Goal: Task Accomplishment & Management: Complete application form

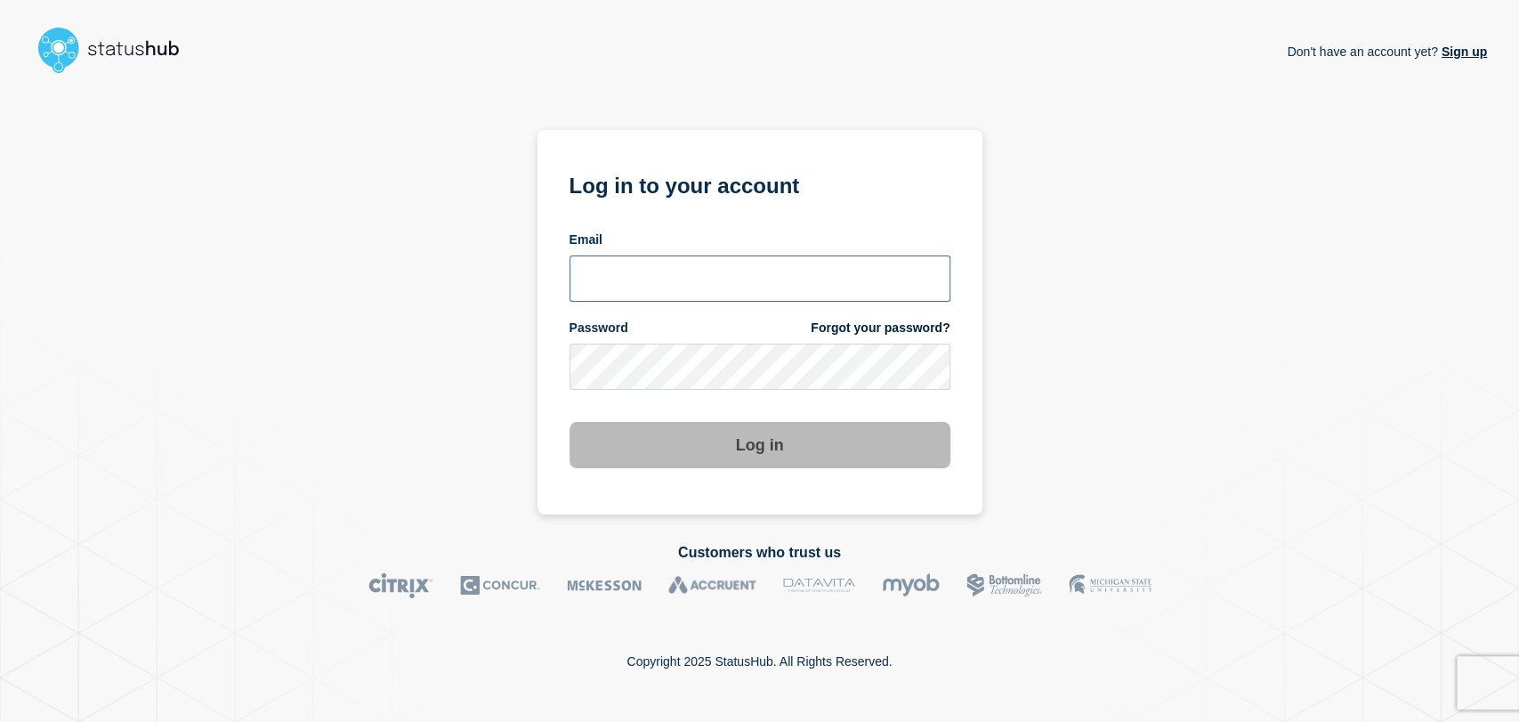
click at [661, 276] on input "email input" at bounding box center [759, 278] width 381 height 46
type input "gavin.moore@accruent.com"
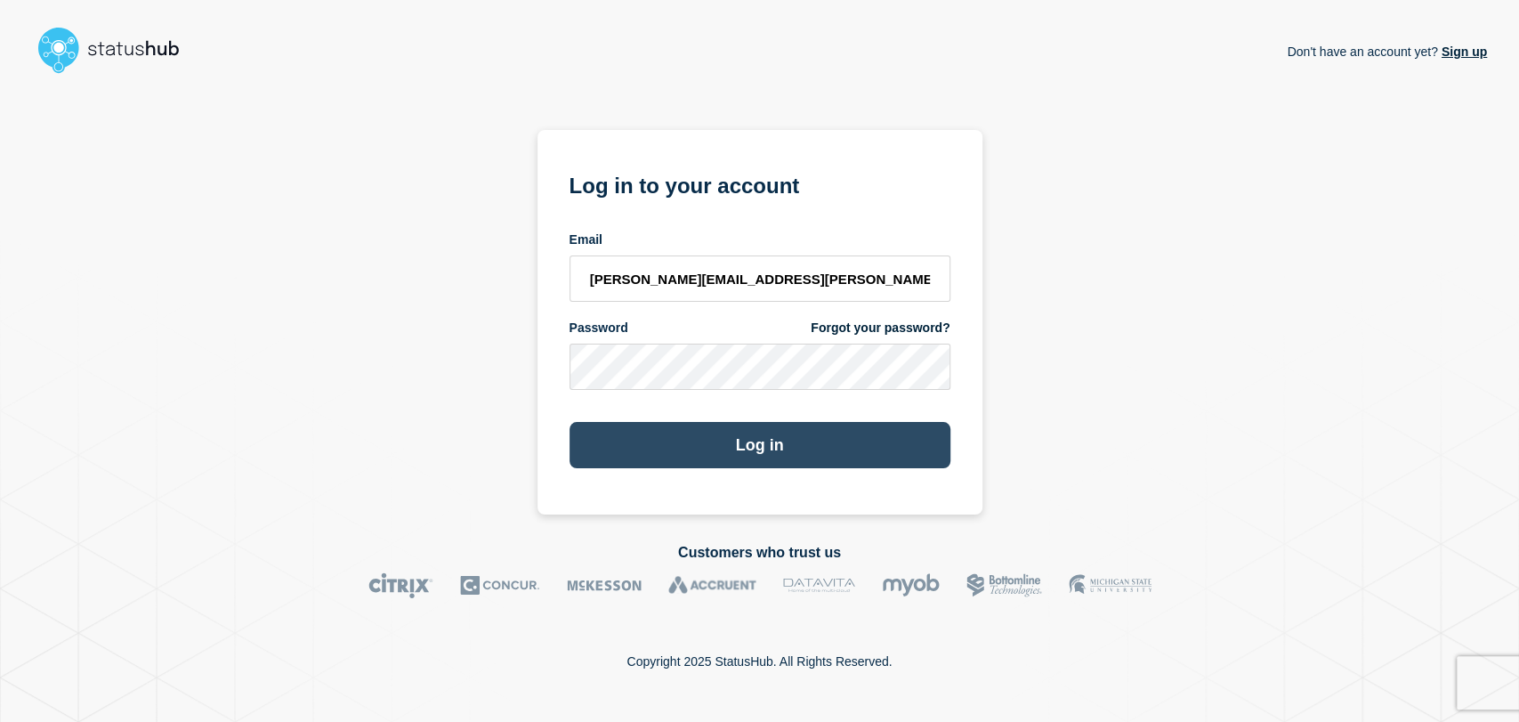
click at [725, 432] on button "Log in" at bounding box center [759, 445] width 381 height 46
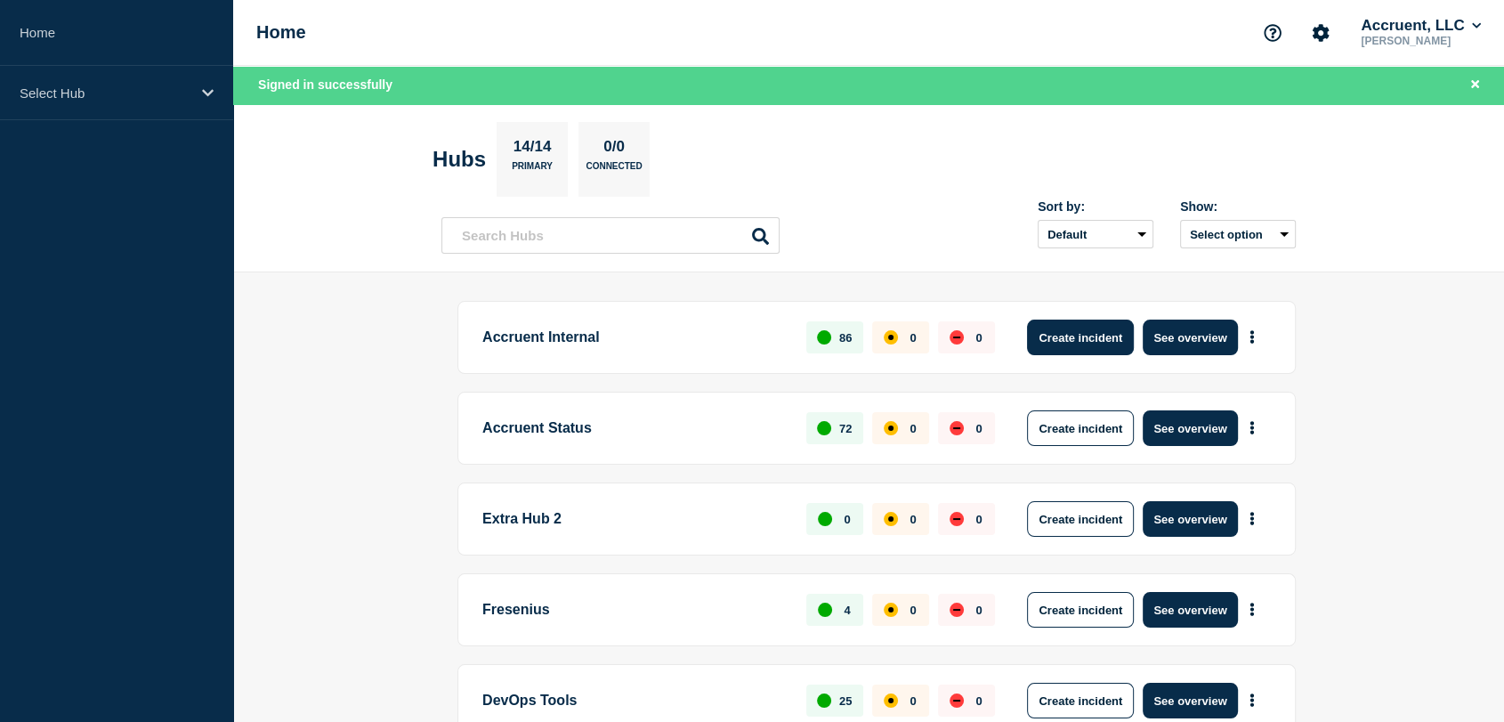
click at [1050, 341] on button "Create incident" at bounding box center [1080, 337] width 107 height 36
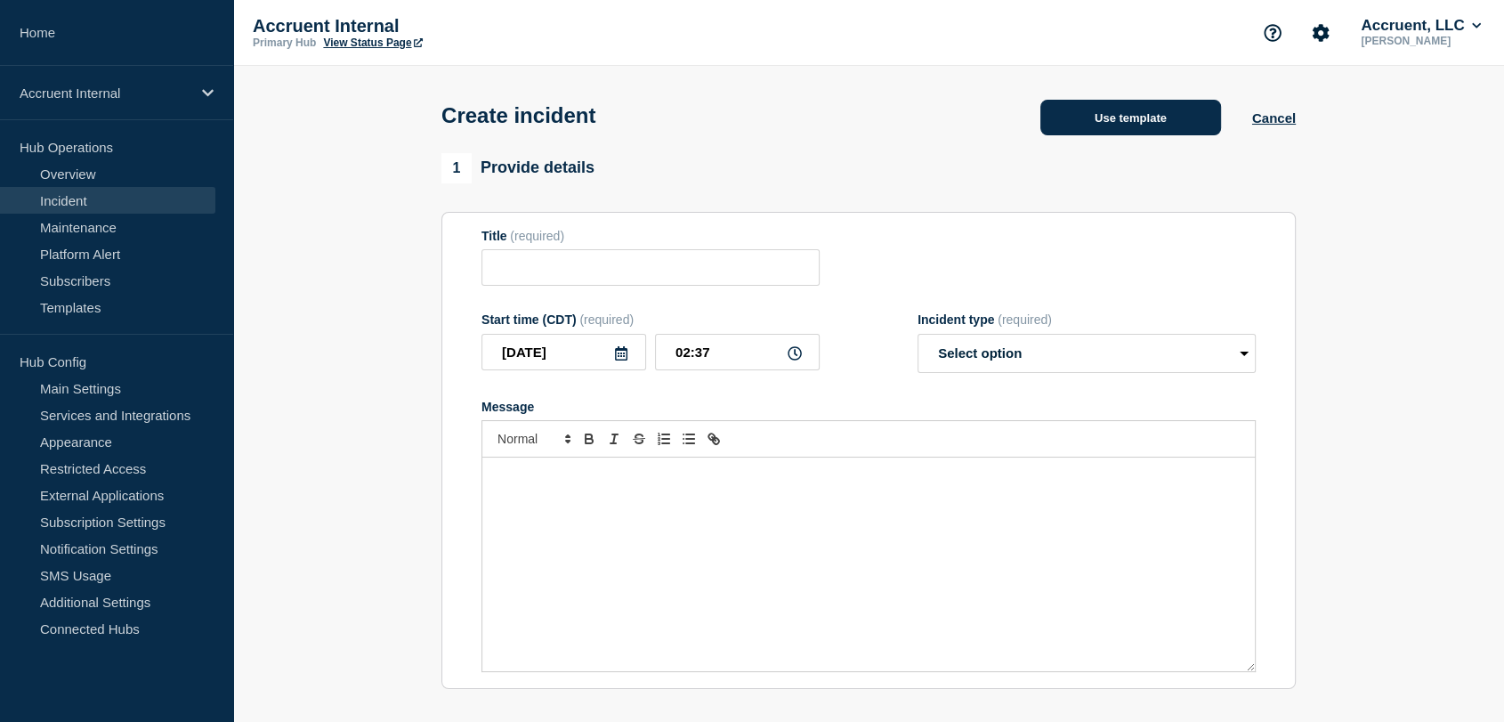
click at [1073, 123] on button "Use template" at bounding box center [1130, 118] width 181 height 36
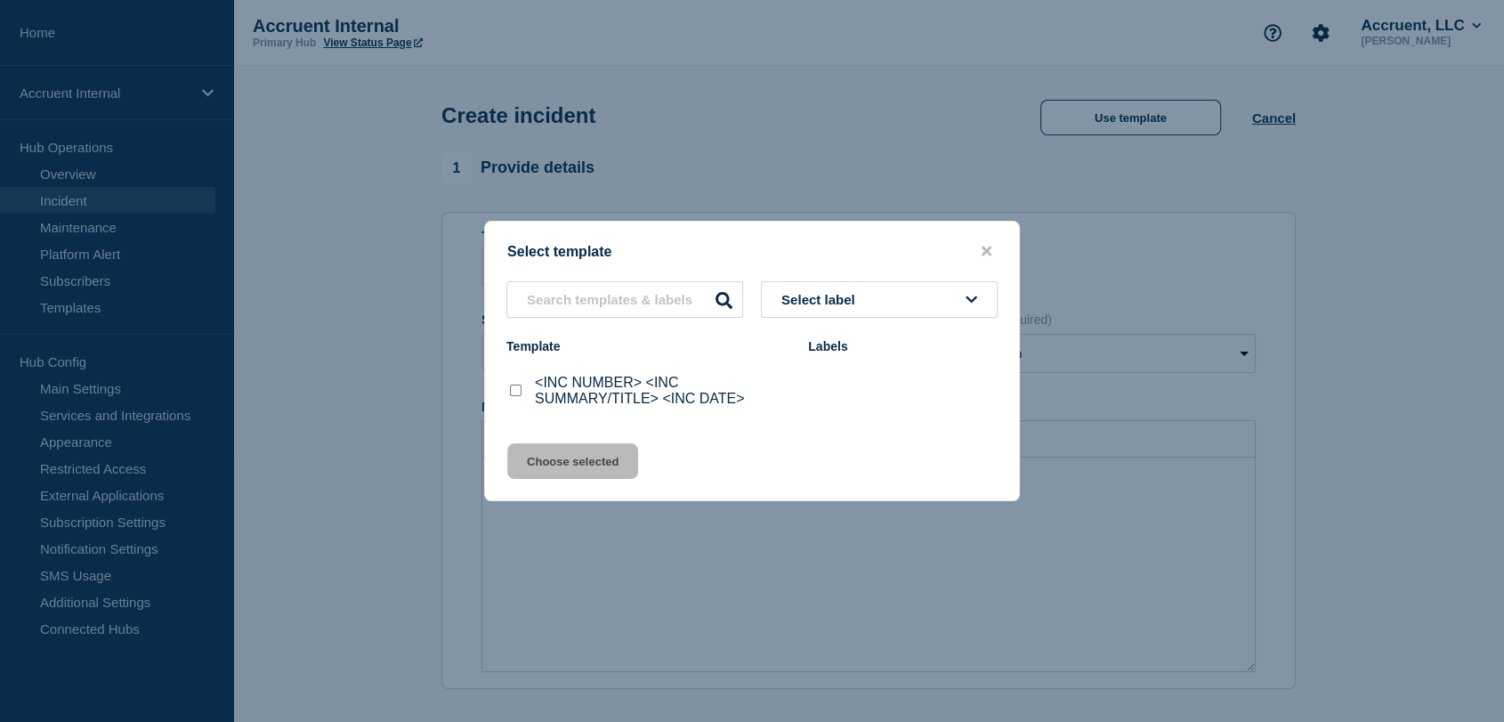
click at [513, 391] on input "<INC NUMBER> <INC SUMMARY/TITLE> <INC DATE> checkbox" at bounding box center [516, 390] width 12 height 12
checkbox input "true"
click at [585, 471] on button "Choose selected" at bounding box center [572, 461] width 131 height 36
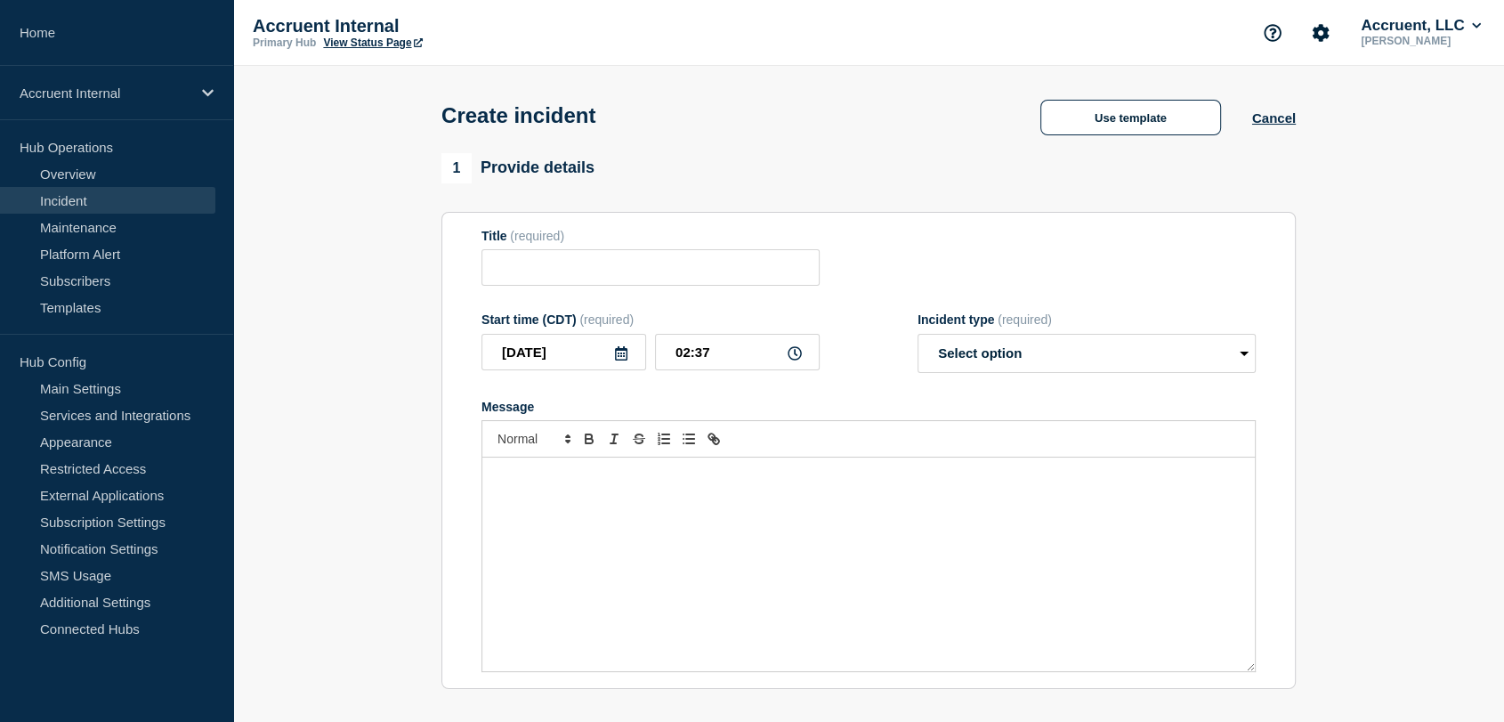
type input "<INC NUMBER> <INC SUMMARY/TITLE> <INC DATE>"
select select "investigating"
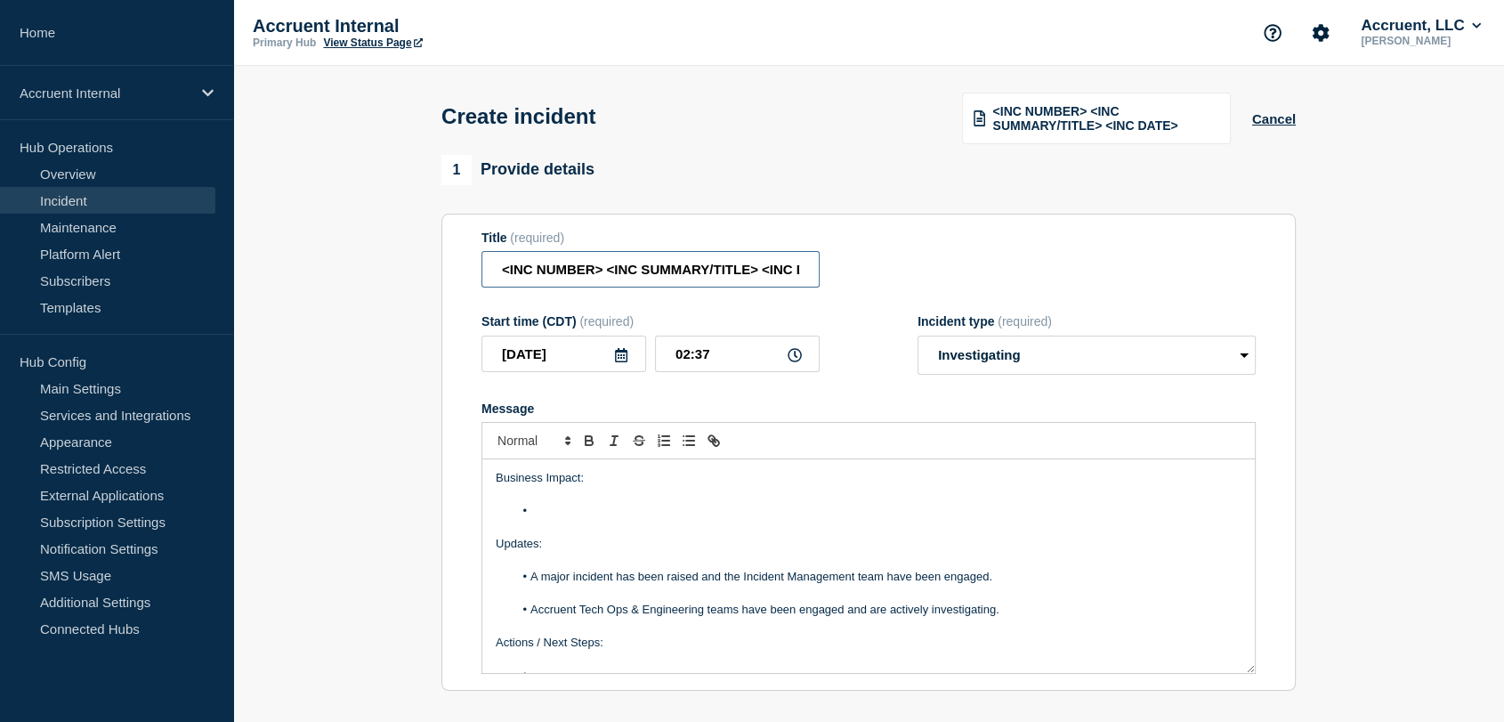
scroll to position [0, 40]
drag, startPoint x: 499, startPoint y: 274, endPoint x: 1086, endPoint y: 278, distance: 587.3
click at [1086, 278] on div "Title (required) <INC NUMBER> <INC SUMMARY/TITLE> <INC DATE>" at bounding box center [868, 259] width 774 height 58
paste input "INC1527803 | Application Unavailable | MC | 16th Septem"
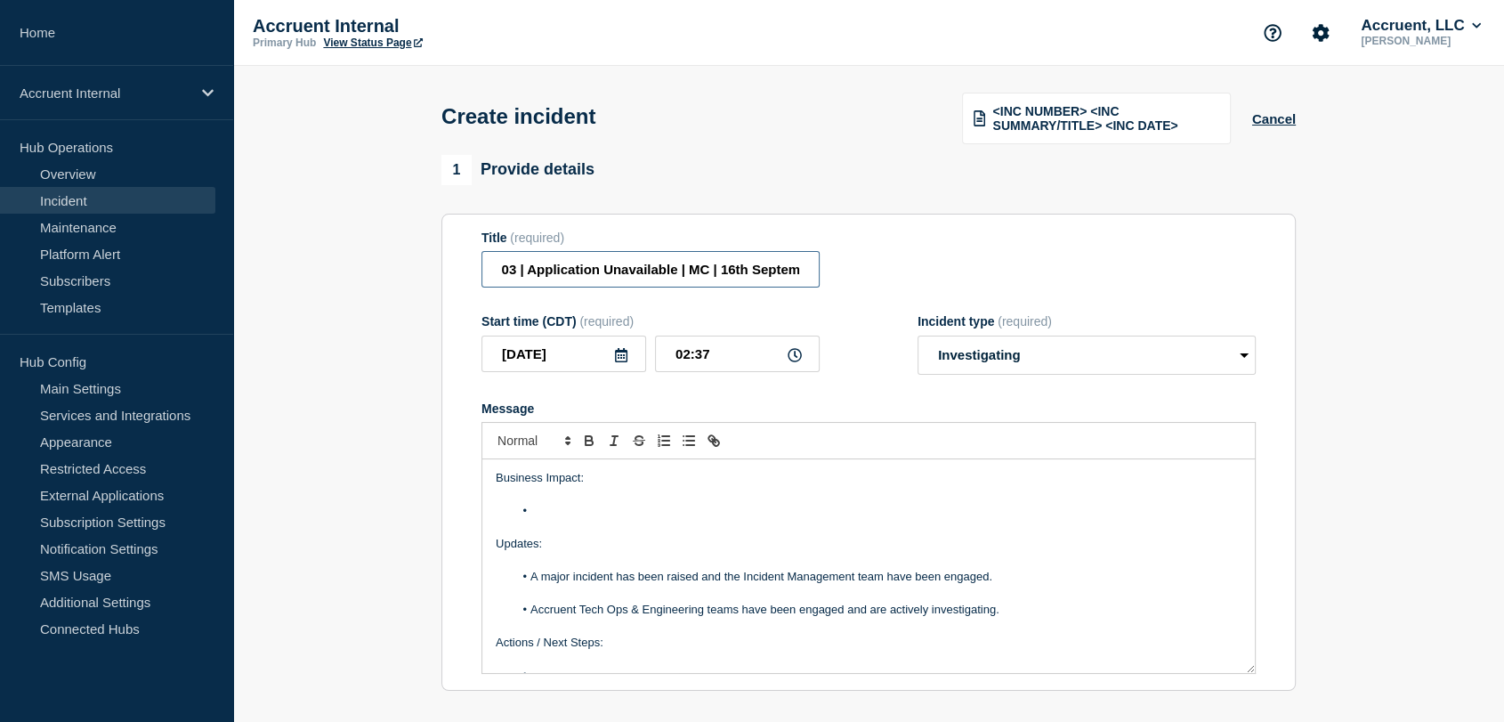
click at [703, 270] on input "INC1527803 | Application Unavailable | MC | 16th Septem" at bounding box center [650, 269] width 338 height 36
click at [710, 271] on input "INC1527803 | Application Unavailable | MC | 16th Septem" at bounding box center [650, 269] width 338 height 36
click at [803, 273] on input "INC1527803 | Application Unavailable | 16th Septem" at bounding box center [650, 269] width 338 height 36
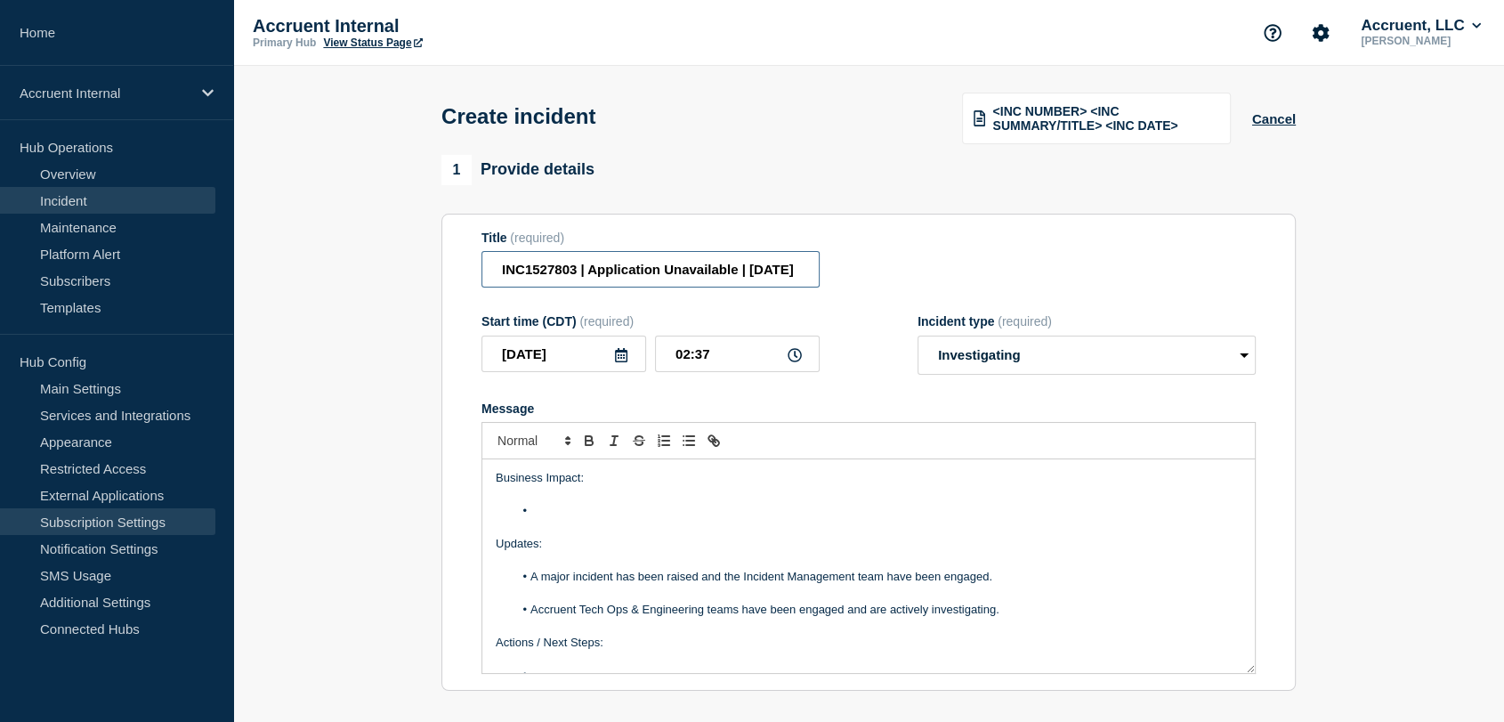
type input "INC1527803 | Application Unavailable | [DATE]"
click at [568, 507] on li "Message" at bounding box center [877, 511] width 729 height 16
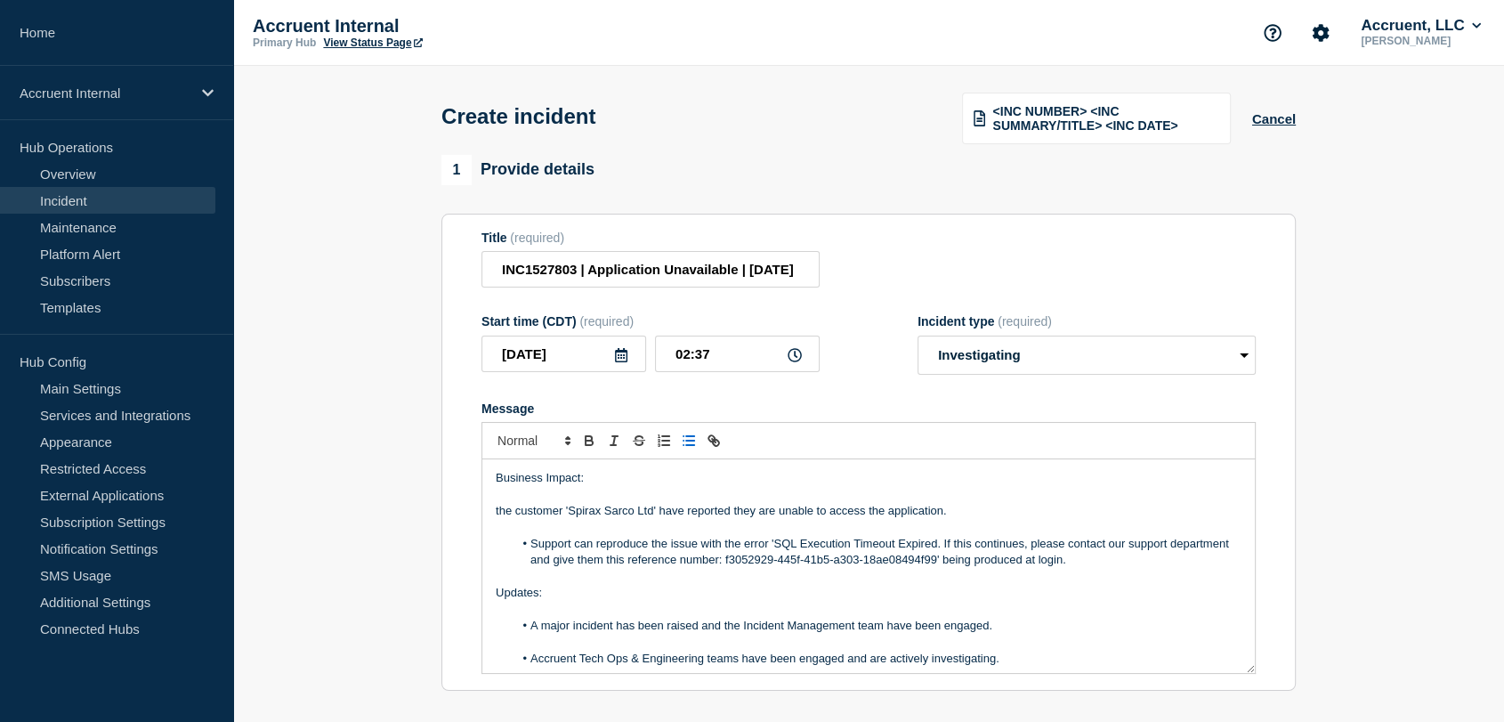
click at [494, 510] on div "Business Impact: the customer 'Spirax Sarco Ltd' have reported they are unable …" at bounding box center [868, 566] width 772 height 214
click at [688, 442] on icon "Toggle bulleted list" at bounding box center [689, 440] width 16 height 16
click at [532, 513] on li "the customer 'Spirax Sarco Ltd' have reported they are unable to access the app…" at bounding box center [877, 511] width 729 height 16
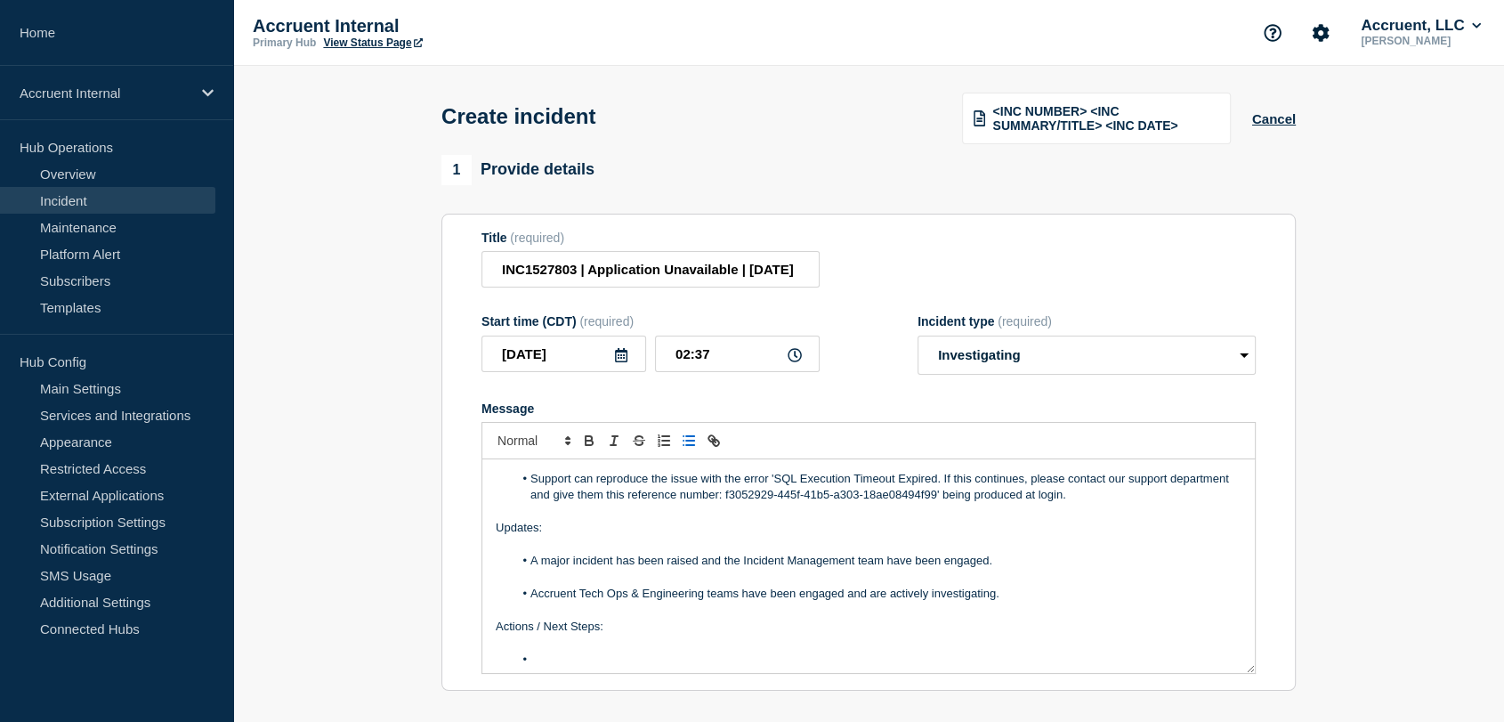
scroll to position [99, 0]
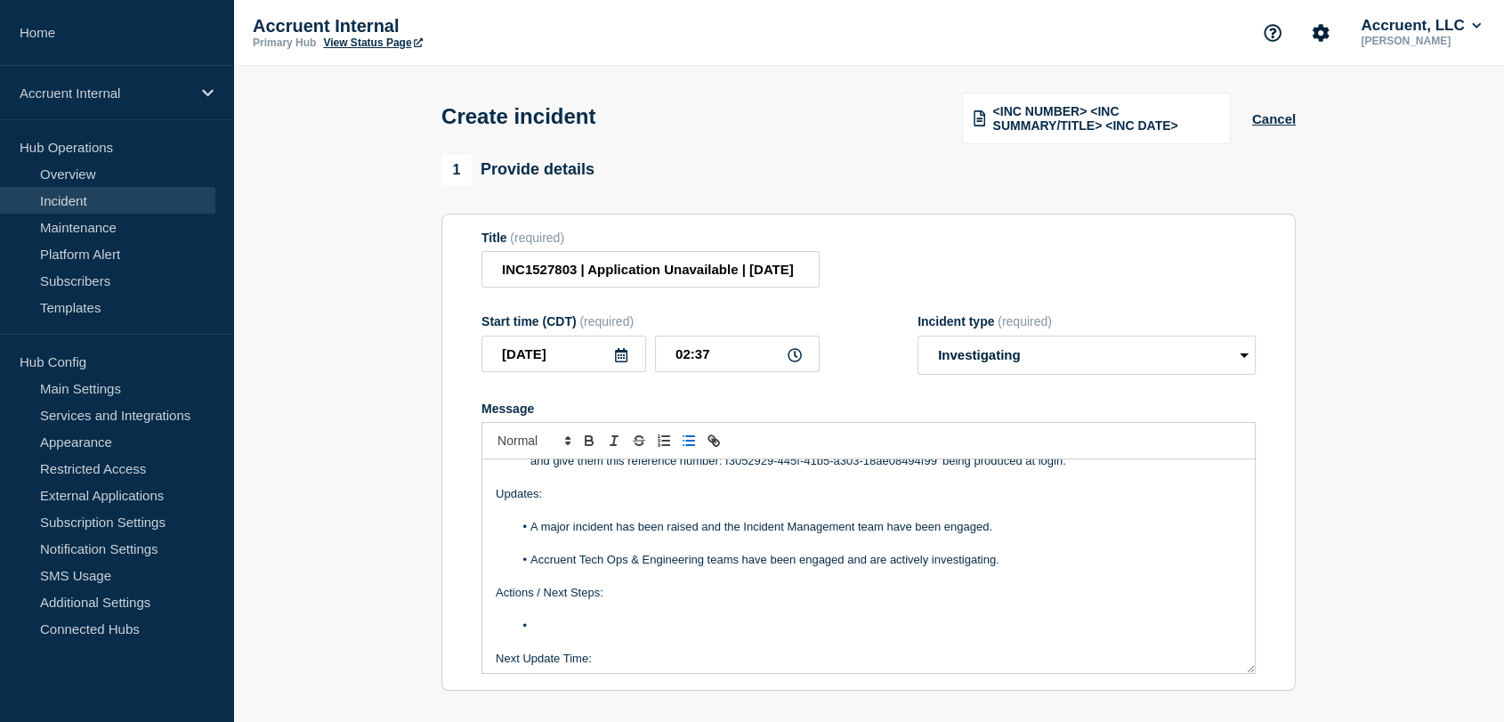
click at [569, 627] on li "Message" at bounding box center [877, 626] width 729 height 16
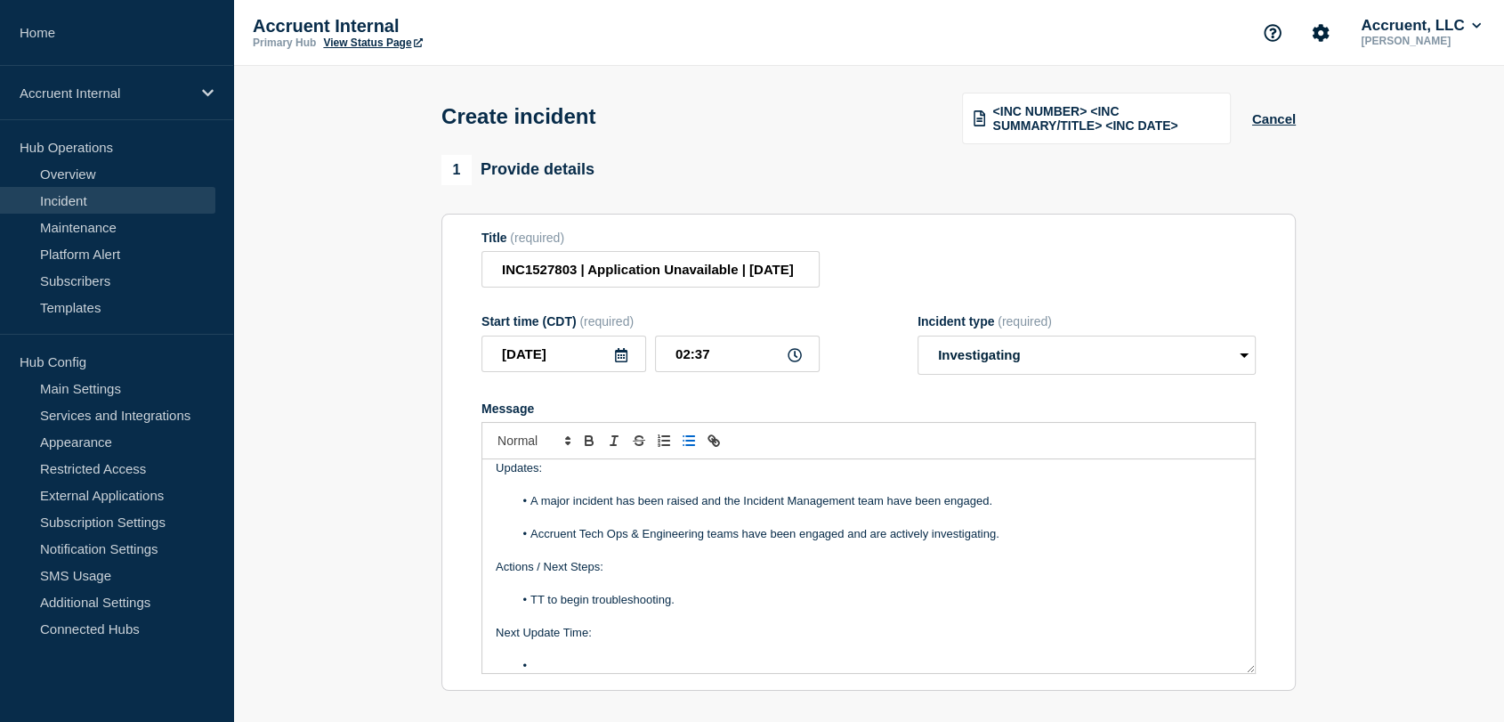
scroll to position [135, 0]
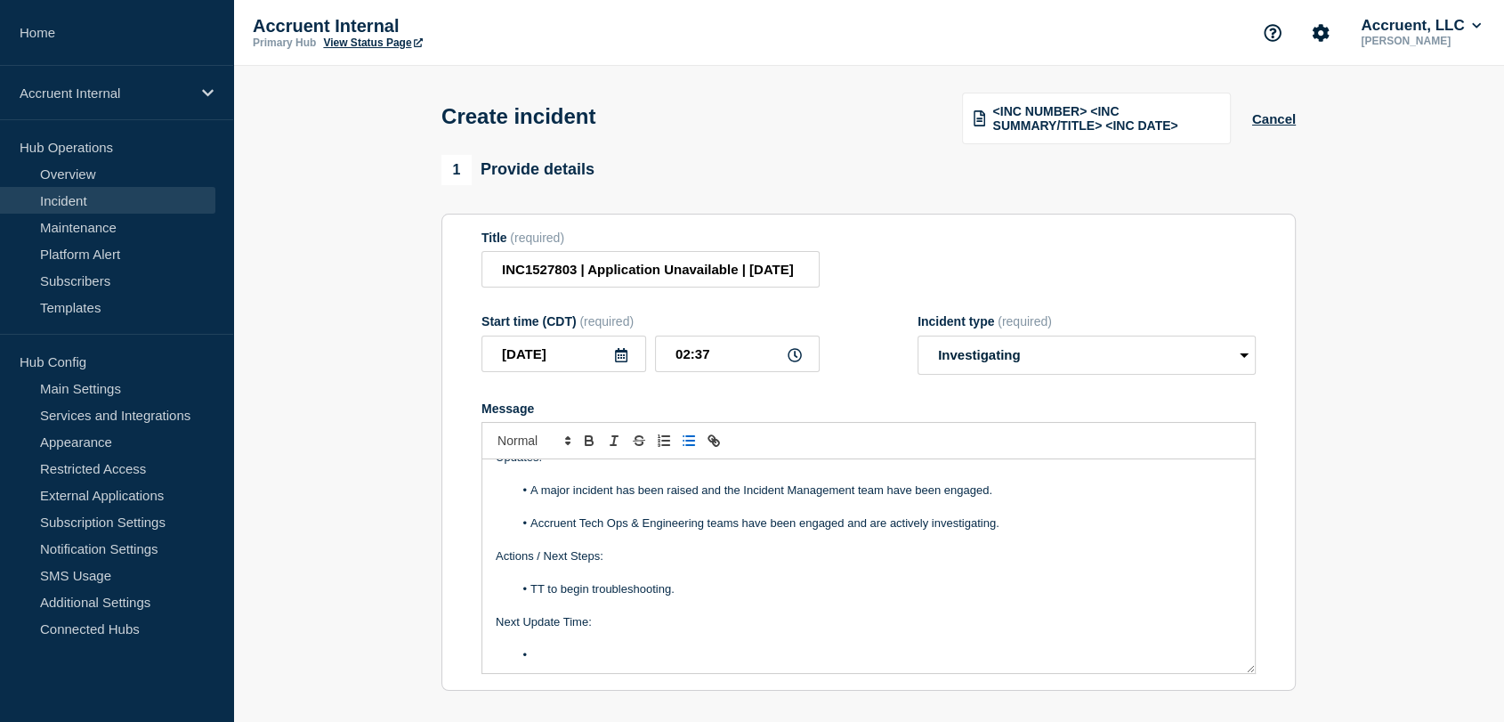
click at [576, 668] on div "Business Impact: The customer 'Spirax Sarco Ltd' have reported they are unable …" at bounding box center [868, 566] width 772 height 214
click at [577, 662] on li "Message" at bounding box center [877, 655] width 729 height 16
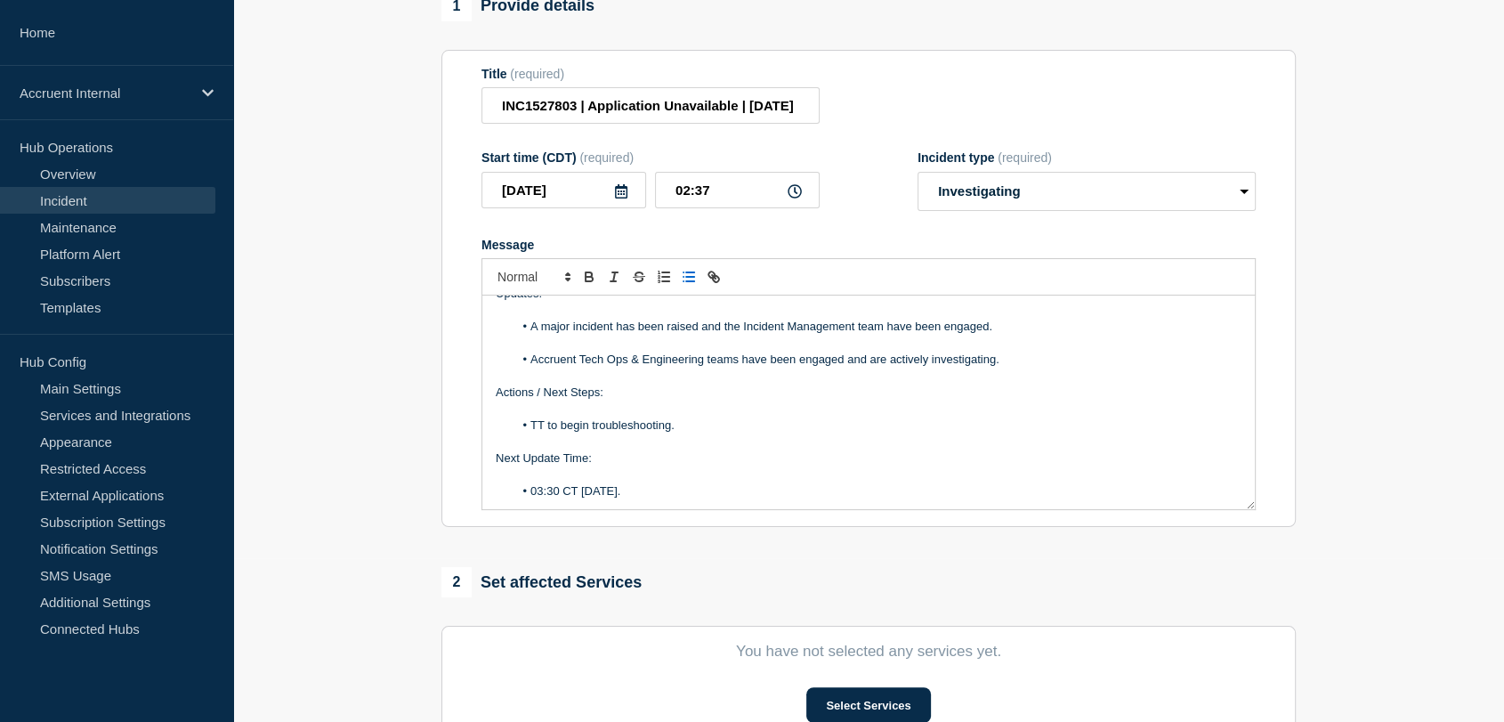
scroll to position [395, 0]
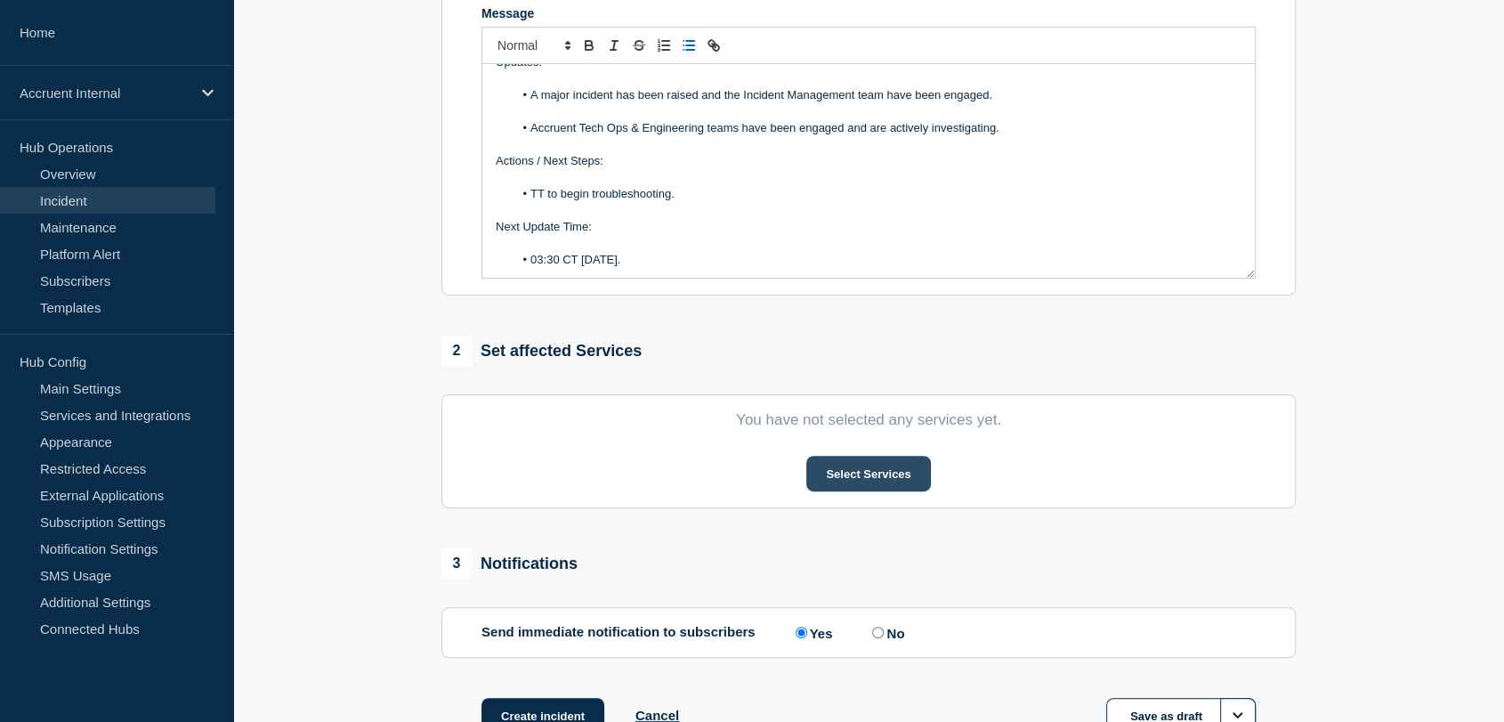
click at [832, 474] on button "Select Services" at bounding box center [868, 474] width 124 height 36
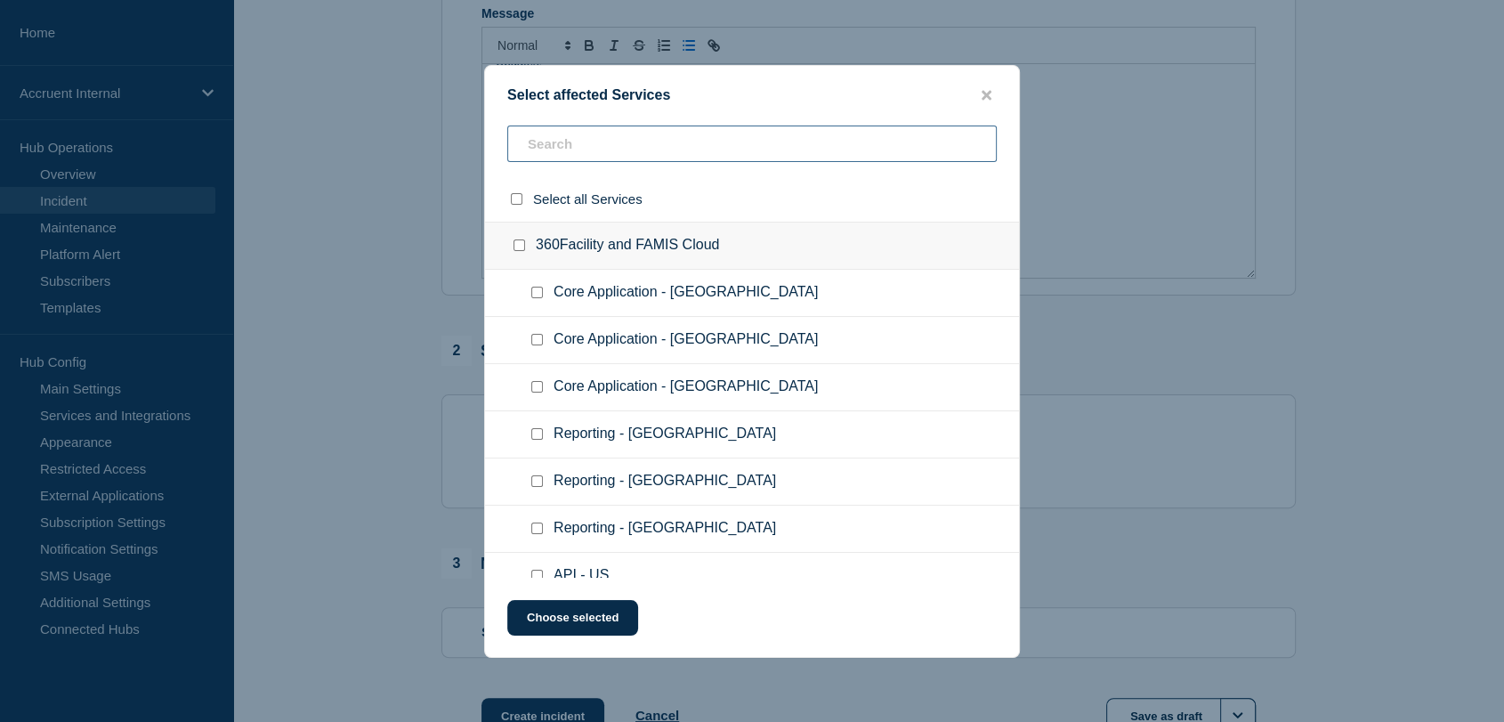
click at [557, 138] on input "text" at bounding box center [751, 143] width 489 height 36
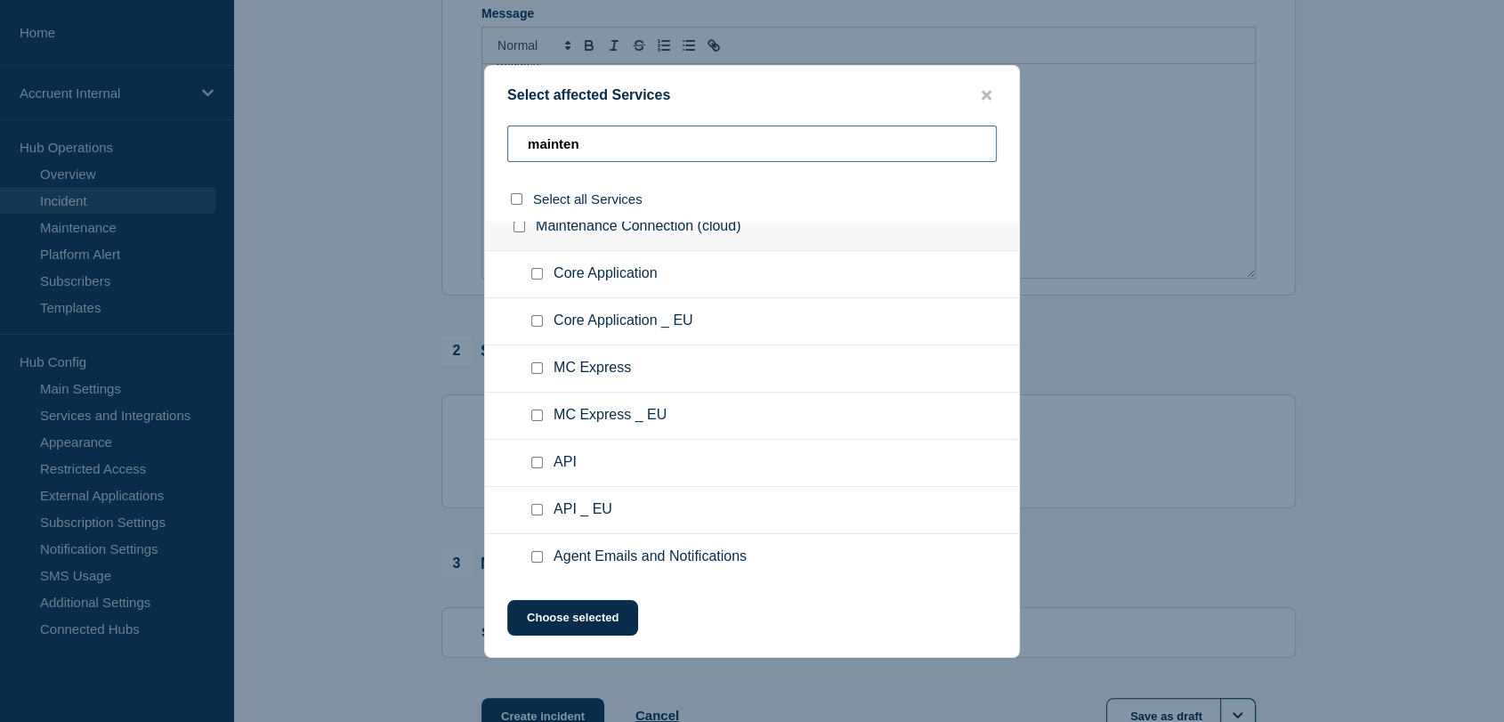
scroll to position [24, 0]
type input "mainten"
click at [536, 270] on input "Core Application checkbox" at bounding box center [537, 270] width 12 height 12
checkbox input "true"
click at [584, 618] on button "Choose selected" at bounding box center [572, 618] width 131 height 36
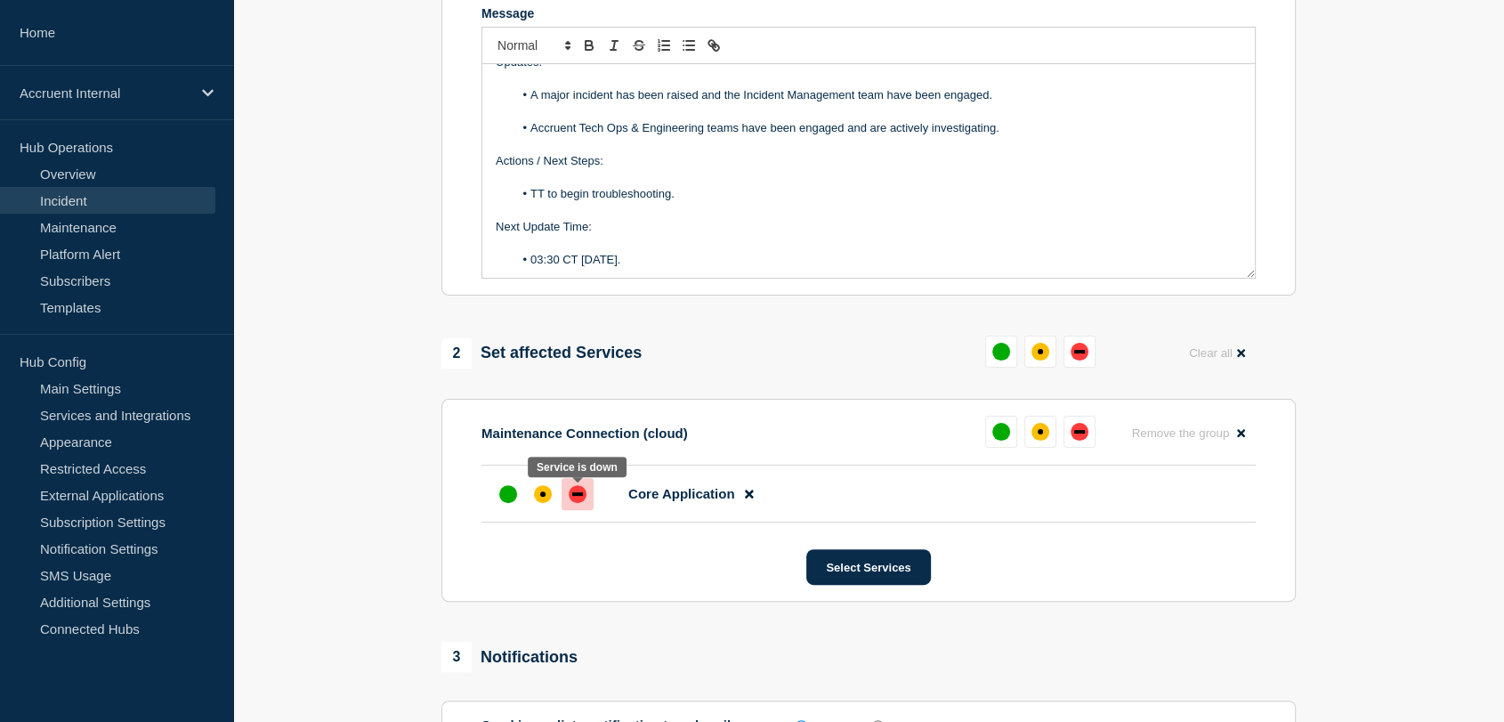
click at [579, 496] on div "down" at bounding box center [577, 494] width 11 height 4
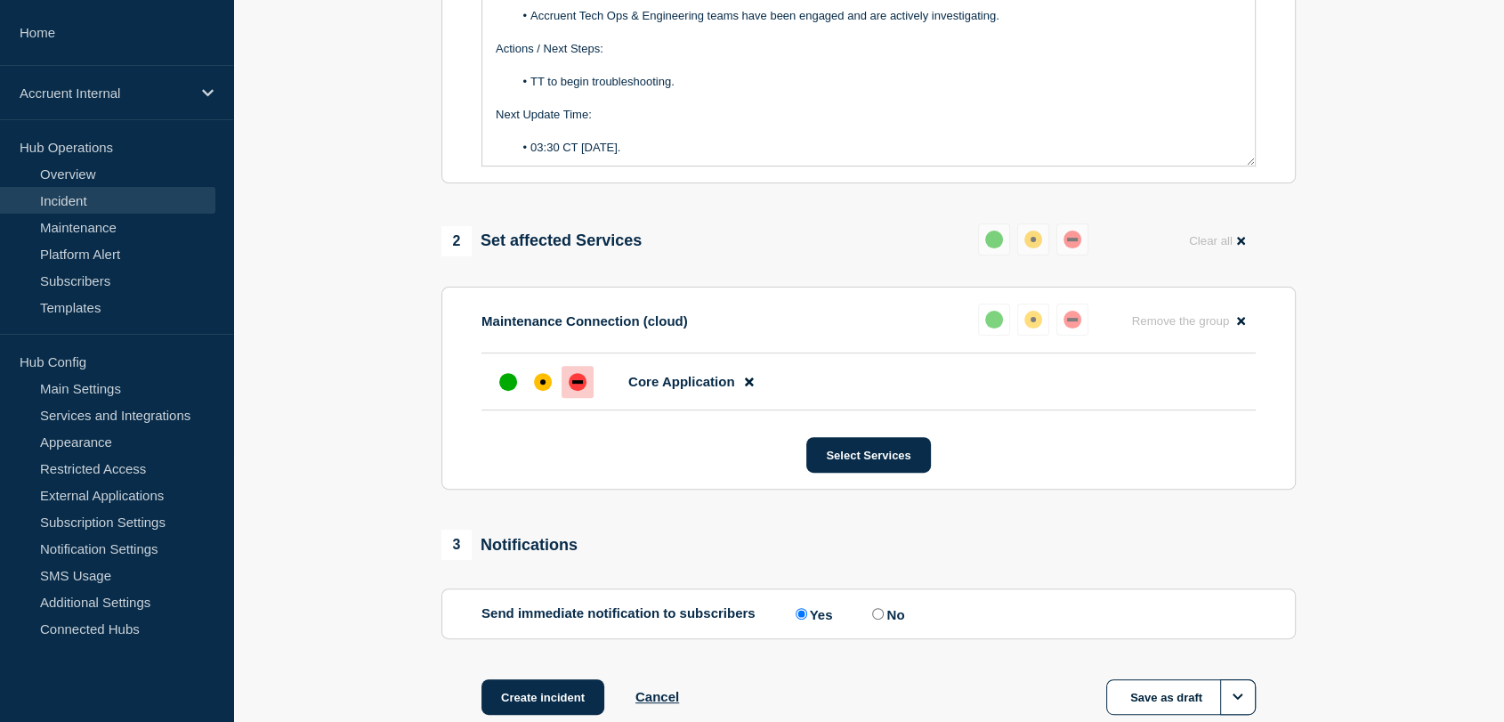
scroll to position [619, 0]
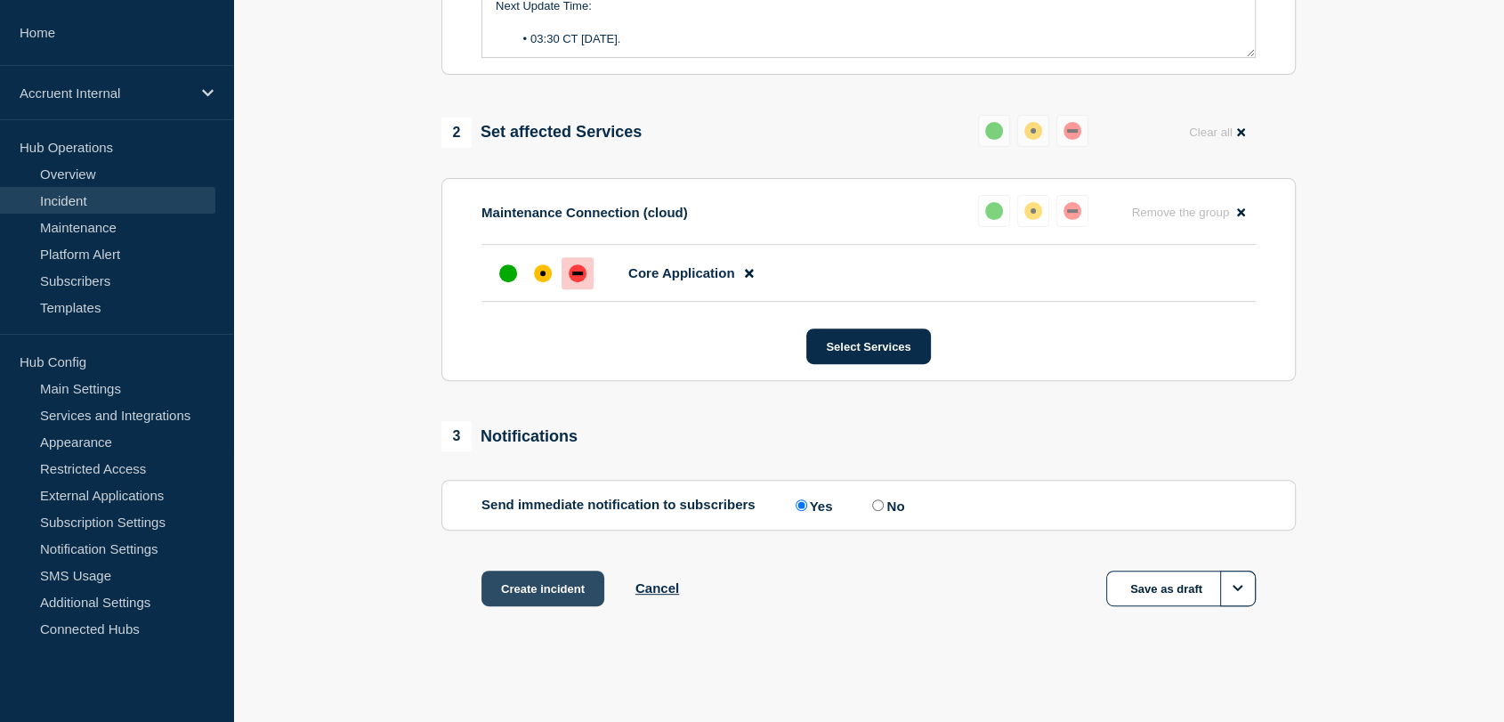
click at [520, 578] on button "Create incident" at bounding box center [542, 588] width 123 height 36
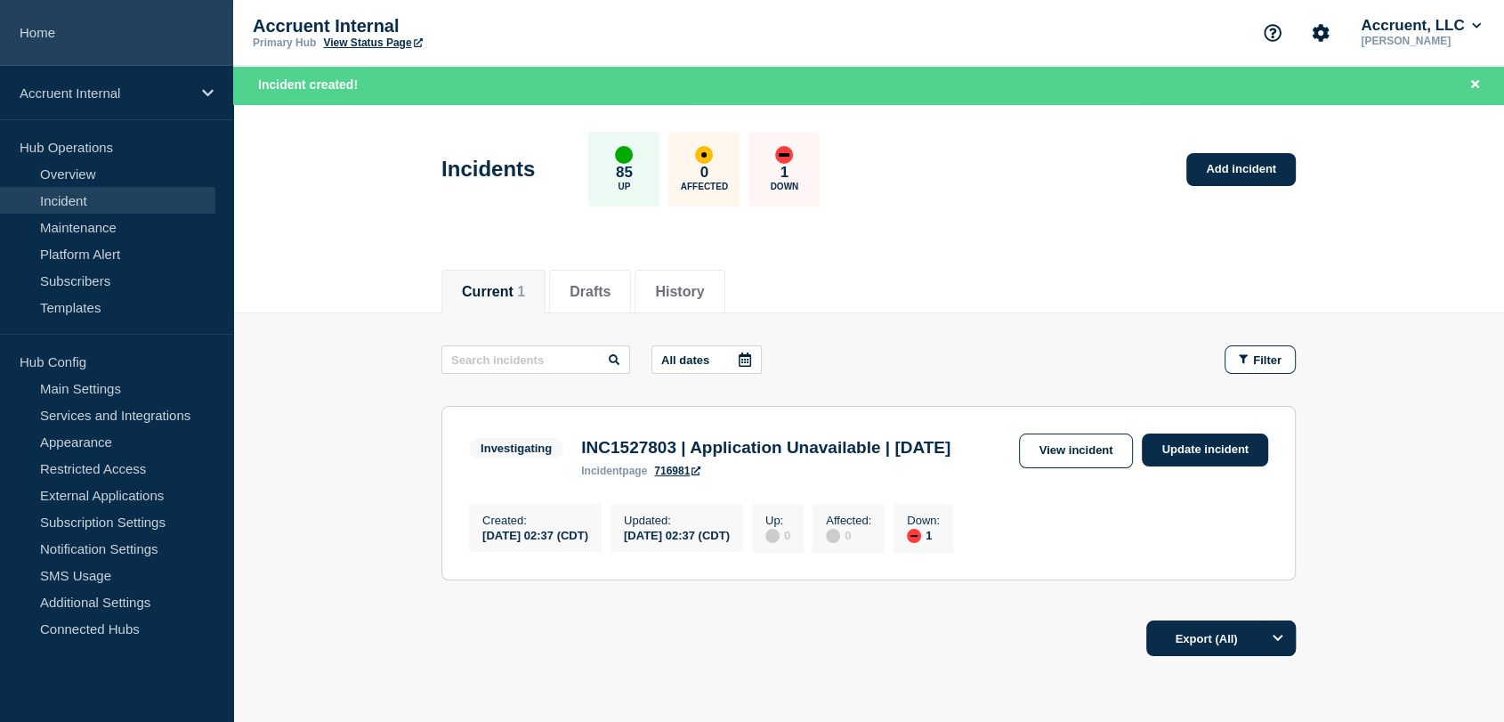
click at [77, 40] on link "Home" at bounding box center [116, 33] width 233 height 66
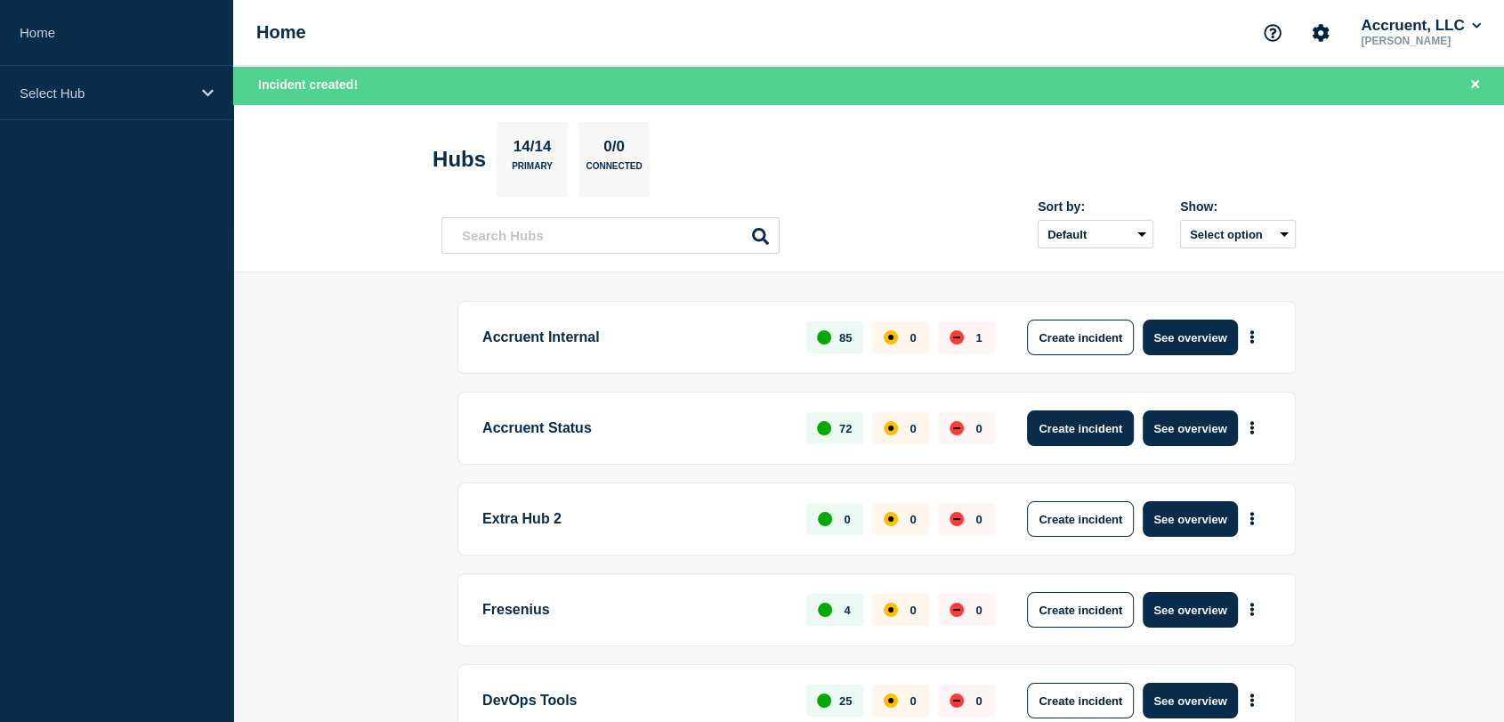
click at [1103, 421] on button "Create incident" at bounding box center [1080, 428] width 107 height 36
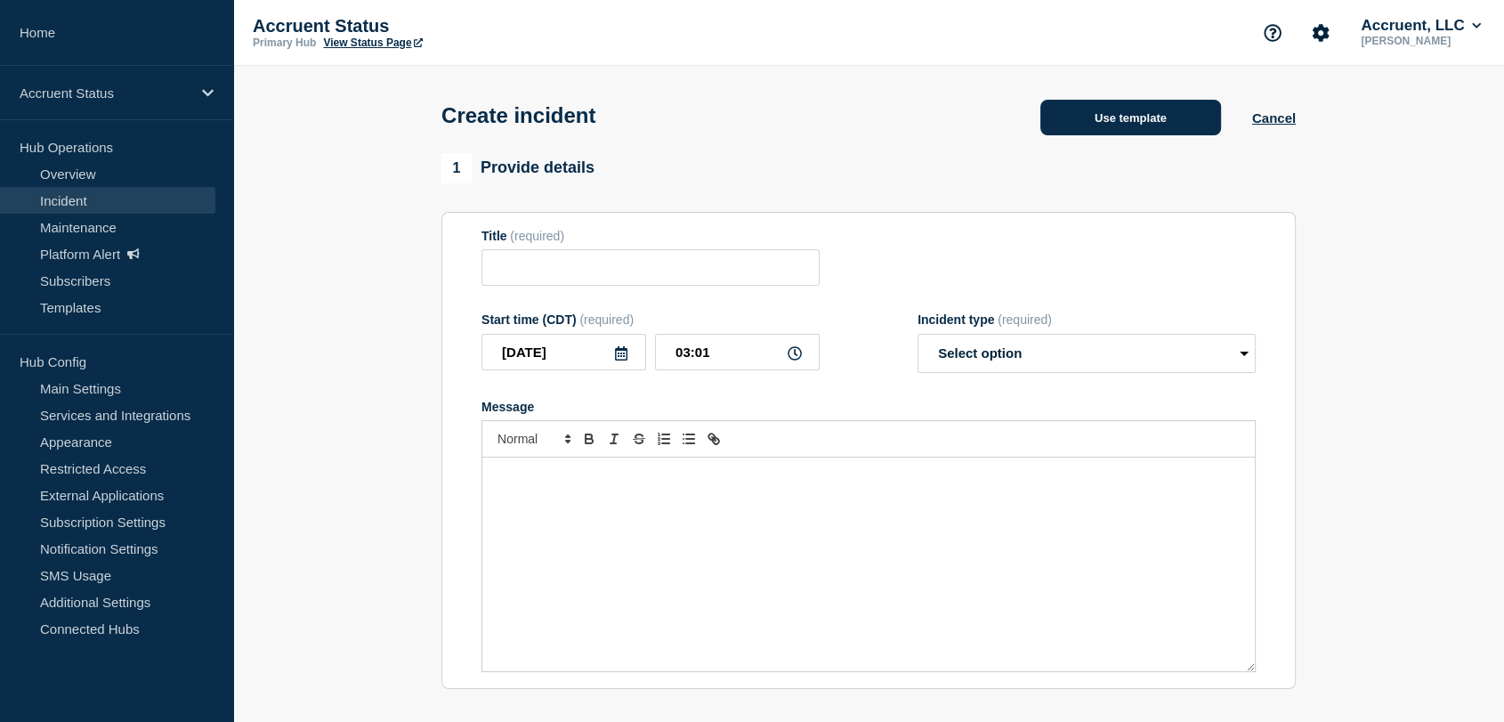
click at [1057, 118] on button "Use template" at bounding box center [1130, 118] width 181 height 36
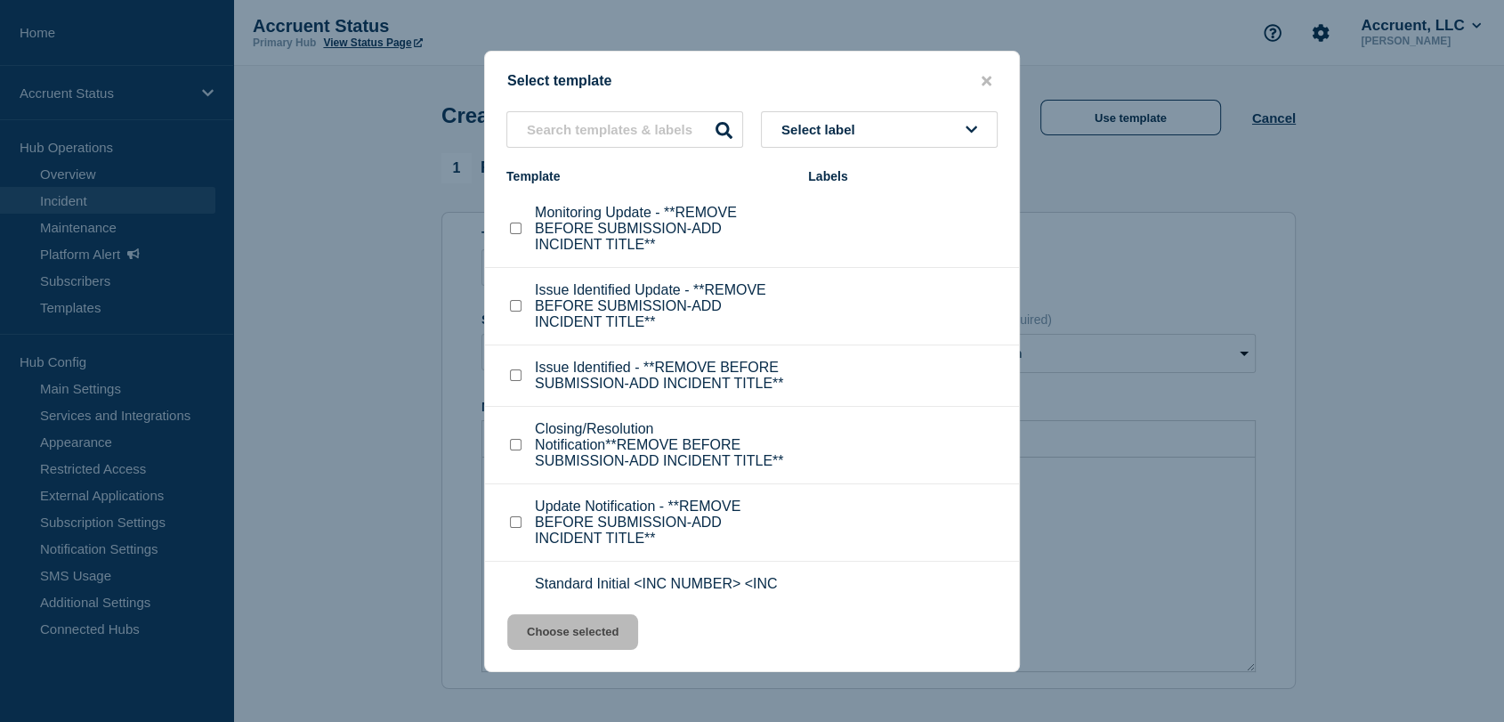
scroll to position [56, 0]
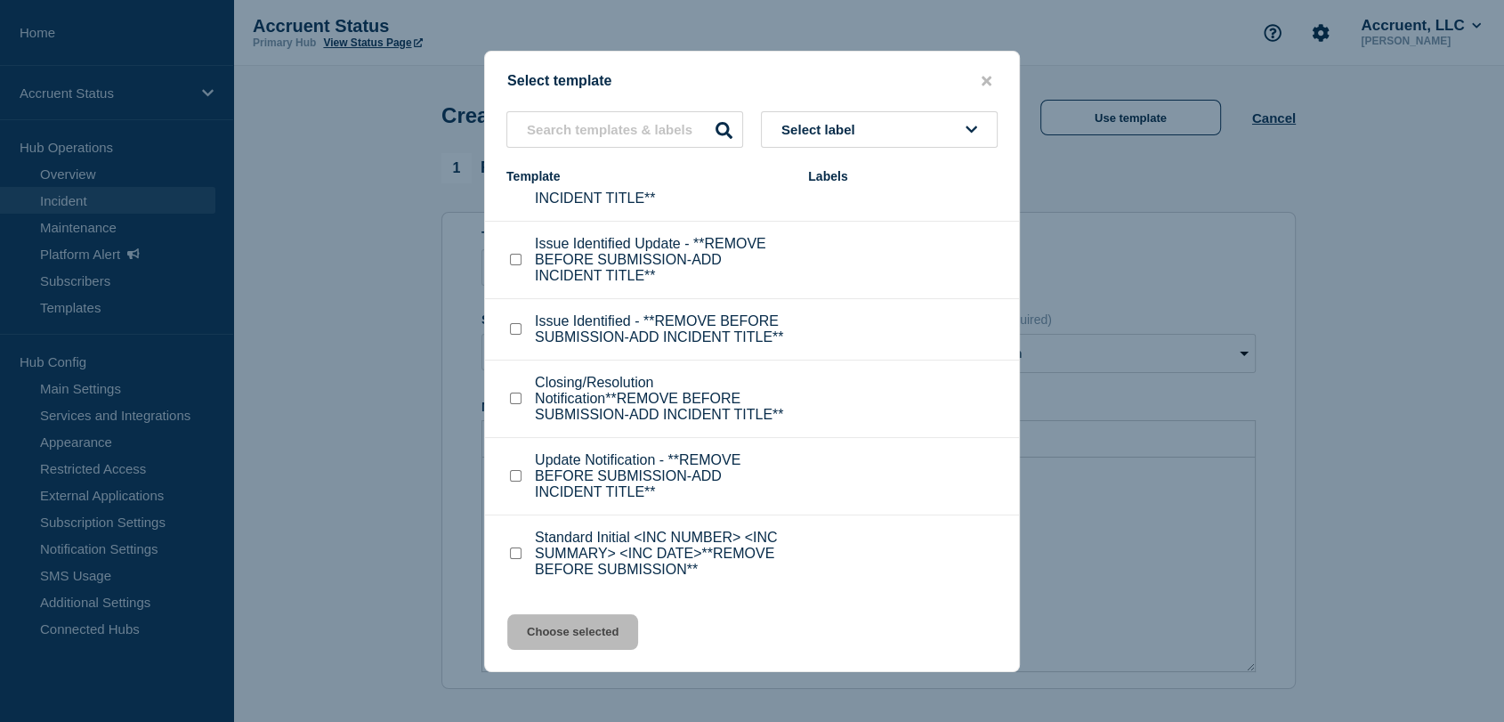
click at [518, 558] on input "Standard Initial <INC NUMBER> <INC SUMMARY> <INC DATE>**REMOVE BEFORE SUBMISSIO…" at bounding box center [516, 553] width 12 height 12
checkbox input "true"
click at [585, 626] on button "Choose selected" at bounding box center [572, 632] width 131 height 36
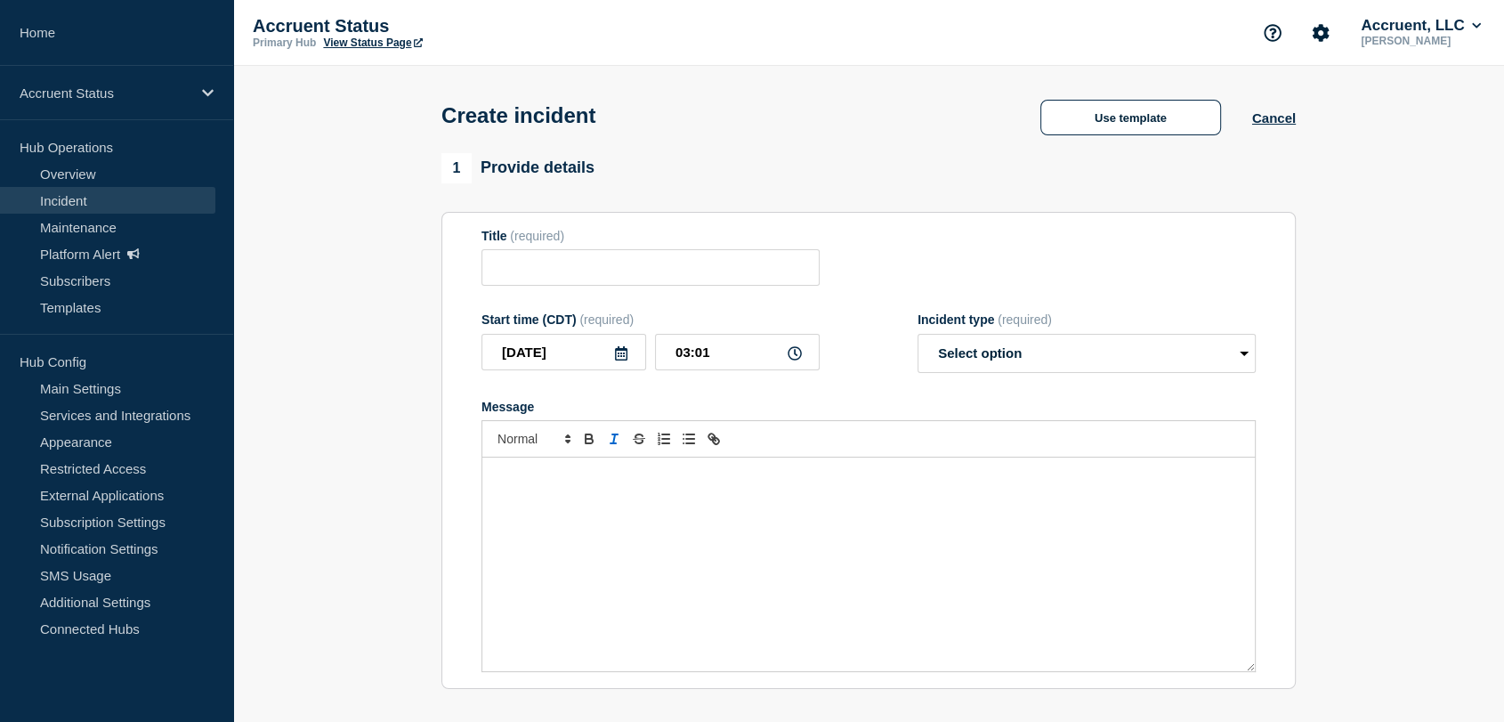
type input "Standard Initial <INC NUMBER> <INC SUMMARY> <INC DATE>**REMOVE BEFORE SUBMISSIO…"
select select "investigating"
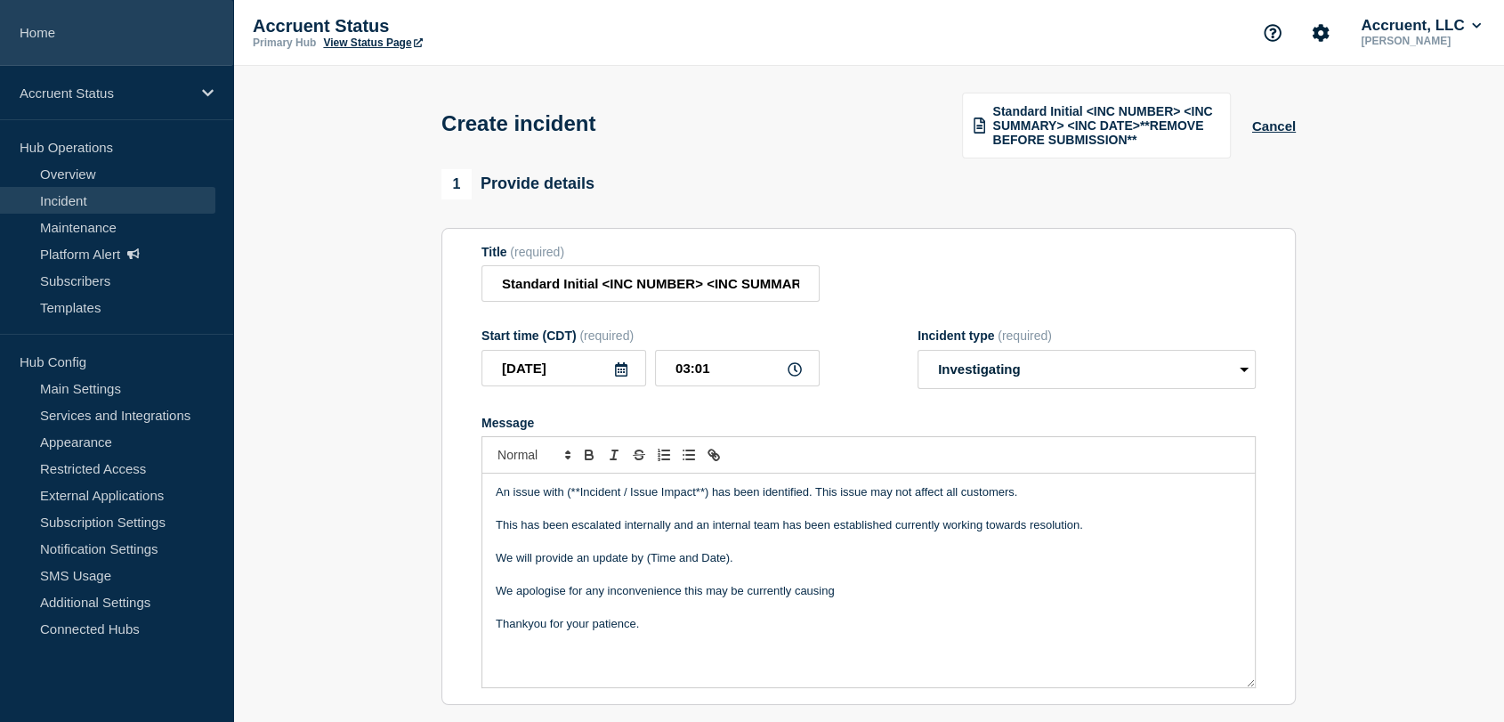
click at [104, 20] on link "Home" at bounding box center [116, 33] width 233 height 66
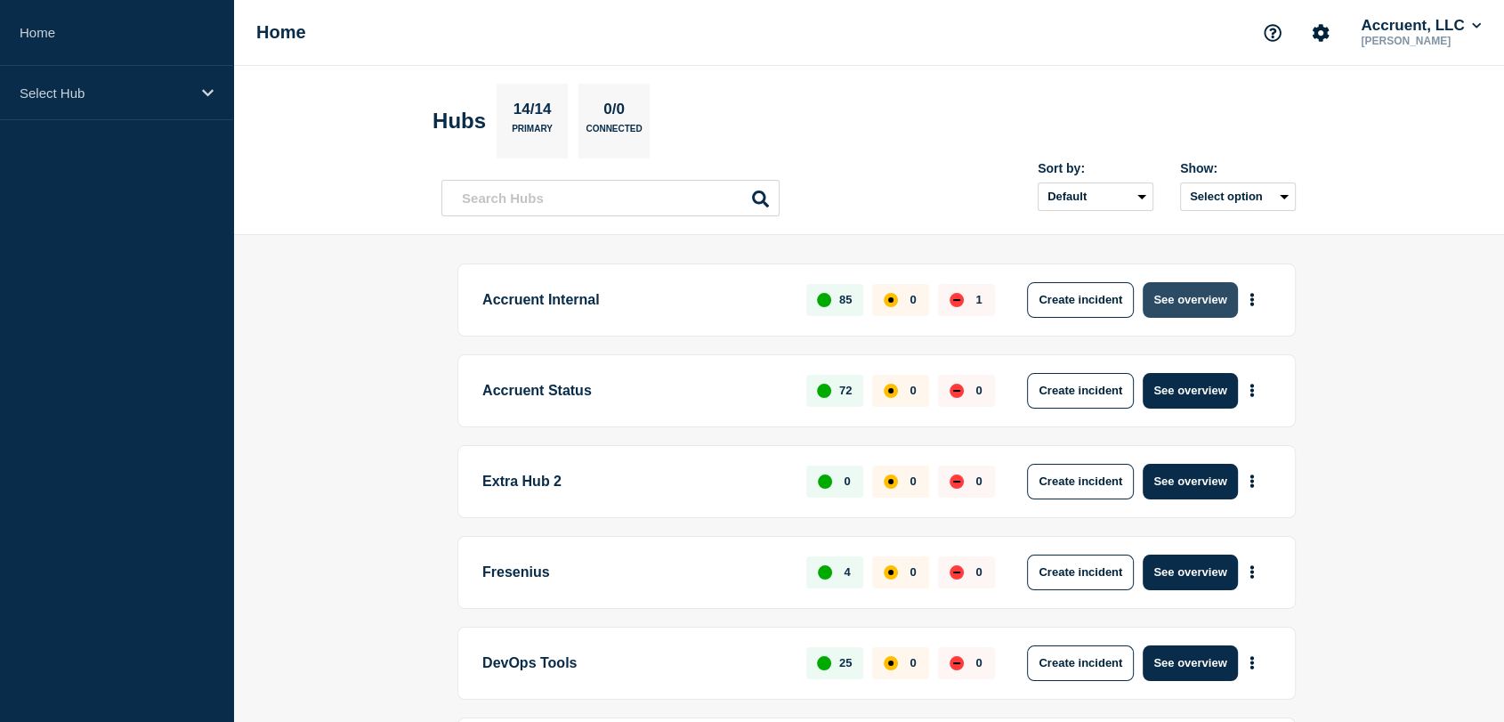
click at [1168, 301] on button "See overview" at bounding box center [1190, 300] width 94 height 36
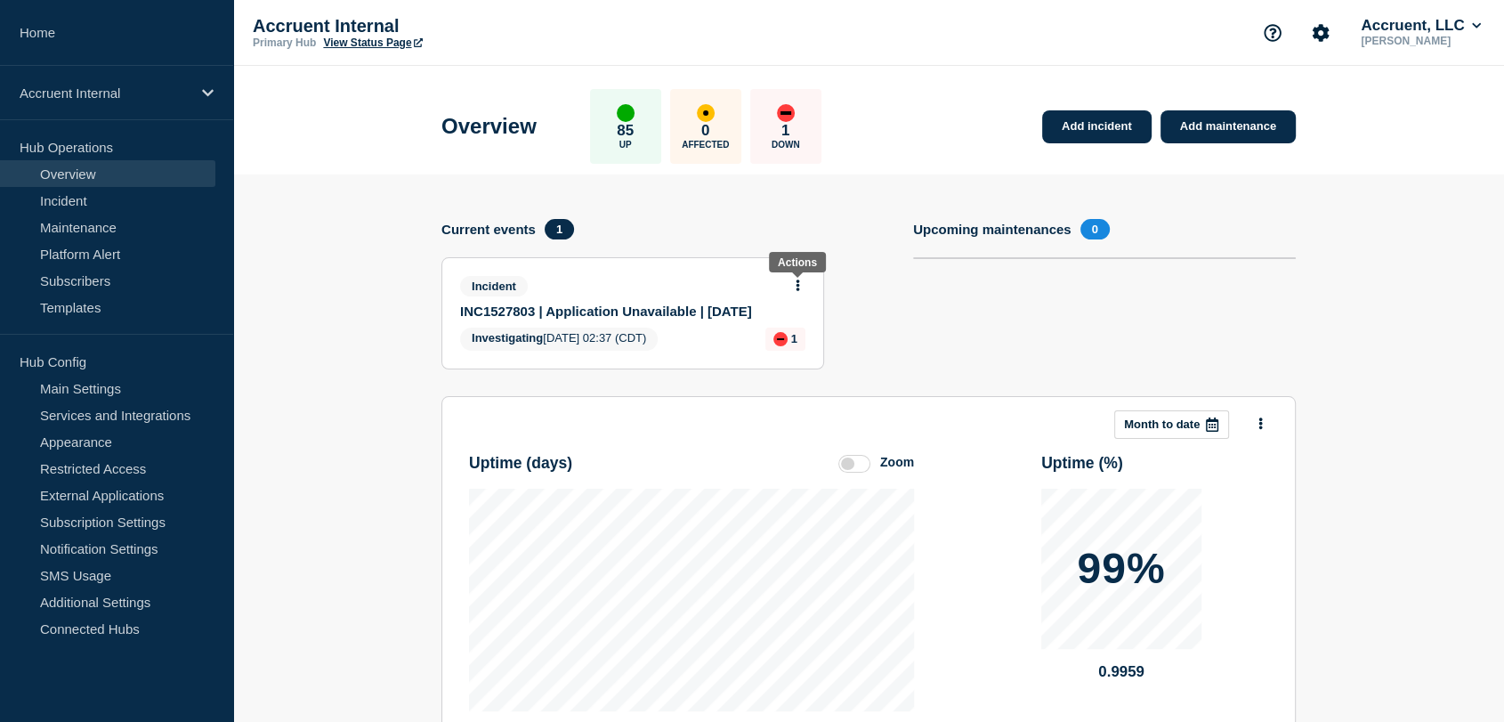
click at [796, 282] on icon at bounding box center [797, 285] width 4 height 12
click at [492, 319] on link "INC1527803 | Application Unavailable | [DATE]" at bounding box center [620, 310] width 321 height 15
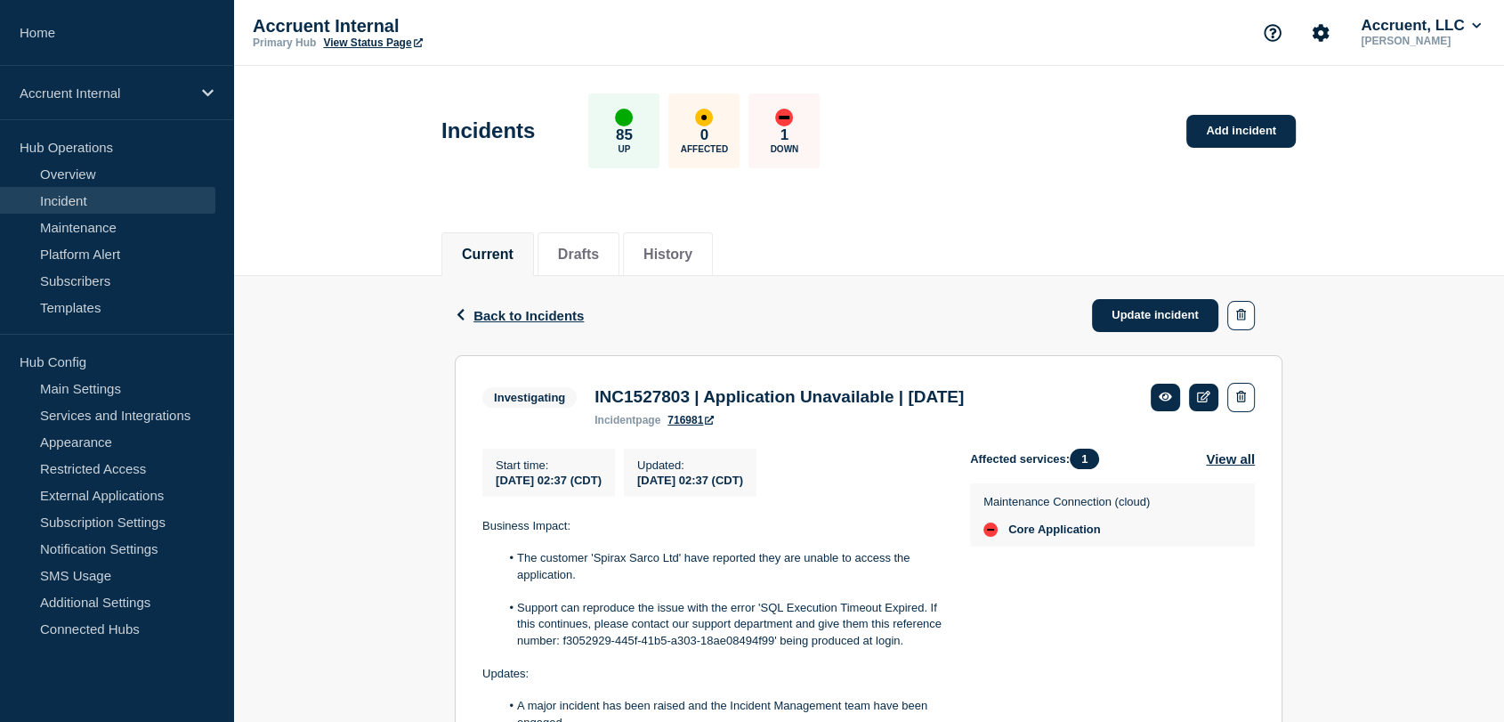
drag, startPoint x: 1098, startPoint y: 401, endPoint x: 593, endPoint y: 401, distance: 504.5
click at [593, 401] on div "INC1527803 | Application Unavailable | [DATE] incident page 716981" at bounding box center [778, 406] width 387 height 39
copy h3 "INC1527803 | Application Unavailable | [DATE]"
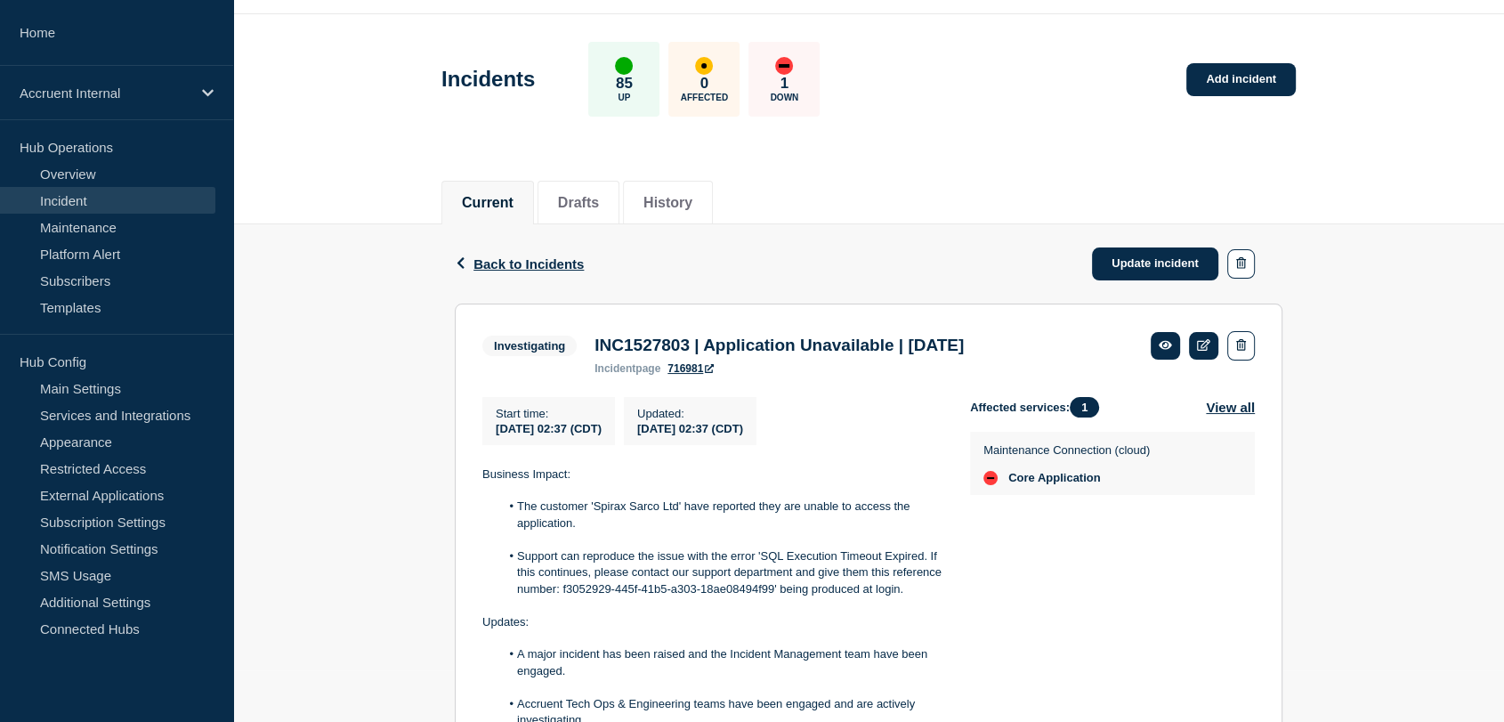
scroll to position [99, 0]
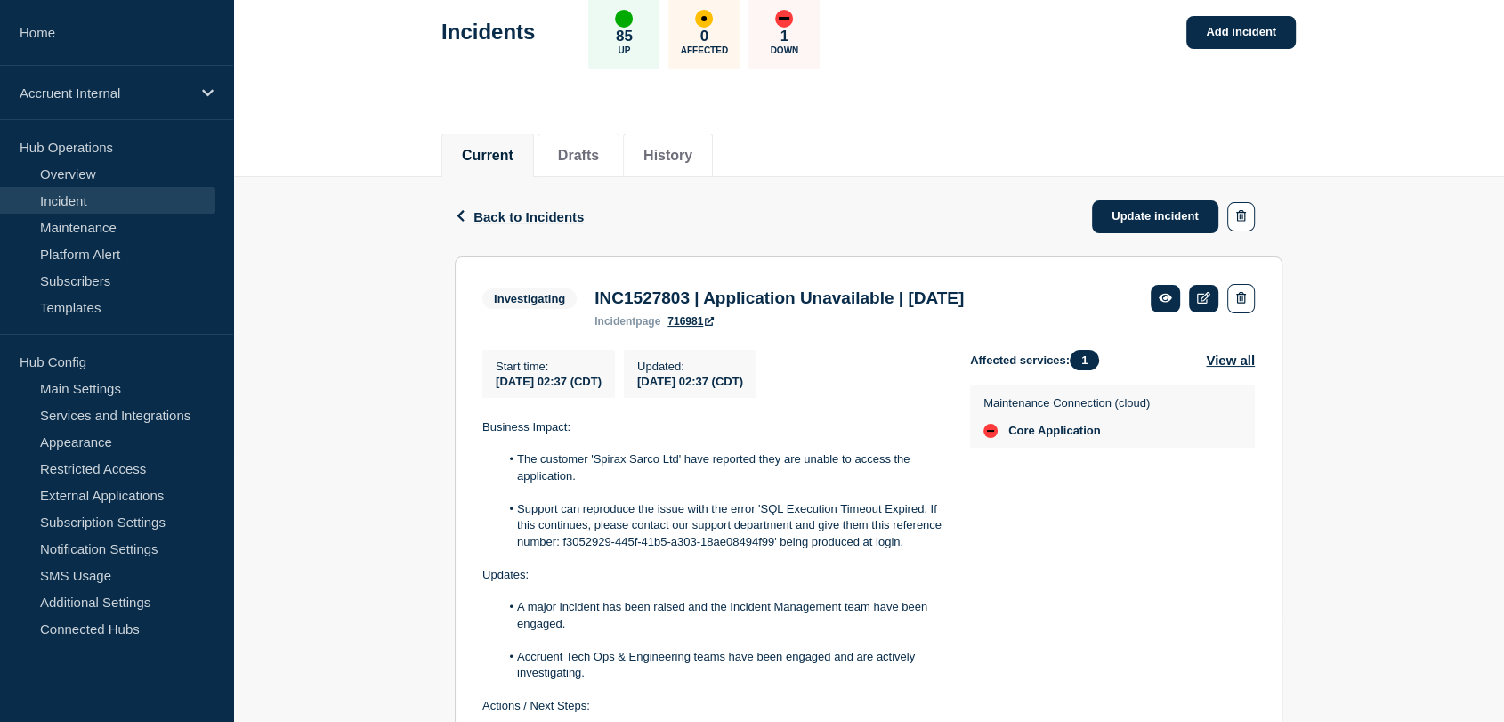
click at [380, 293] on div "Back Back to Incidents Update incident Investigating INC1527803 | Application U…" at bounding box center [868, 522] width 1271 height 690
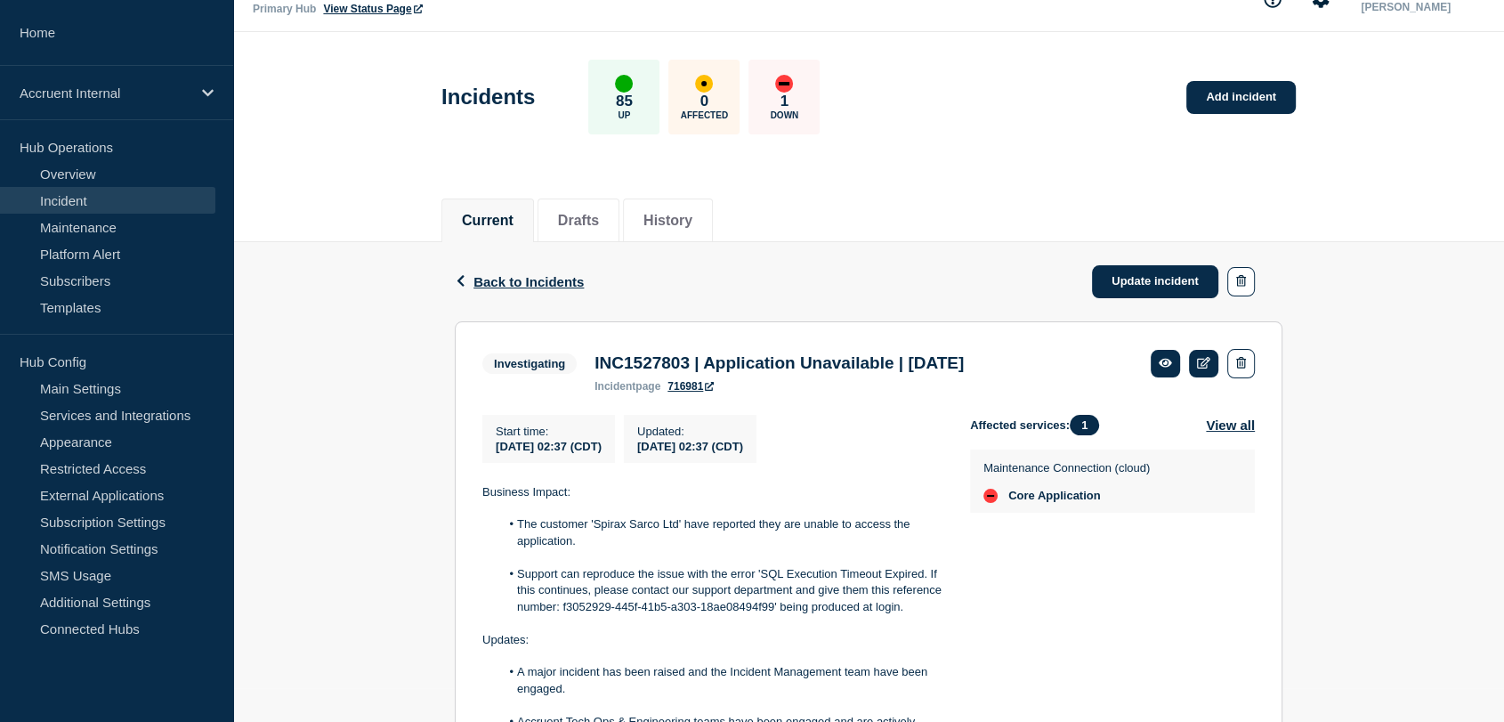
scroll to position [0, 0]
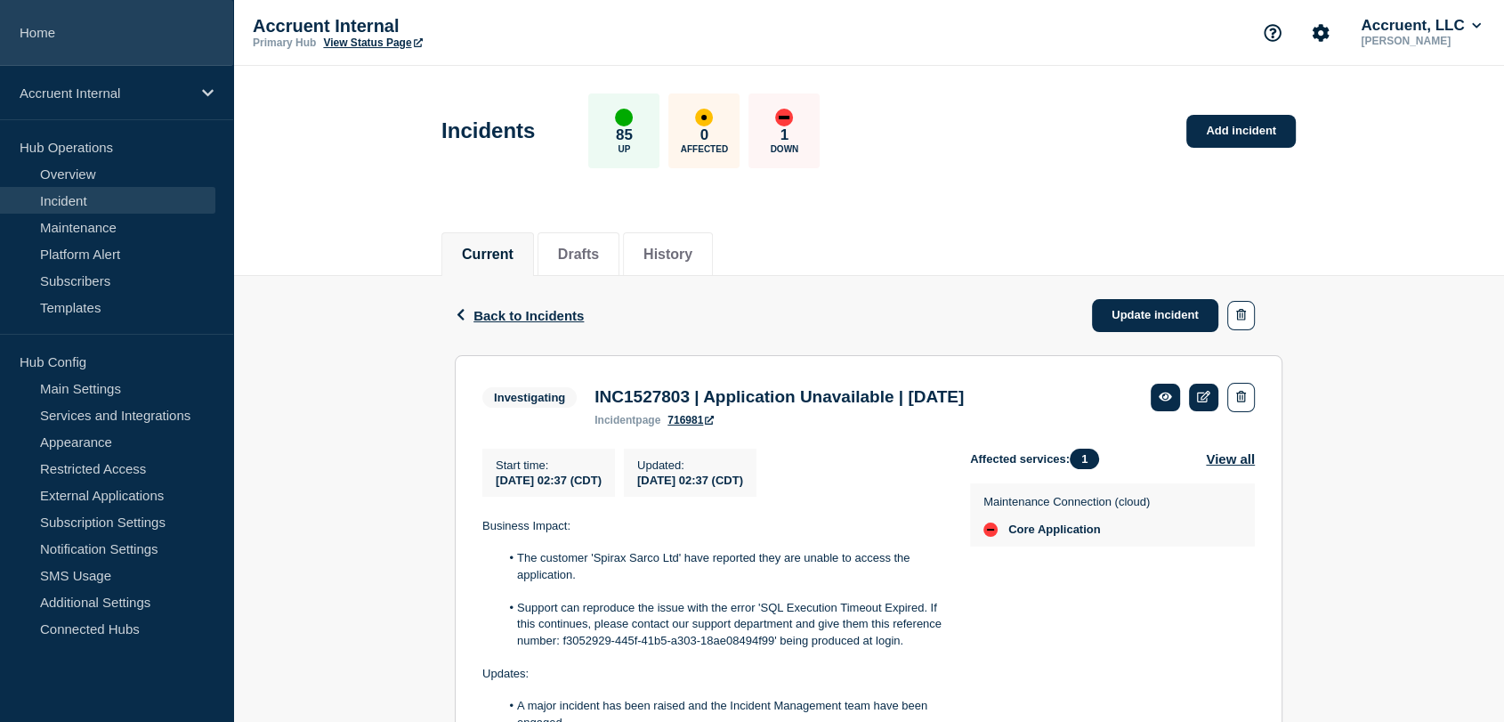
click at [77, 23] on link "Home" at bounding box center [116, 33] width 233 height 66
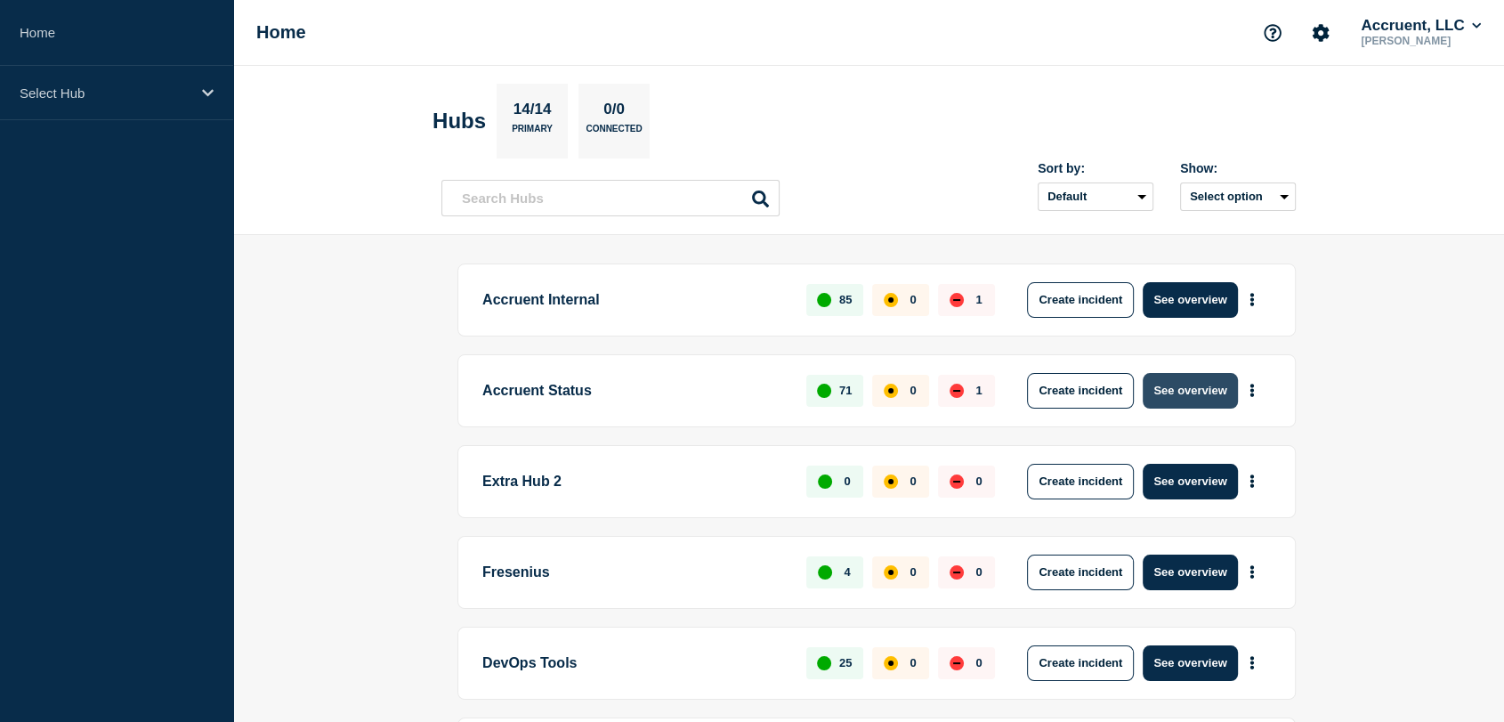
click at [1215, 394] on button "See overview" at bounding box center [1190, 391] width 94 height 36
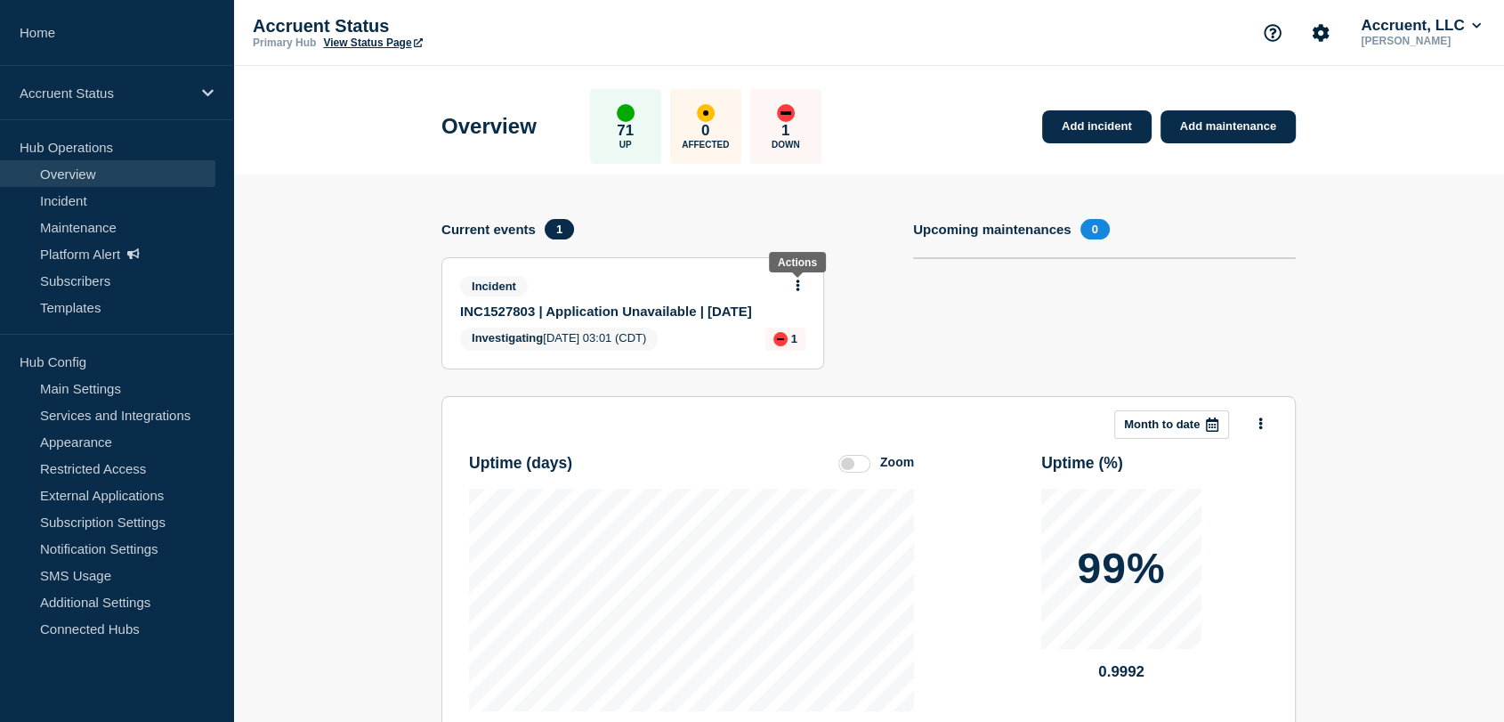
click at [795, 280] on icon at bounding box center [797, 285] width 4 height 12
click at [783, 351] on link "Update incident" at bounding box center [798, 350] width 86 height 14
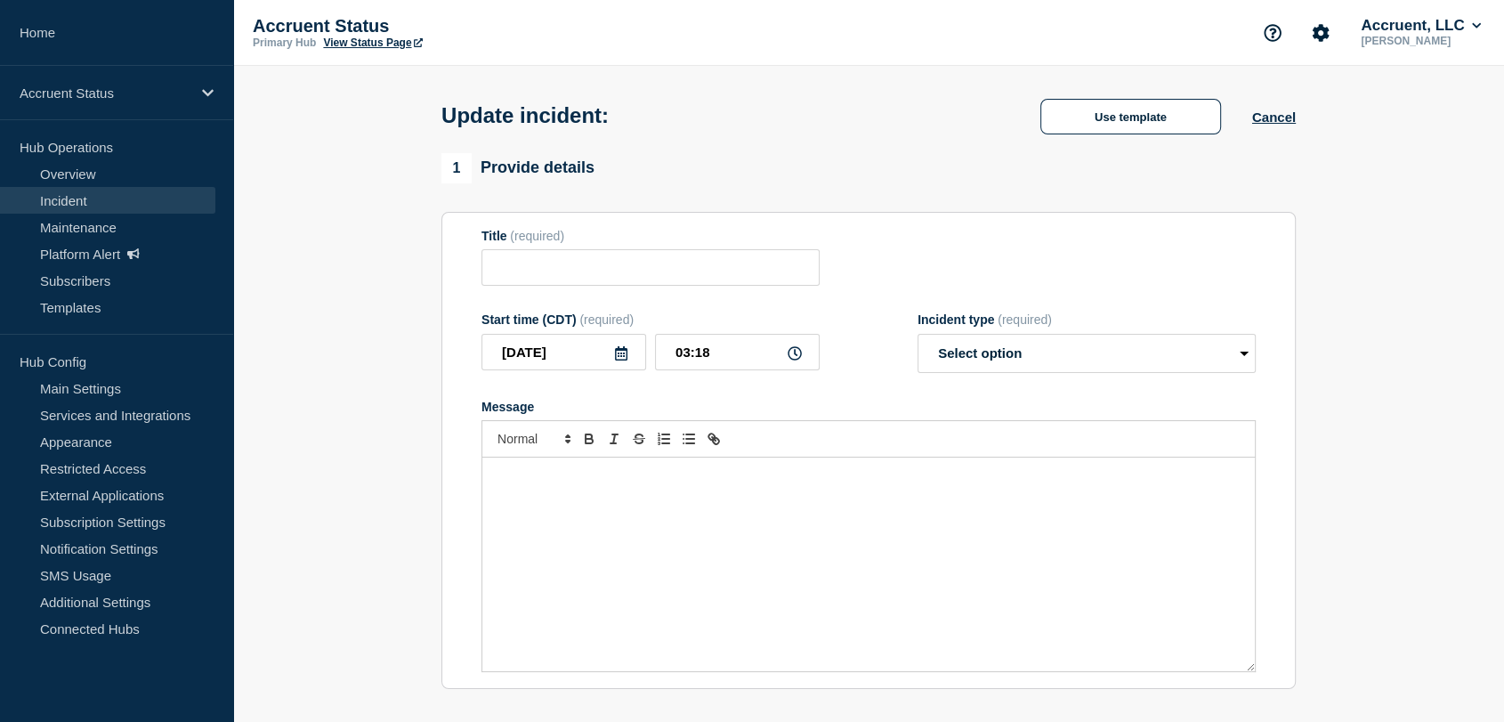
type input "INC1527803 | Application Unavailable | [DATE]"
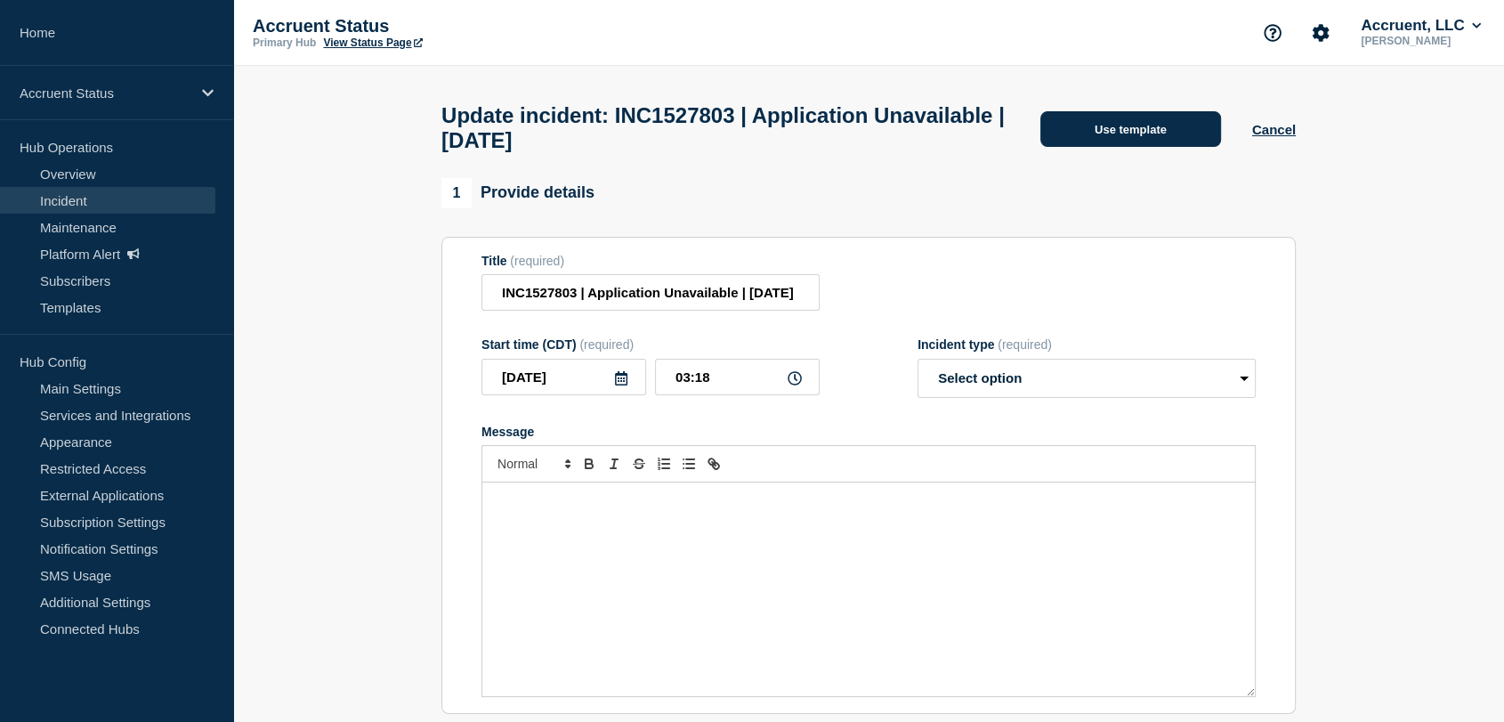
click at [1067, 141] on button "Use template" at bounding box center [1130, 129] width 181 height 36
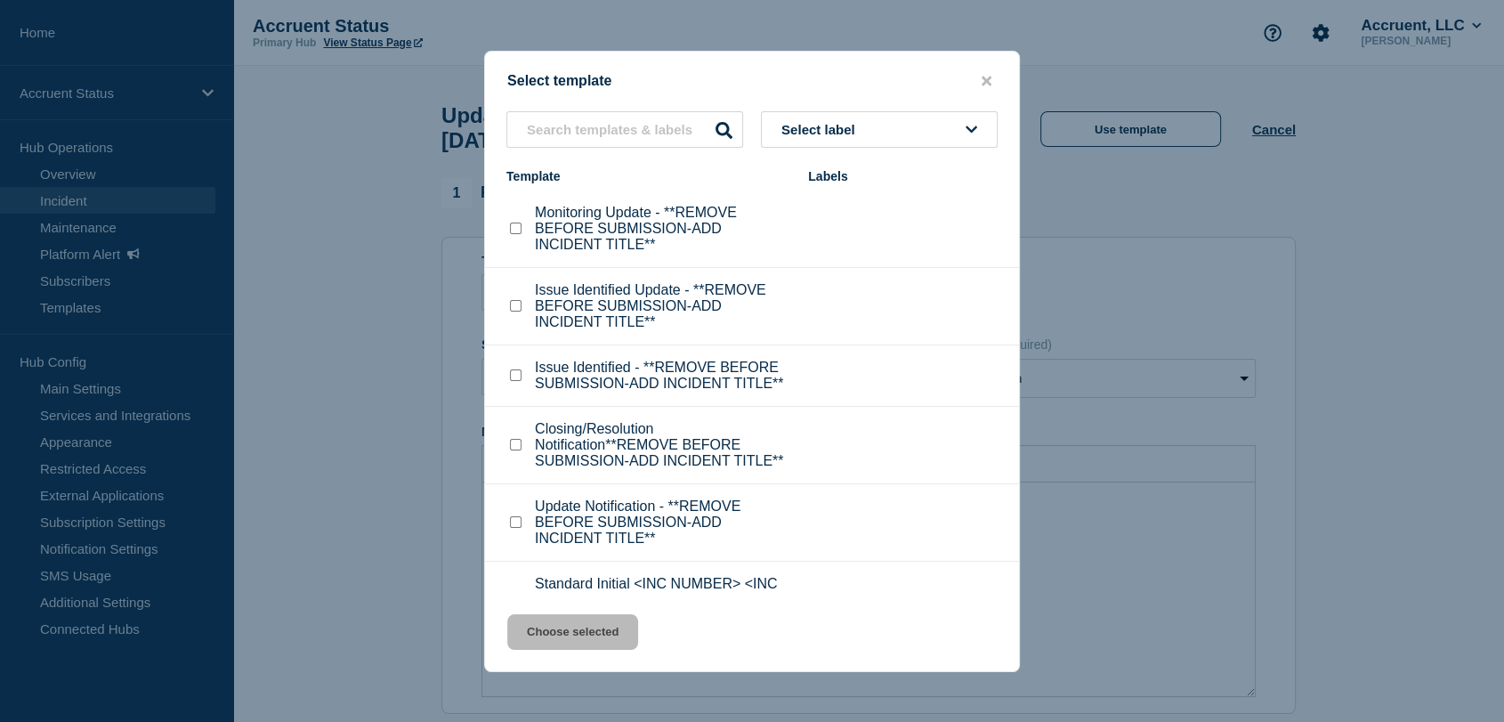
click at [513, 228] on input "Monitoring Update - **REMOVE BEFORE SUBMISSION-ADD INCIDENT TITLE** checkbox" at bounding box center [516, 228] width 12 height 12
checkbox input "true"
click at [589, 638] on button "Choose selected" at bounding box center [572, 632] width 131 height 36
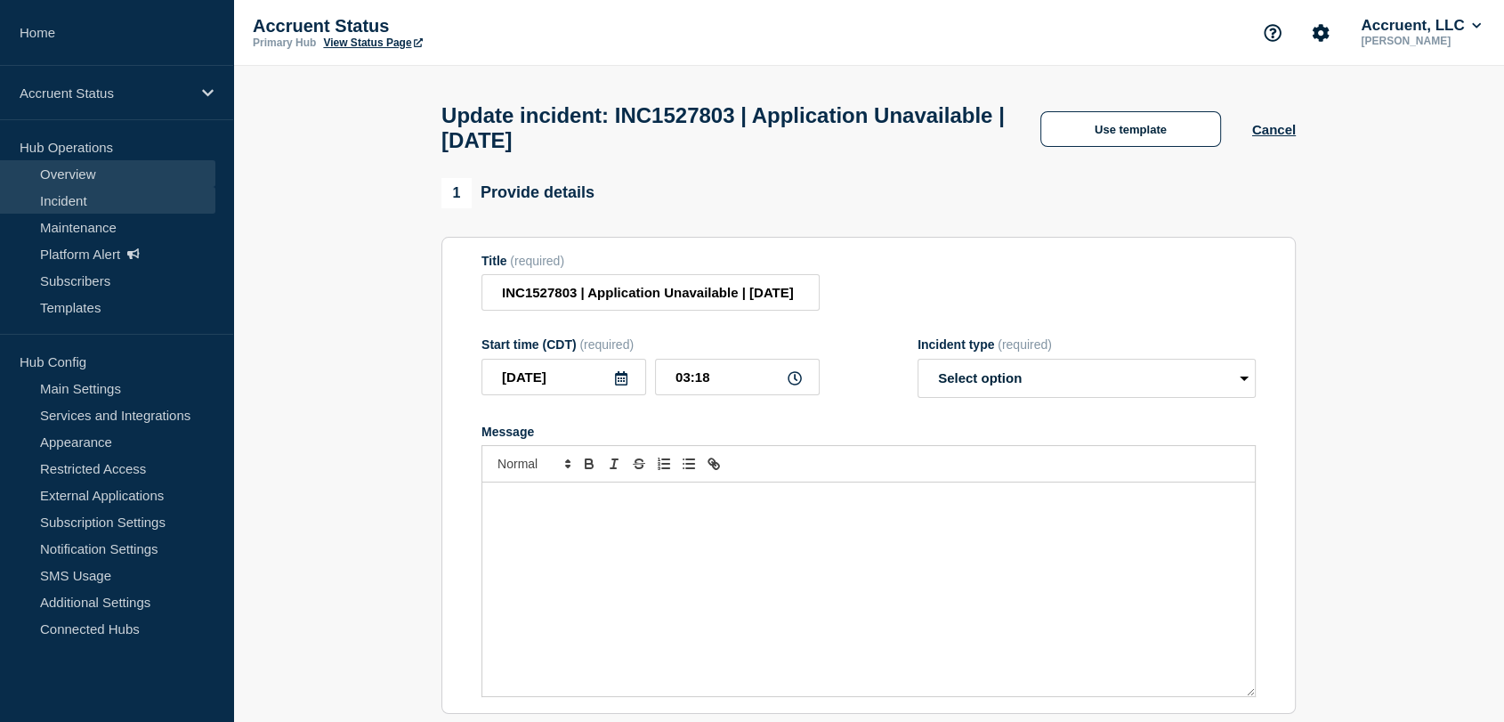
select select "monitoring"
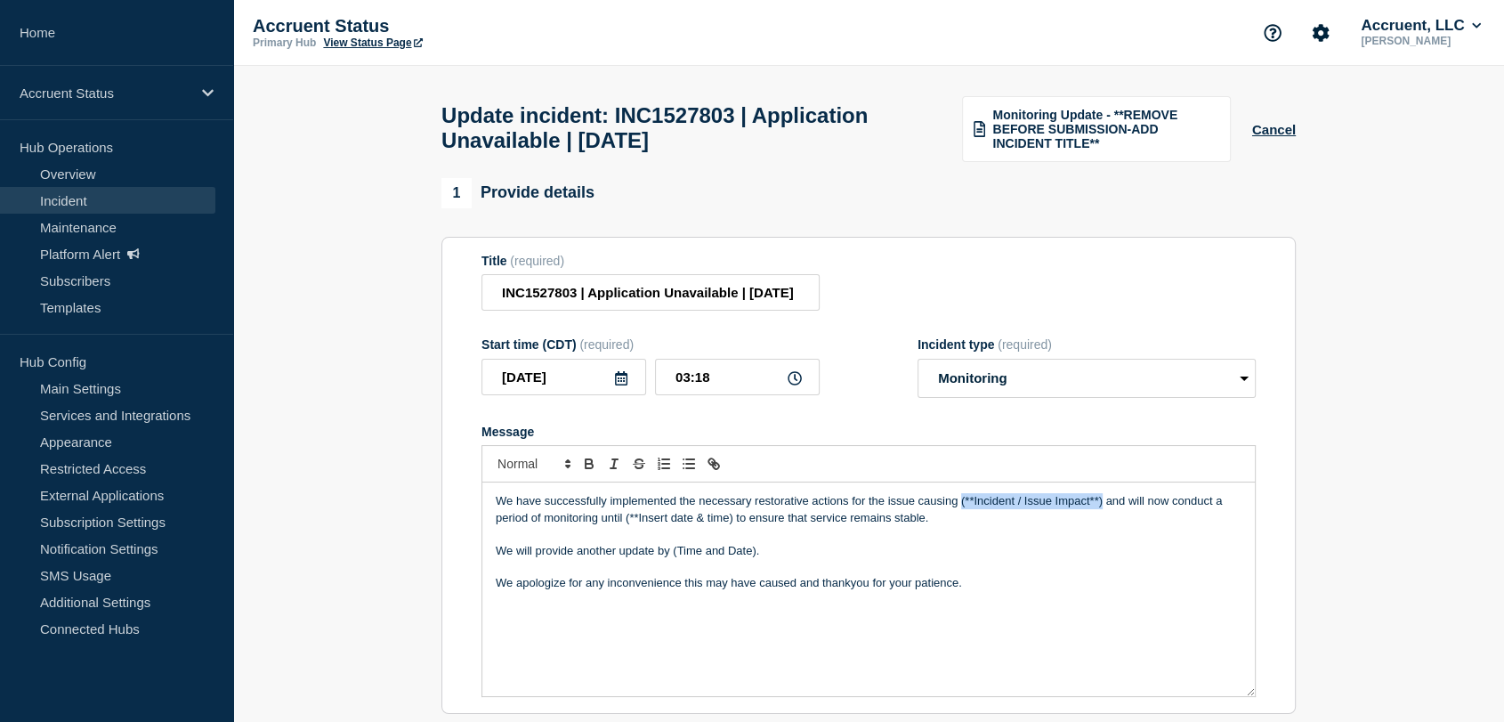
drag, startPoint x: 1101, startPoint y: 508, endPoint x: 959, endPoint y: 511, distance: 141.5
click at [959, 511] on p "We have successfully implemented the necessary restorative actions for the issu…" at bounding box center [869, 509] width 746 height 33
click at [1028, 513] on p "We have successfully implemented the necessary restorative actions for the issu…" at bounding box center [869, 509] width 746 height 33
drag, startPoint x: 1102, startPoint y: 512, endPoint x: 961, endPoint y: 514, distance: 140.6
click at [961, 514] on p "We have successfully implemented the necessary restorative actions for the issu…" at bounding box center [869, 509] width 746 height 33
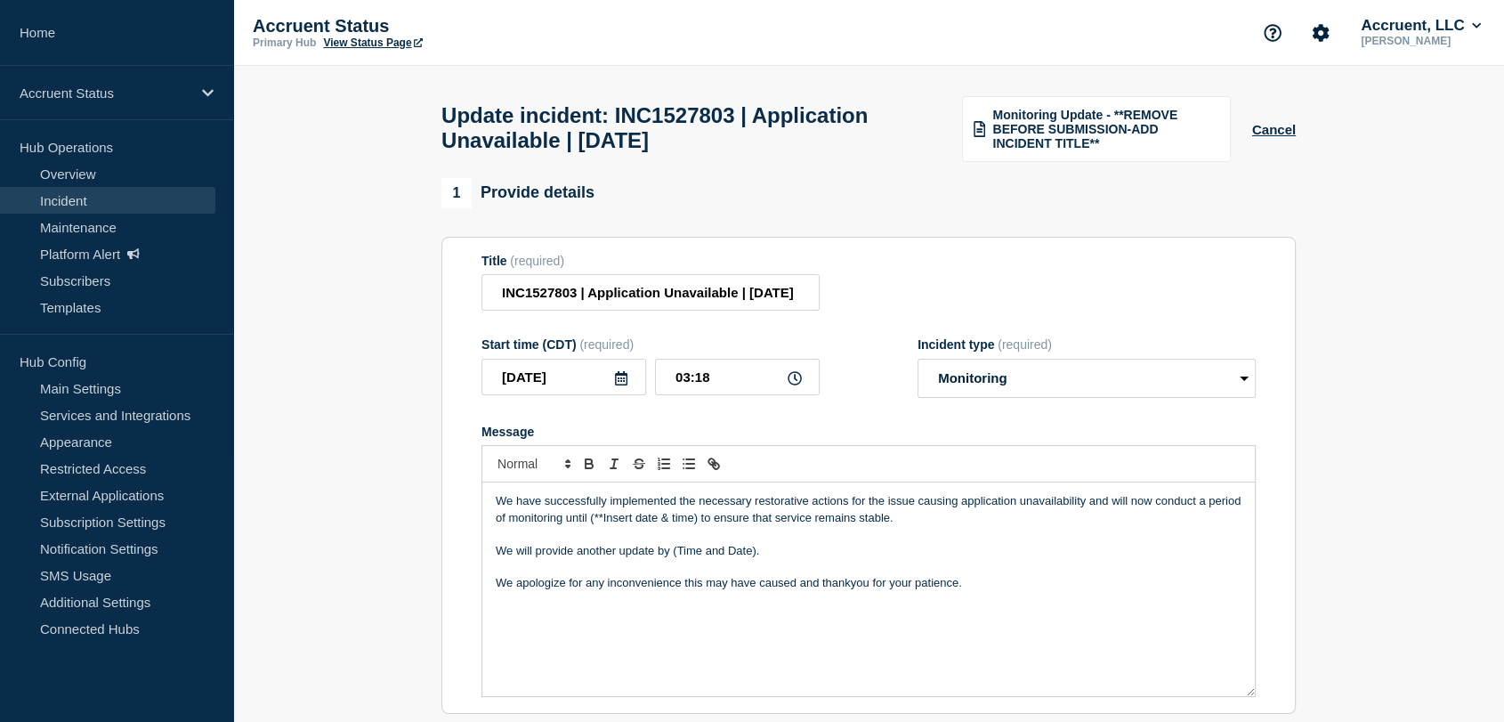
click at [957, 526] on p "We have successfully implemented the necessary restorative actions for the issu…" at bounding box center [869, 509] width 746 height 33
drag, startPoint x: 696, startPoint y: 529, endPoint x: 590, endPoint y: 525, distance: 105.9
click at [590, 525] on p "We have successfully implemented the necessary restorative actions for the issu…" at bounding box center [869, 509] width 746 height 33
drag, startPoint x: 759, startPoint y: 563, endPoint x: 673, endPoint y: 560, distance: 86.4
click at [673, 559] on p "We will provide another update by (Time and Date)." at bounding box center [869, 551] width 746 height 16
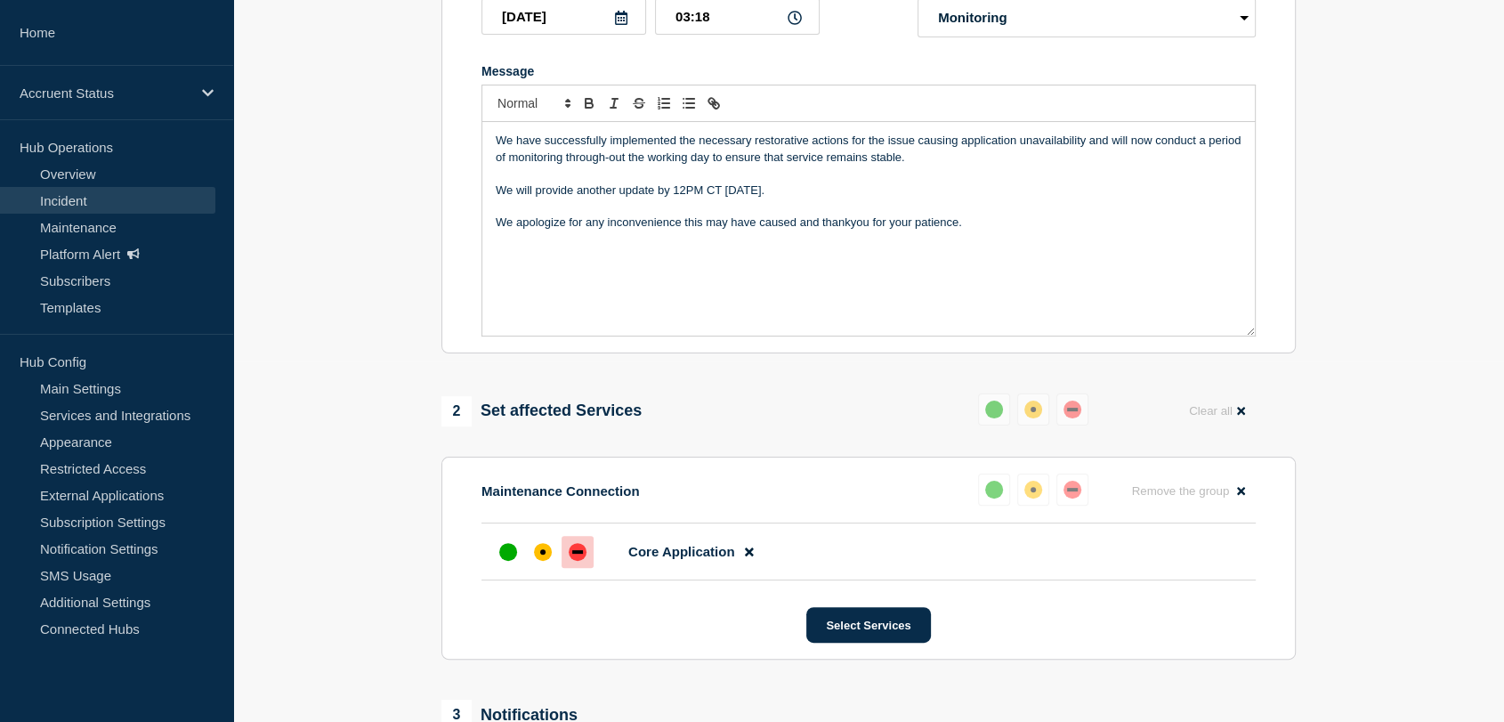
scroll to position [395, 0]
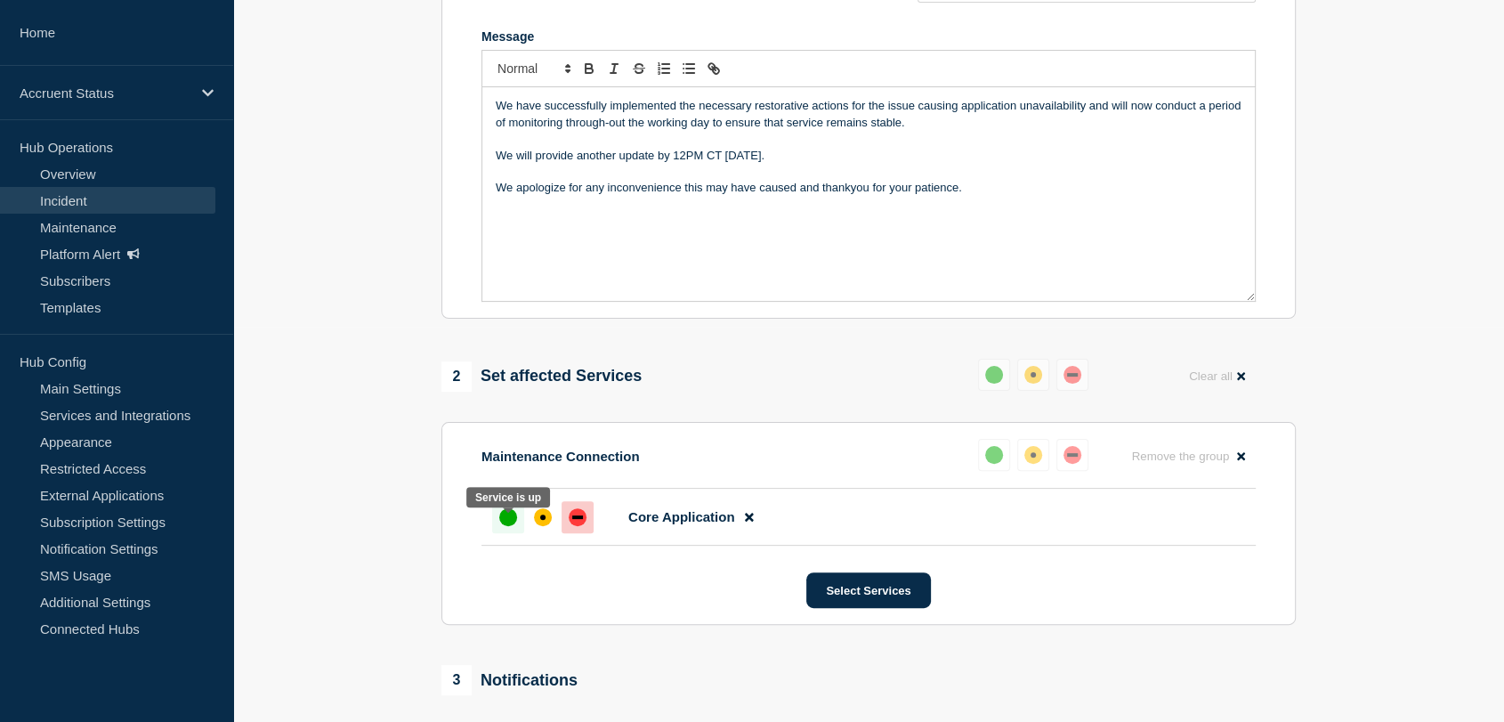
click at [498, 523] on div at bounding box center [508, 517] width 32 height 32
click at [510, 525] on div "up" at bounding box center [508, 517] width 18 height 18
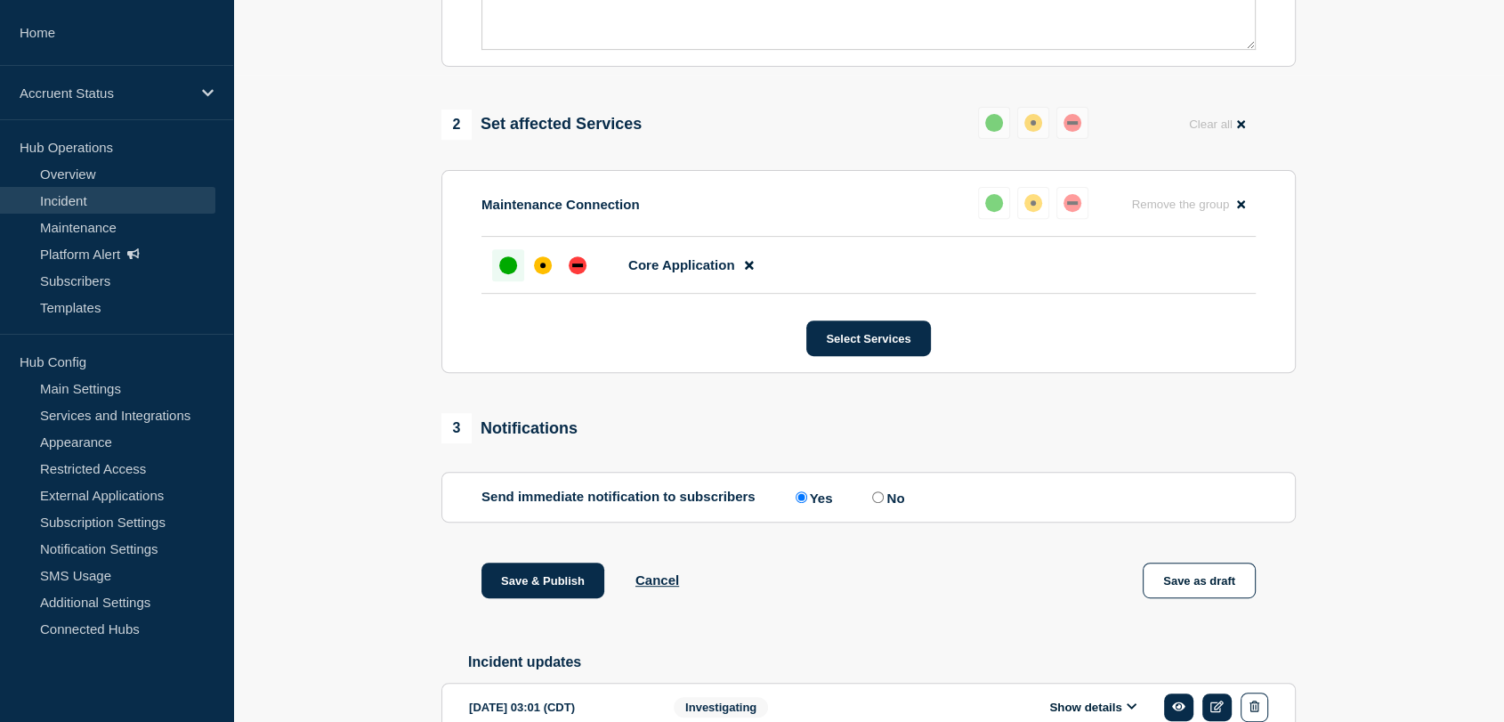
scroll to position [691, 0]
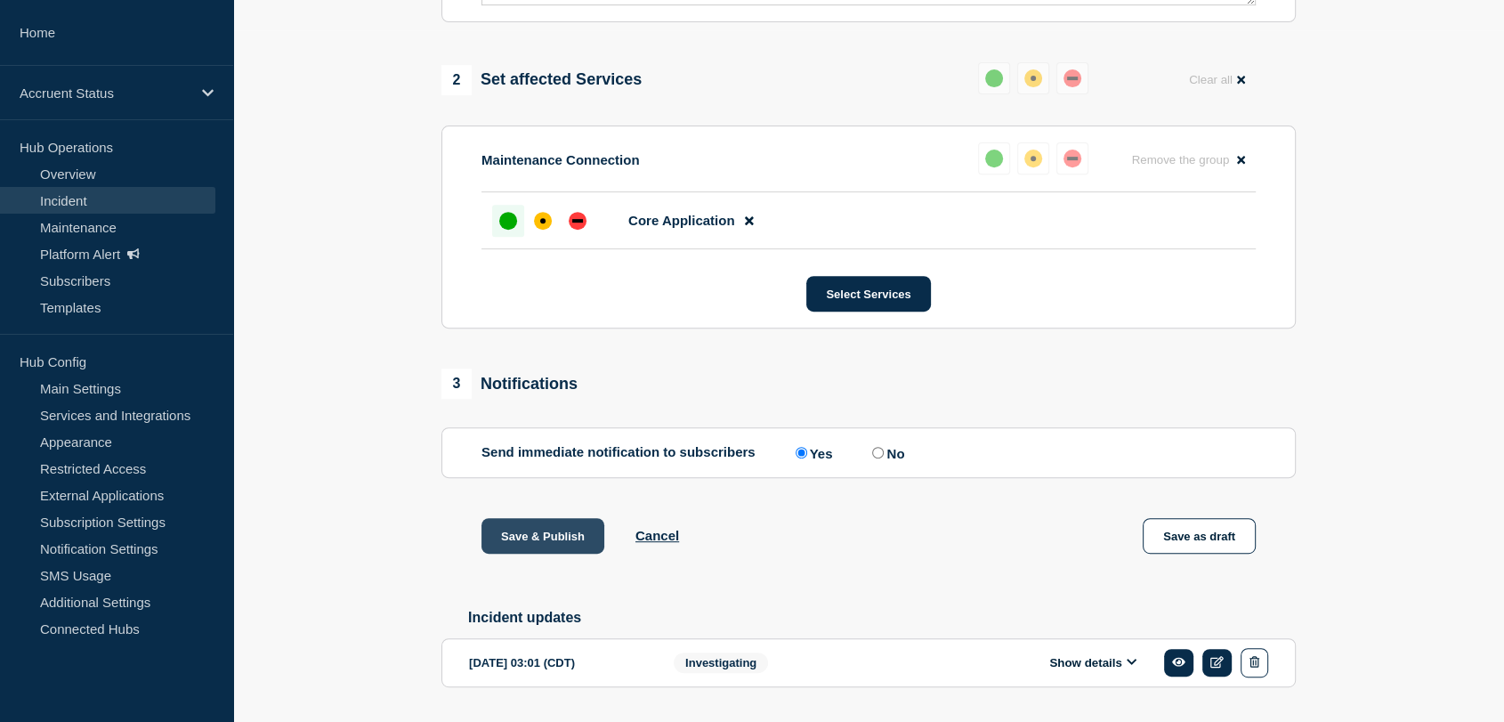
click at [546, 550] on button "Save & Publish" at bounding box center [542, 536] width 123 height 36
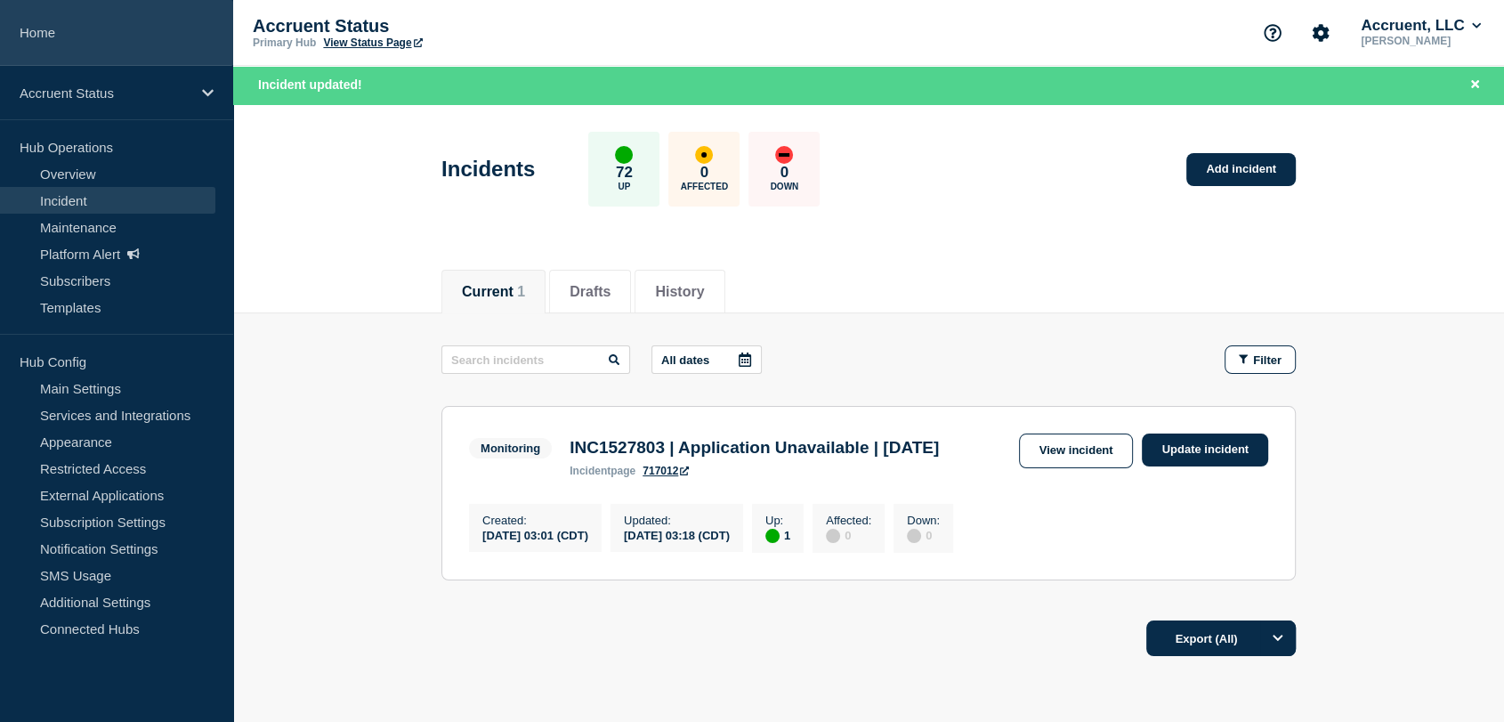
click at [84, 32] on link "Home" at bounding box center [116, 33] width 233 height 66
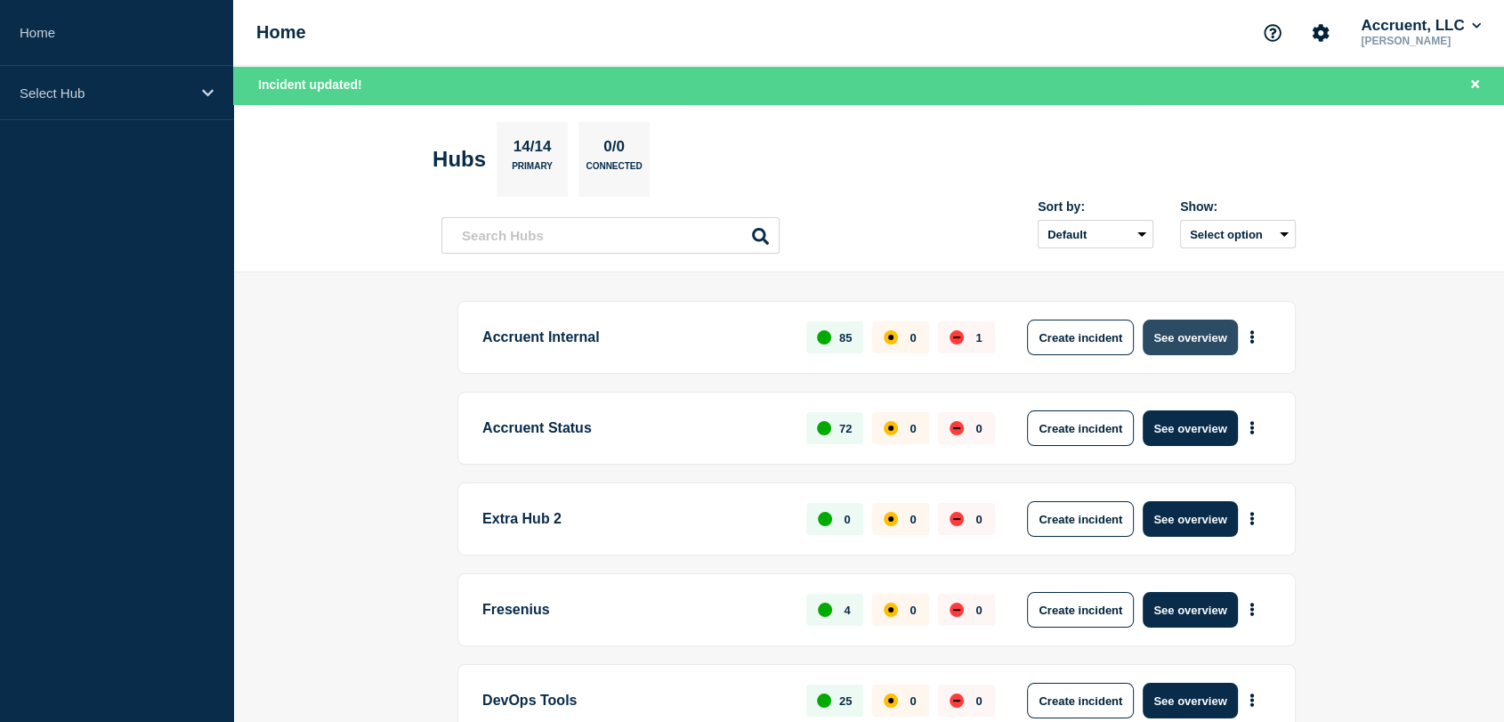
click at [1179, 335] on button "See overview" at bounding box center [1190, 337] width 94 height 36
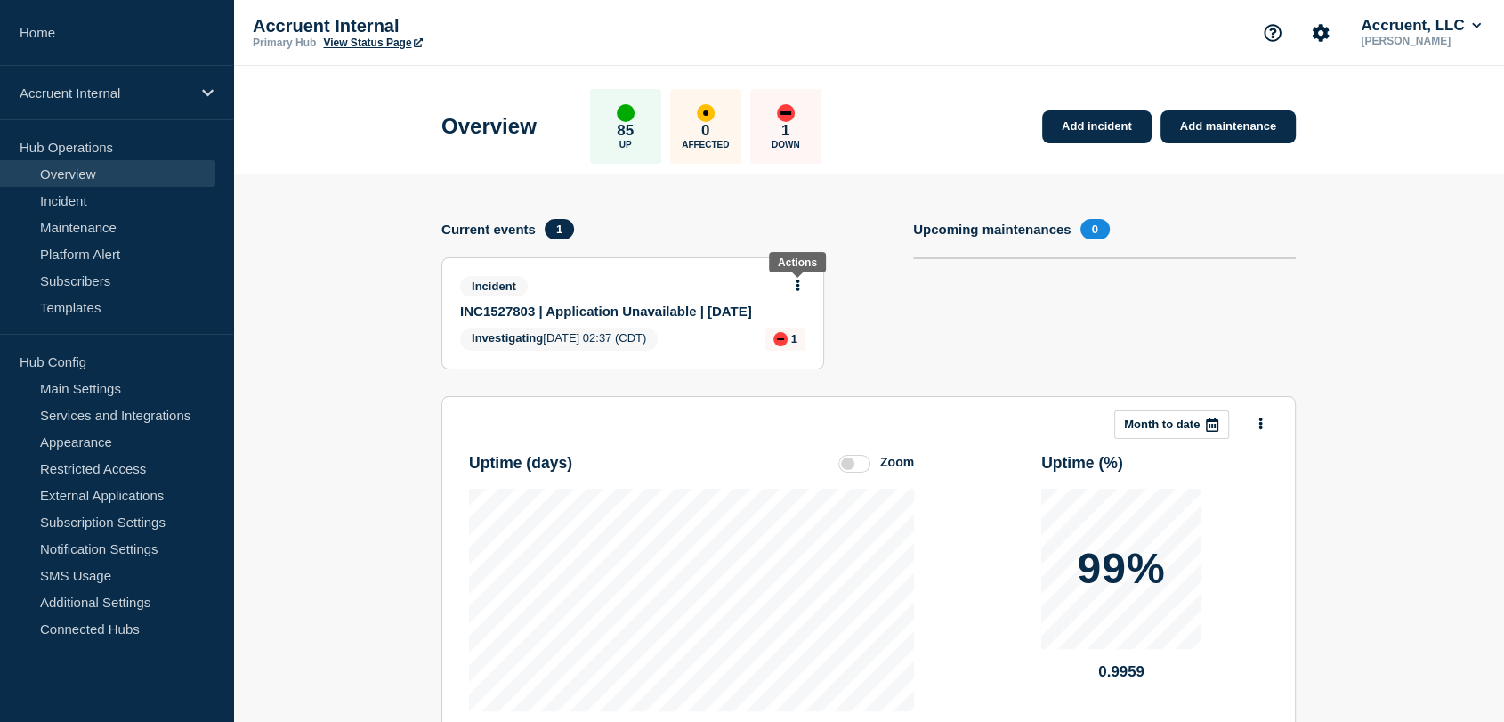
click at [797, 282] on icon at bounding box center [798, 285] width 4 height 12
click at [803, 347] on link "Update incident" at bounding box center [798, 350] width 86 height 14
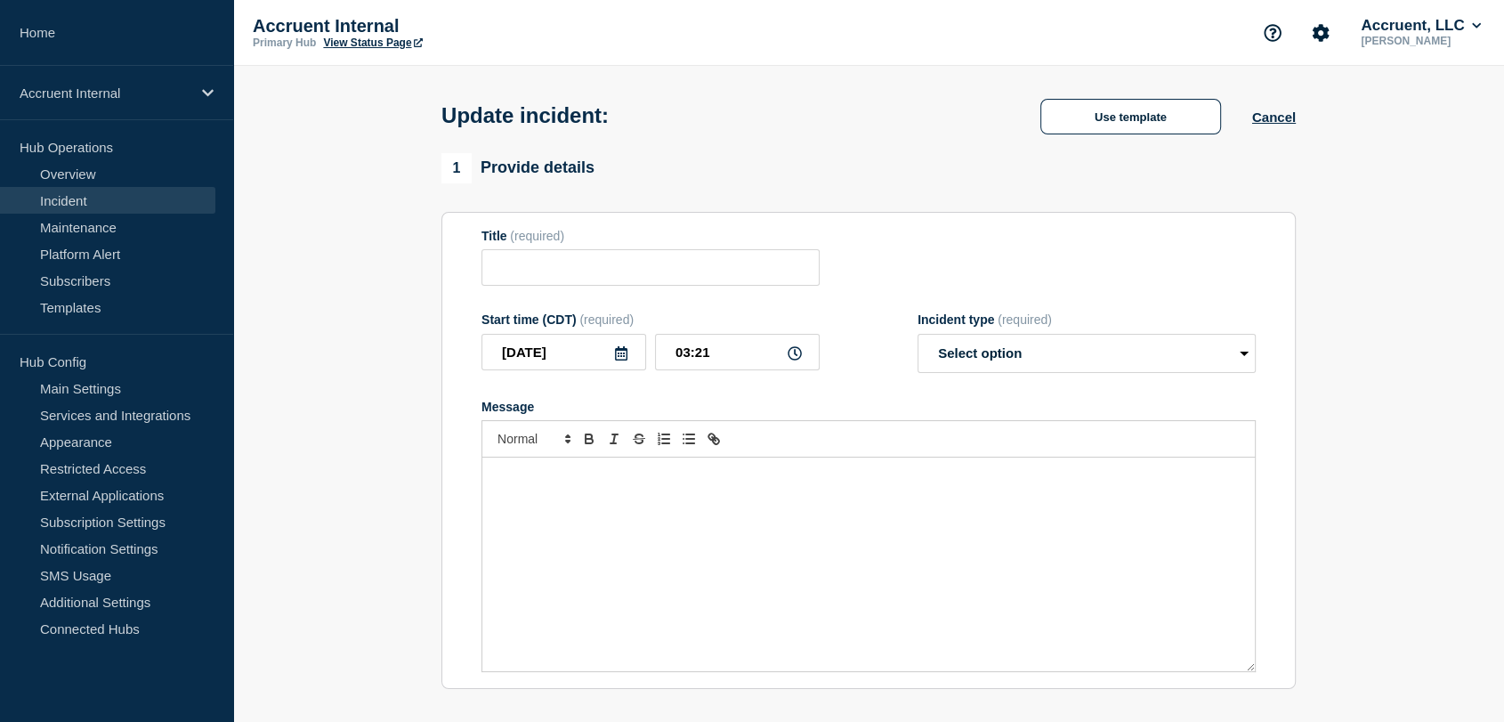
type input "INC1527803 | Application Unavailable | [DATE]"
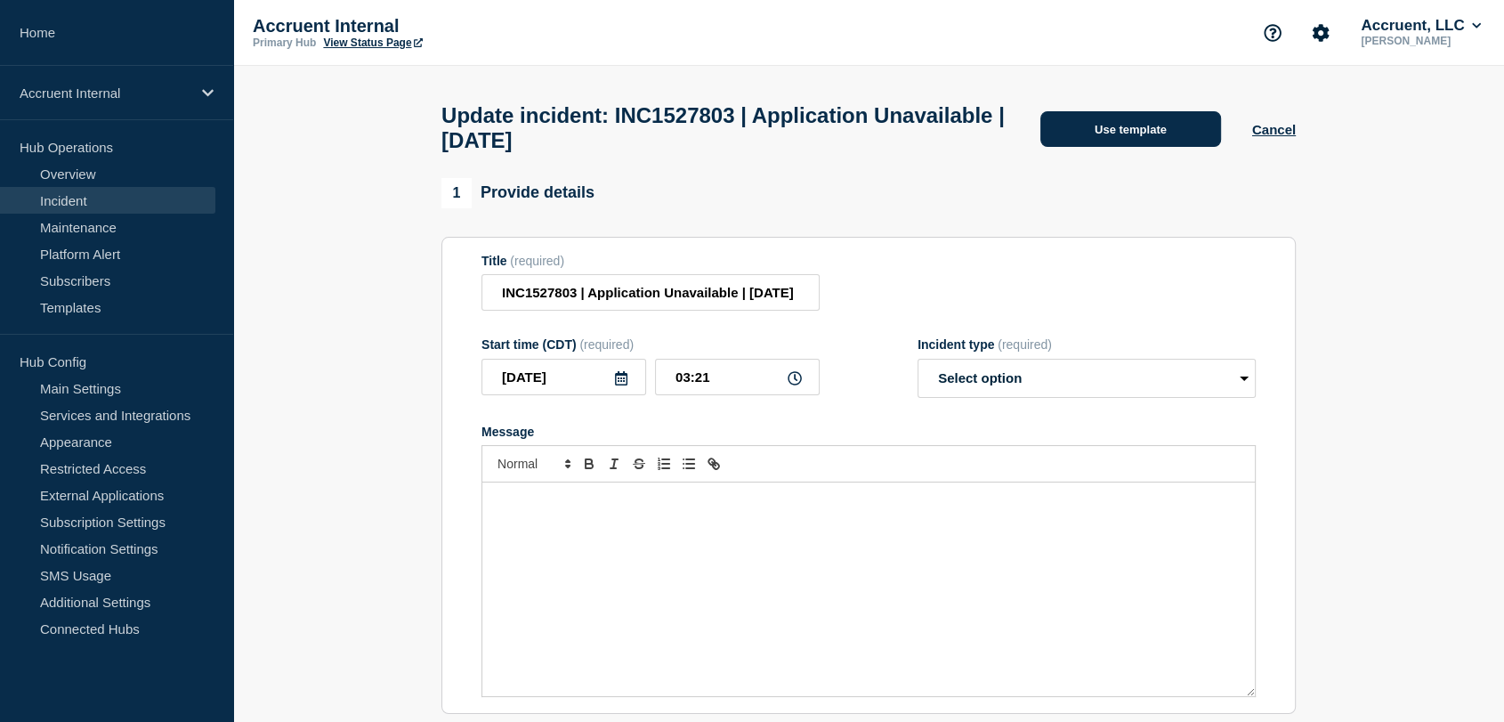
click at [1087, 126] on button "Use template" at bounding box center [1130, 129] width 181 height 36
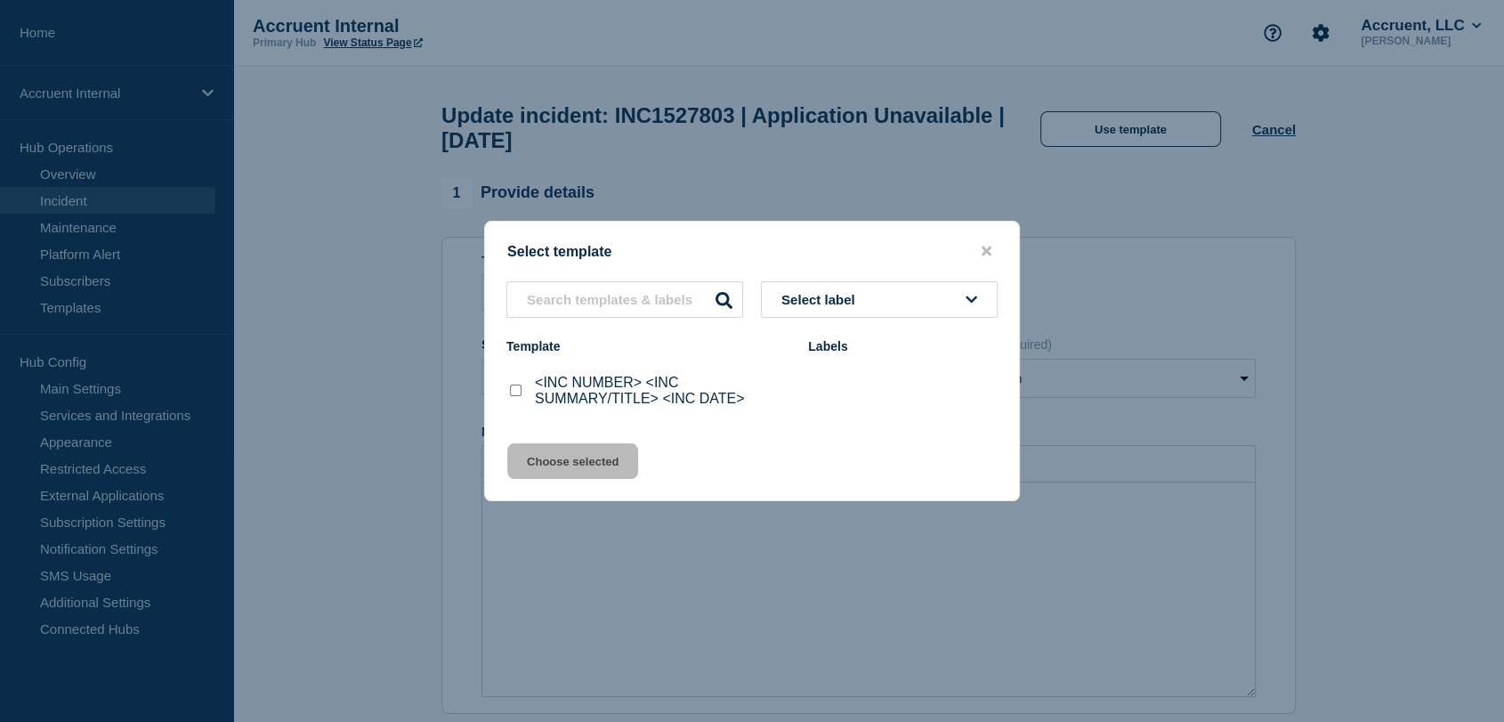
click at [518, 392] on input "<INC NUMBER> <INC SUMMARY/TITLE> <INC DATE> checkbox" at bounding box center [516, 390] width 12 height 12
checkbox input "true"
click at [567, 445] on div "Select template Select label Template Labels <INC NUMBER> <INC SUMMARY/TITLE> <…" at bounding box center [752, 361] width 536 height 280
click at [569, 464] on button "Choose selected" at bounding box center [572, 461] width 131 height 36
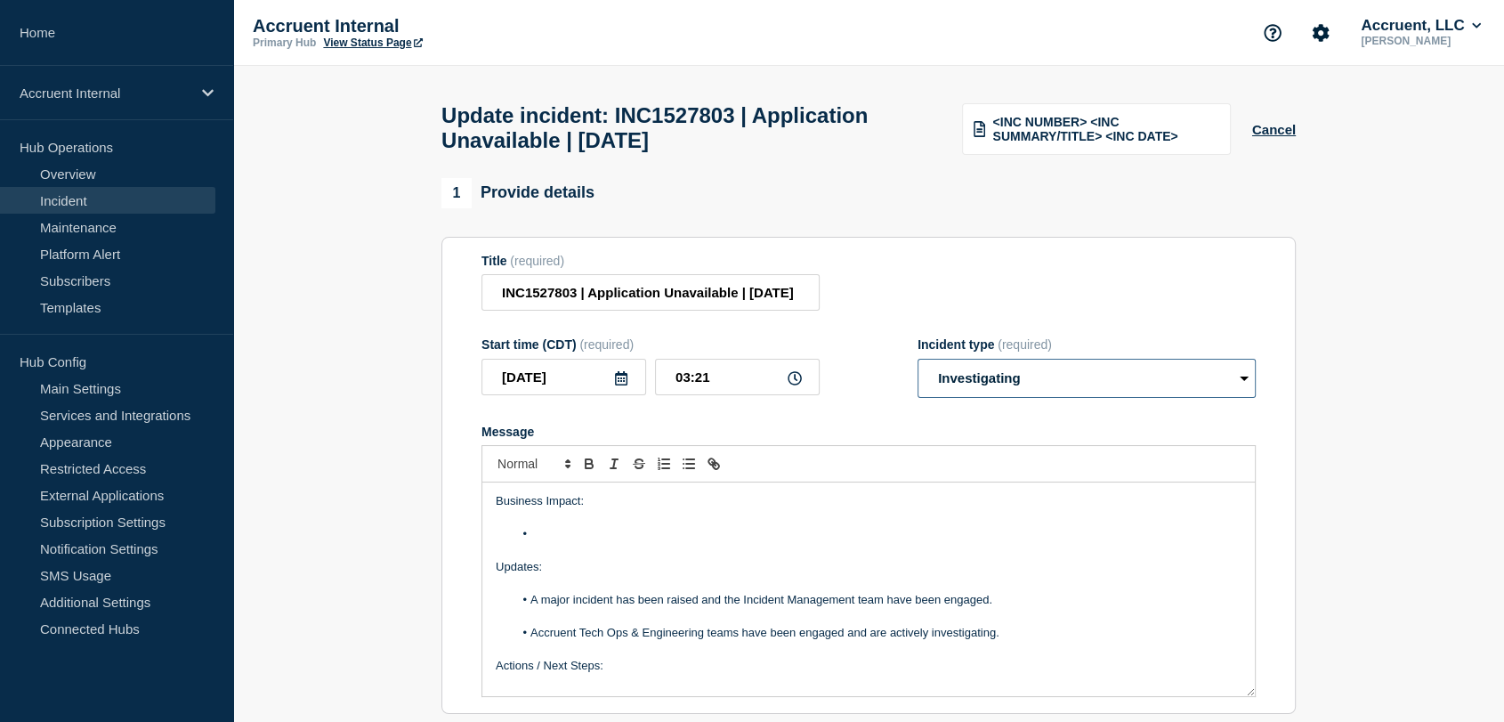
click at [1044, 384] on select "Select option Investigating Identified Monitoring Resolved" at bounding box center [1086, 378] width 338 height 39
select select "monitoring"
click at [917, 368] on select "Select option Investigating Identified Monitoring Resolved" at bounding box center [1086, 378] width 338 height 39
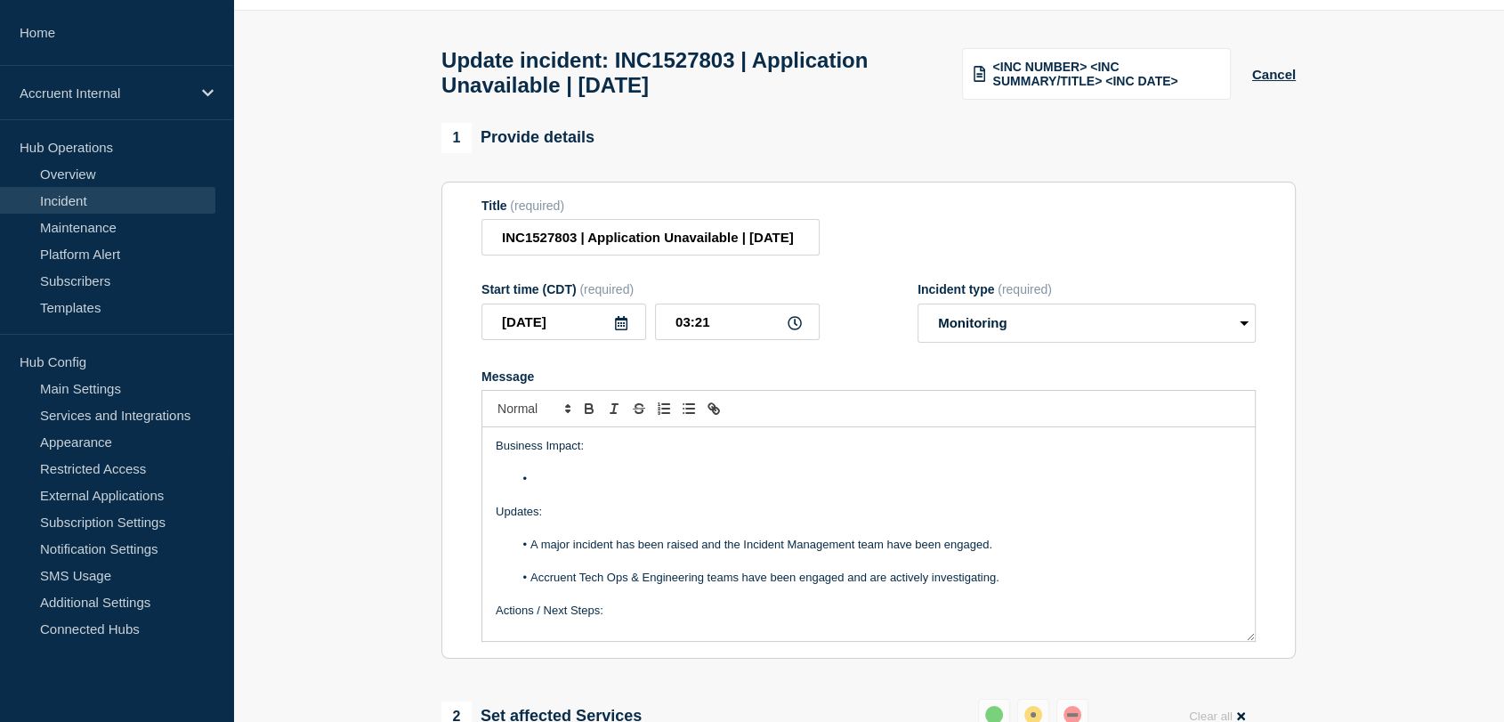
scroll to position [99, 0]
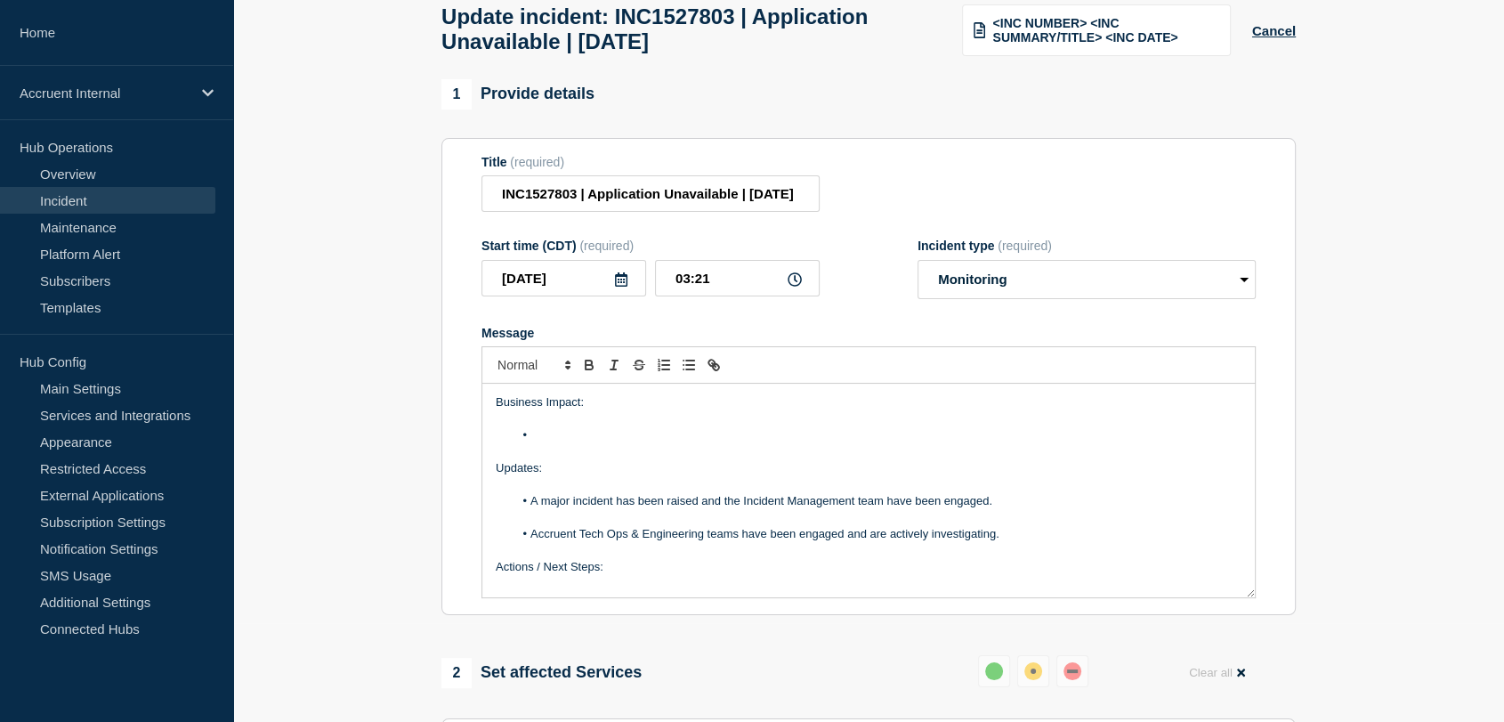
click at [575, 443] on li "Message" at bounding box center [877, 435] width 729 height 16
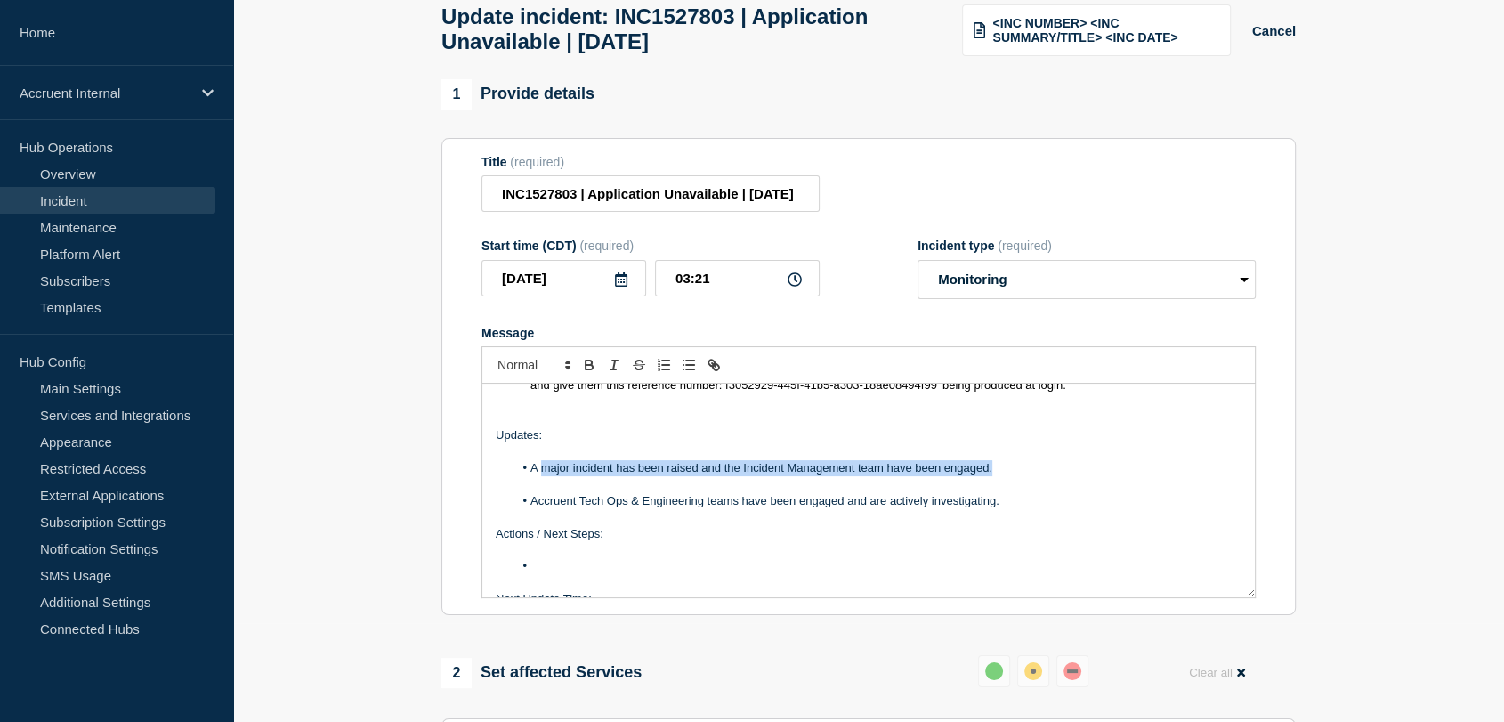
drag, startPoint x: 991, startPoint y: 480, endPoint x: 544, endPoint y: 480, distance: 447.6
click at [544, 476] on li "A major incident has been raised and the Incident Management team have been eng…" at bounding box center [877, 468] width 729 height 16
click at [758, 470] on li "Tech Ops SE & DBA joined the call" at bounding box center [877, 468] width 729 height 16
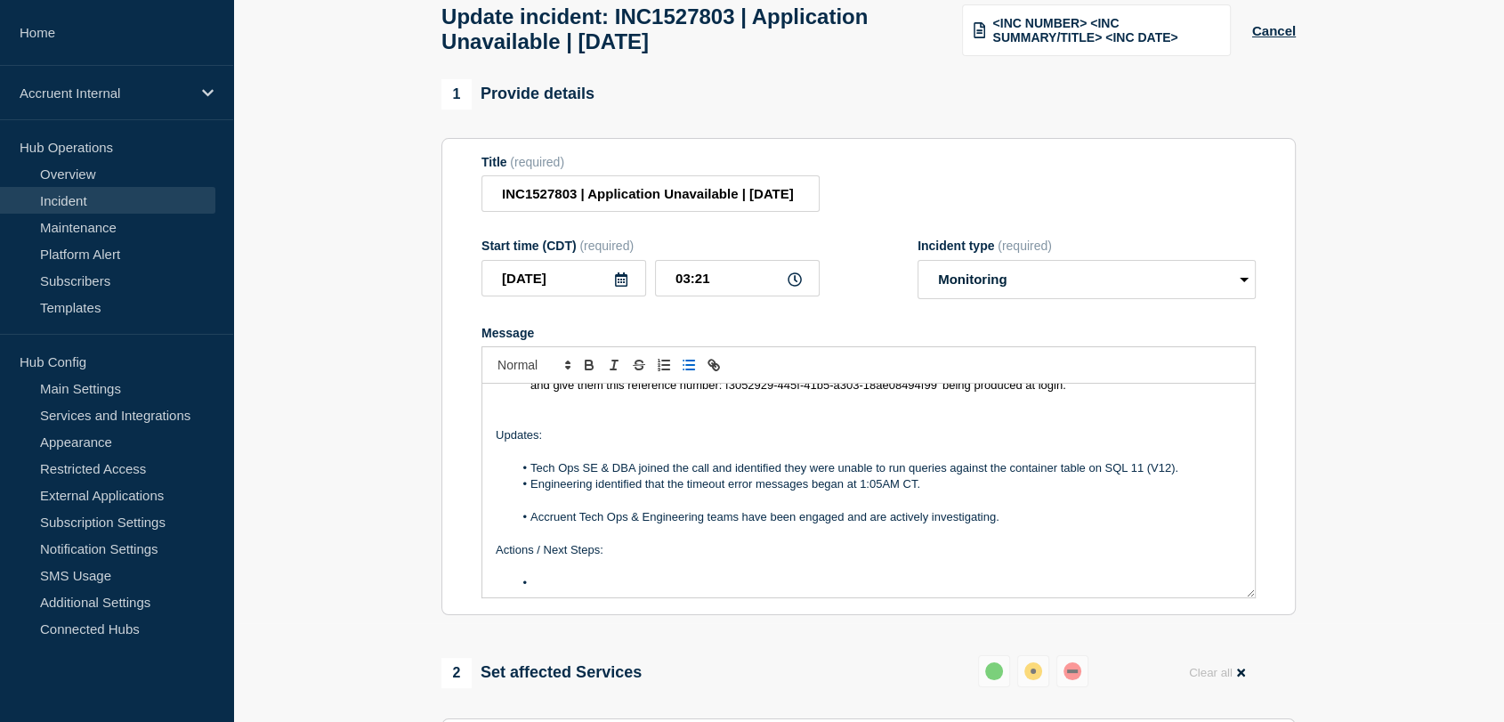
click at [1195, 476] on li "Tech Ops SE & DBA joined the call and identified they were unable to run querie…" at bounding box center [877, 468] width 729 height 16
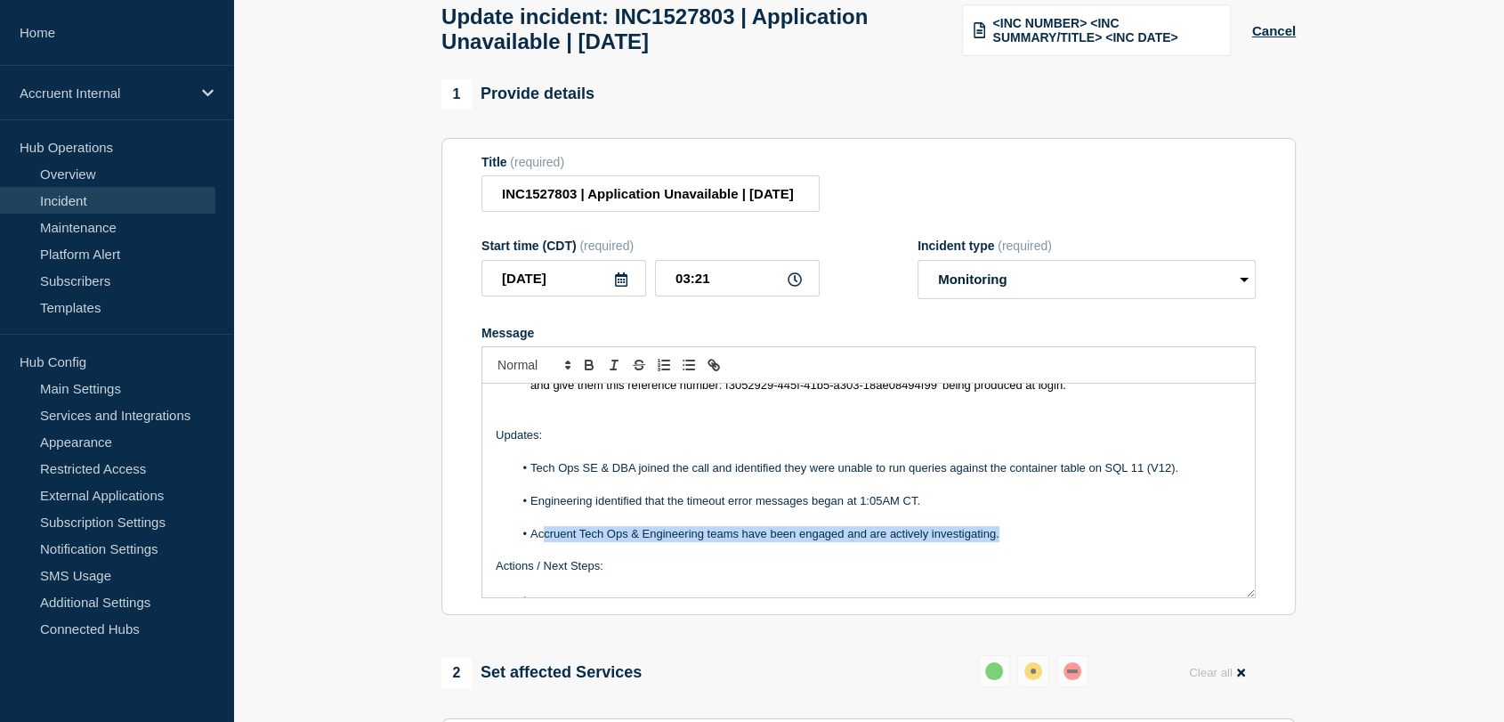
drag, startPoint x: 1006, startPoint y: 545, endPoint x: 542, endPoint y: 550, distance: 464.5
click at [542, 542] on li "Accruent Tech Ops & Engineering teams have been engaged and are actively invest…" at bounding box center [877, 534] width 729 height 16
click at [562, 542] on li "Message" at bounding box center [877, 534] width 729 height 16
click at [911, 542] on li "Impact self-resolved at 3:09AM CT with no restorative actions taken." at bounding box center [877, 534] width 729 height 16
click at [904, 542] on li "Impact self-resolved at 3:09AM CT with no restorative actions taken" at bounding box center [877, 534] width 729 height 16
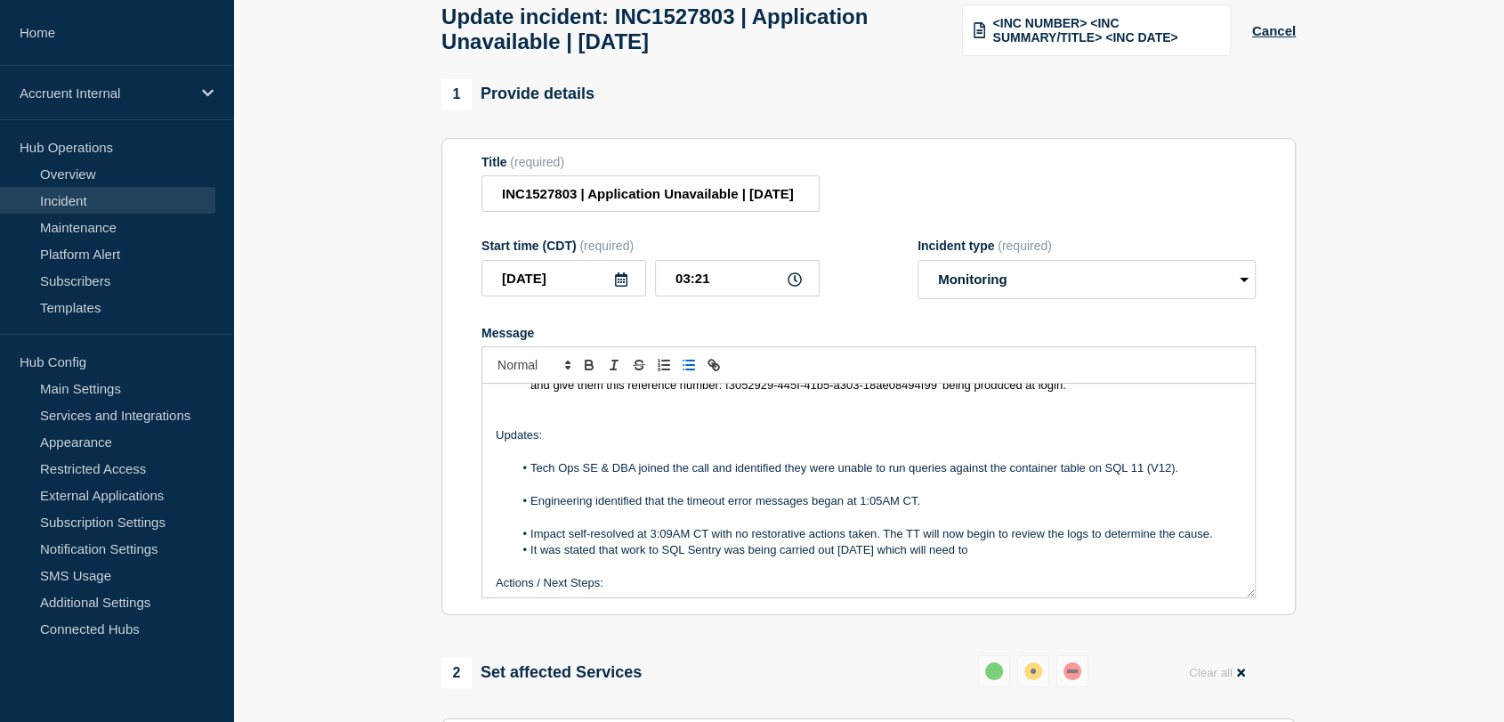
click at [1222, 542] on li "Impact self-resolved at 3:09AM CT with no restorative actions taken. The TT wil…" at bounding box center [877, 534] width 729 height 16
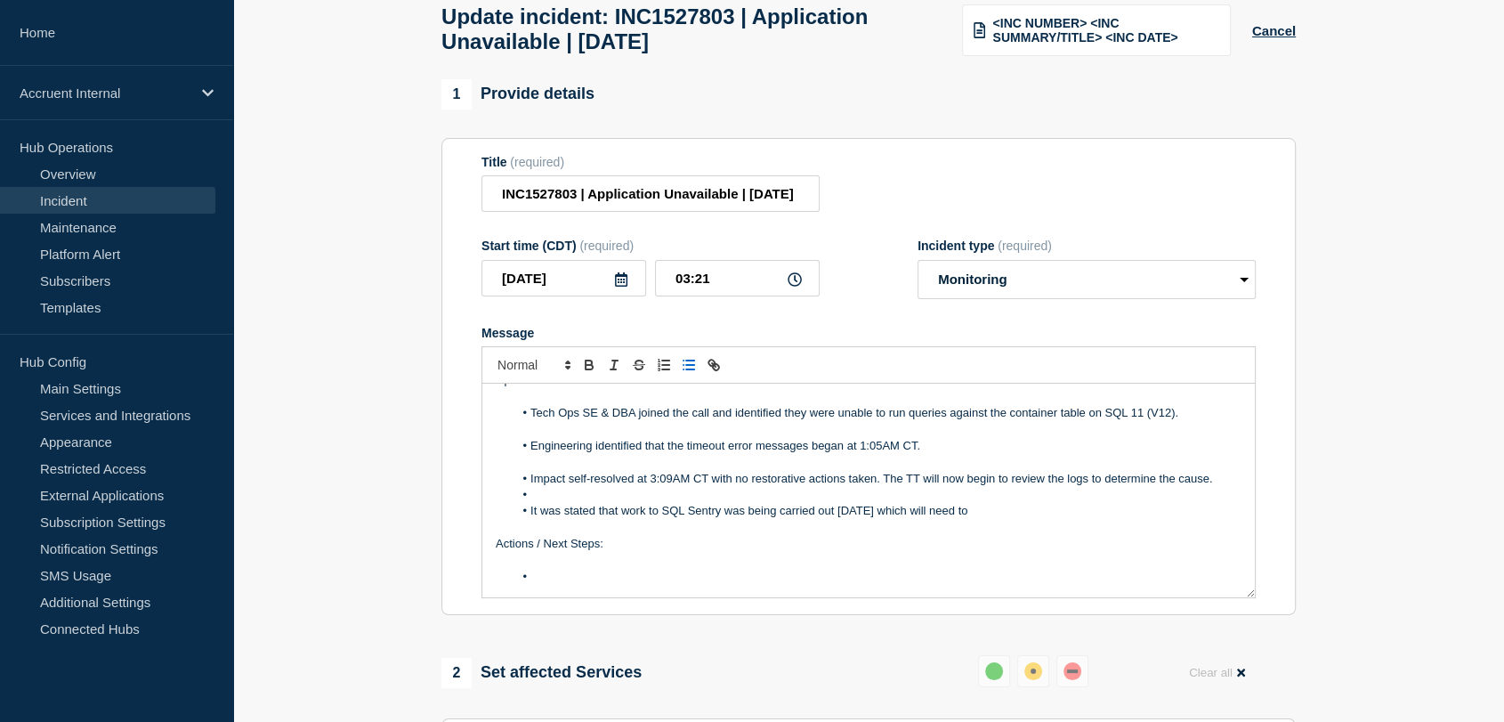
scroll to position [198, 0]
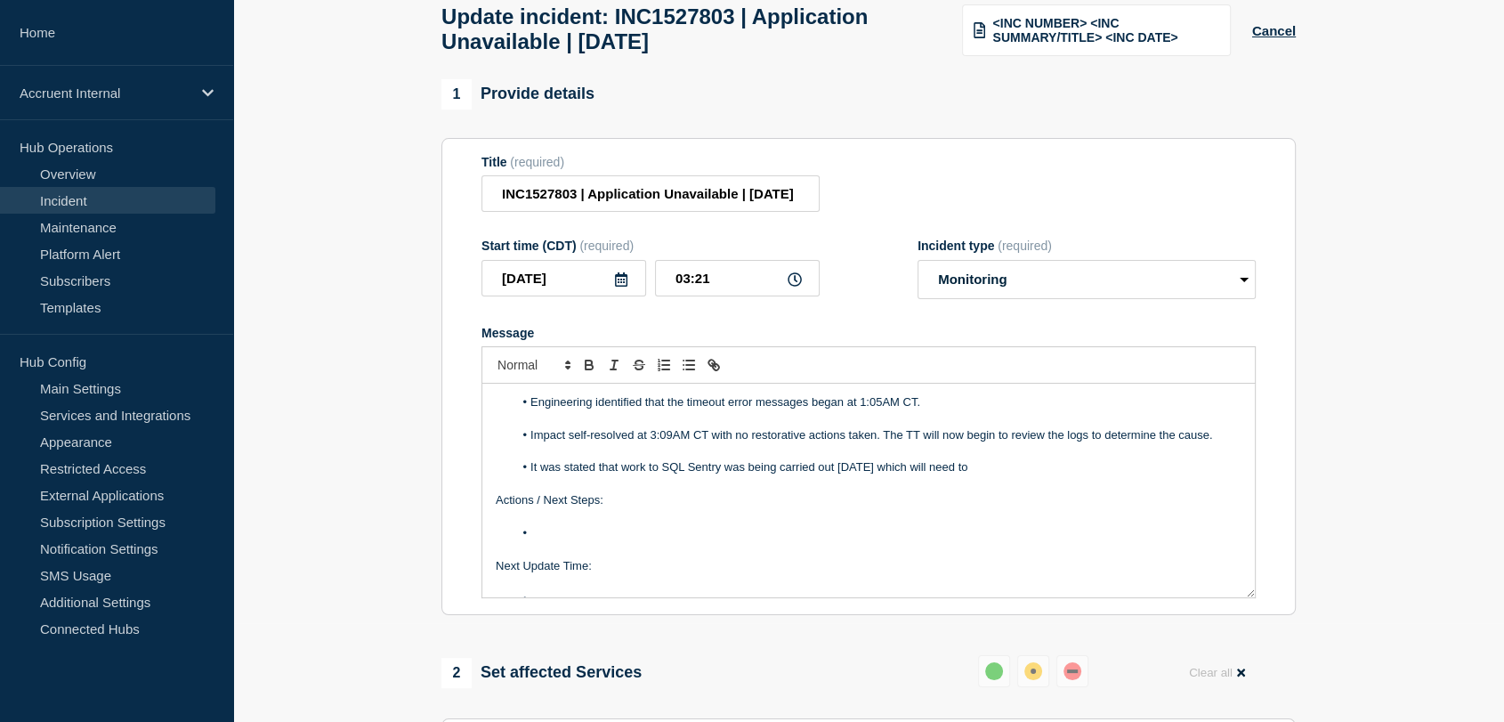
click at [990, 475] on li "It was stated that work to SQL Sentry was being carried out [DATE] which will n…" at bounding box center [877, 467] width 729 height 16
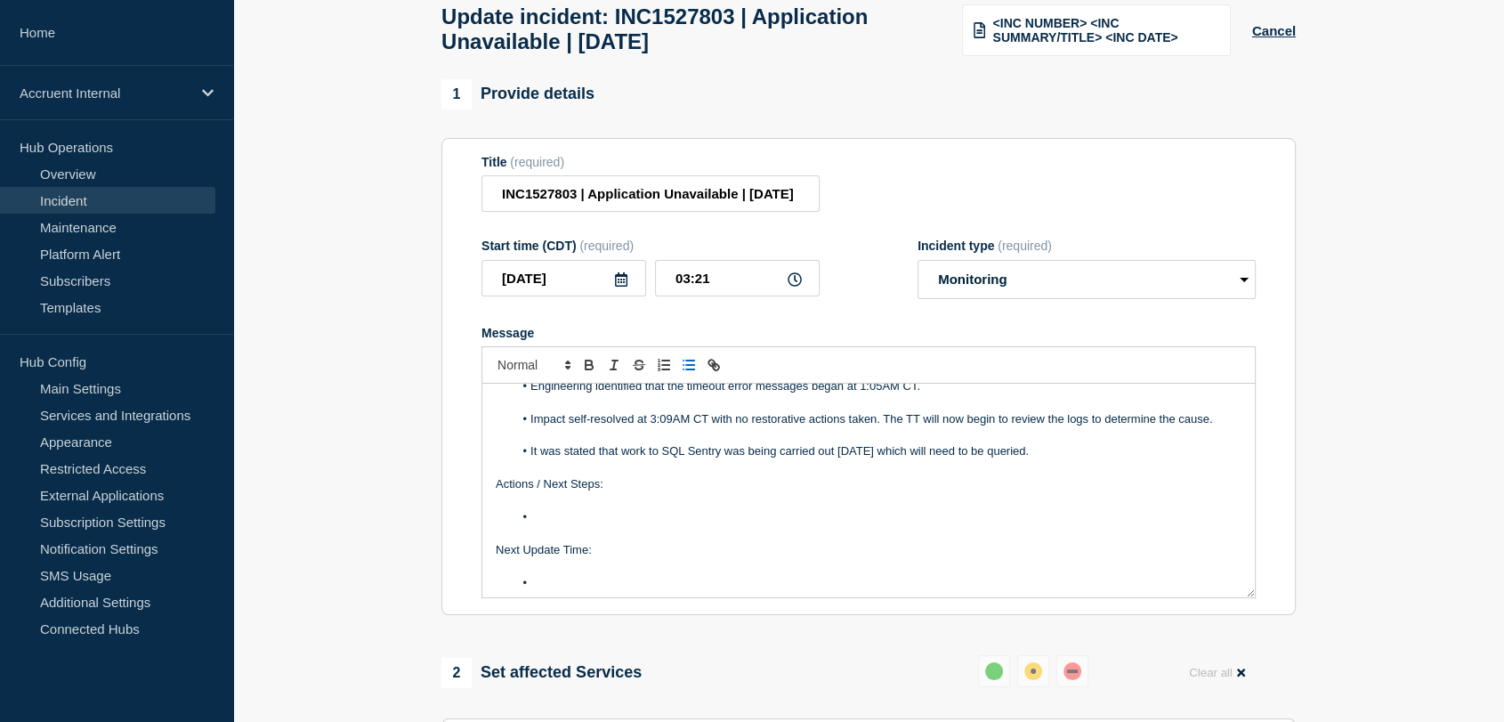
scroll to position [218, 0]
click at [615, 586] on li "Message" at bounding box center [877, 578] width 729 height 16
click at [587, 521] on li "Message" at bounding box center [877, 513] width 729 height 16
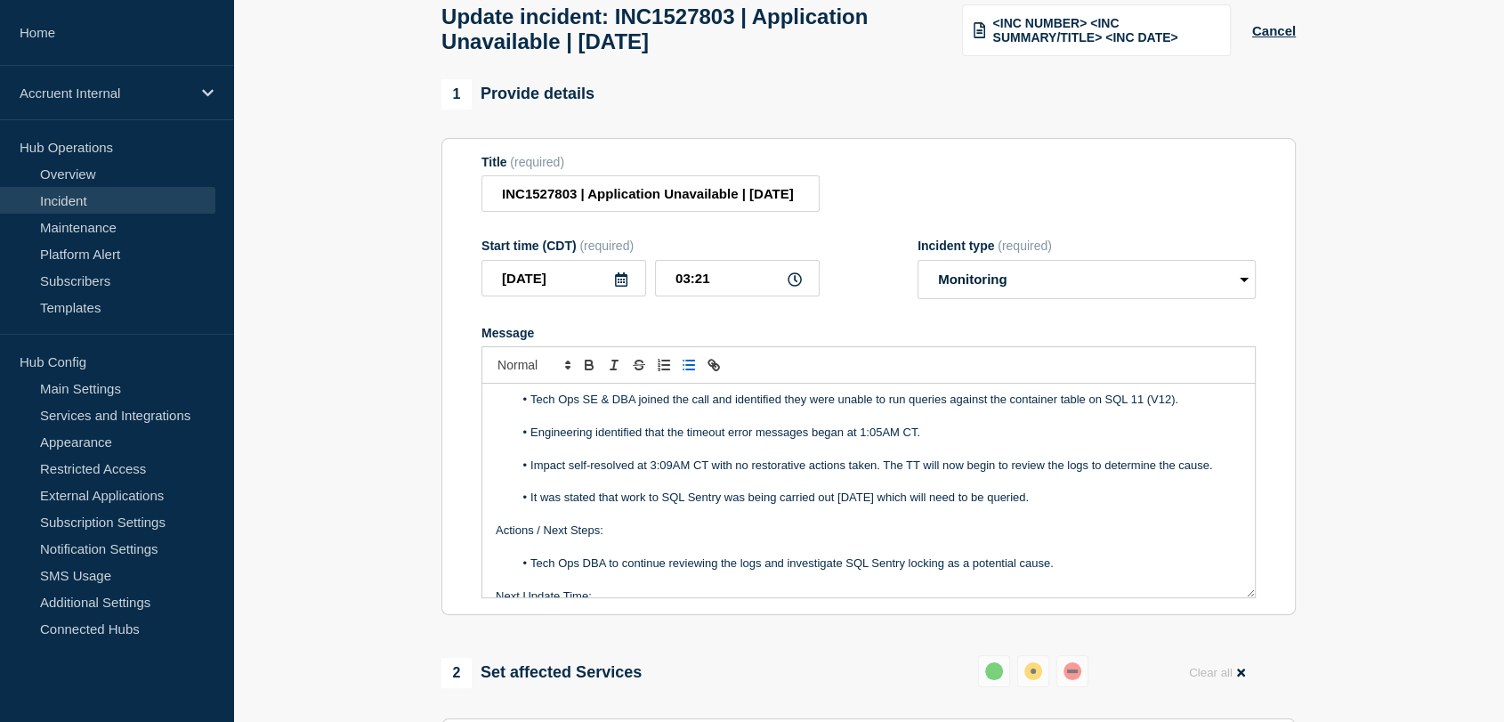
scroll to position [119, 0]
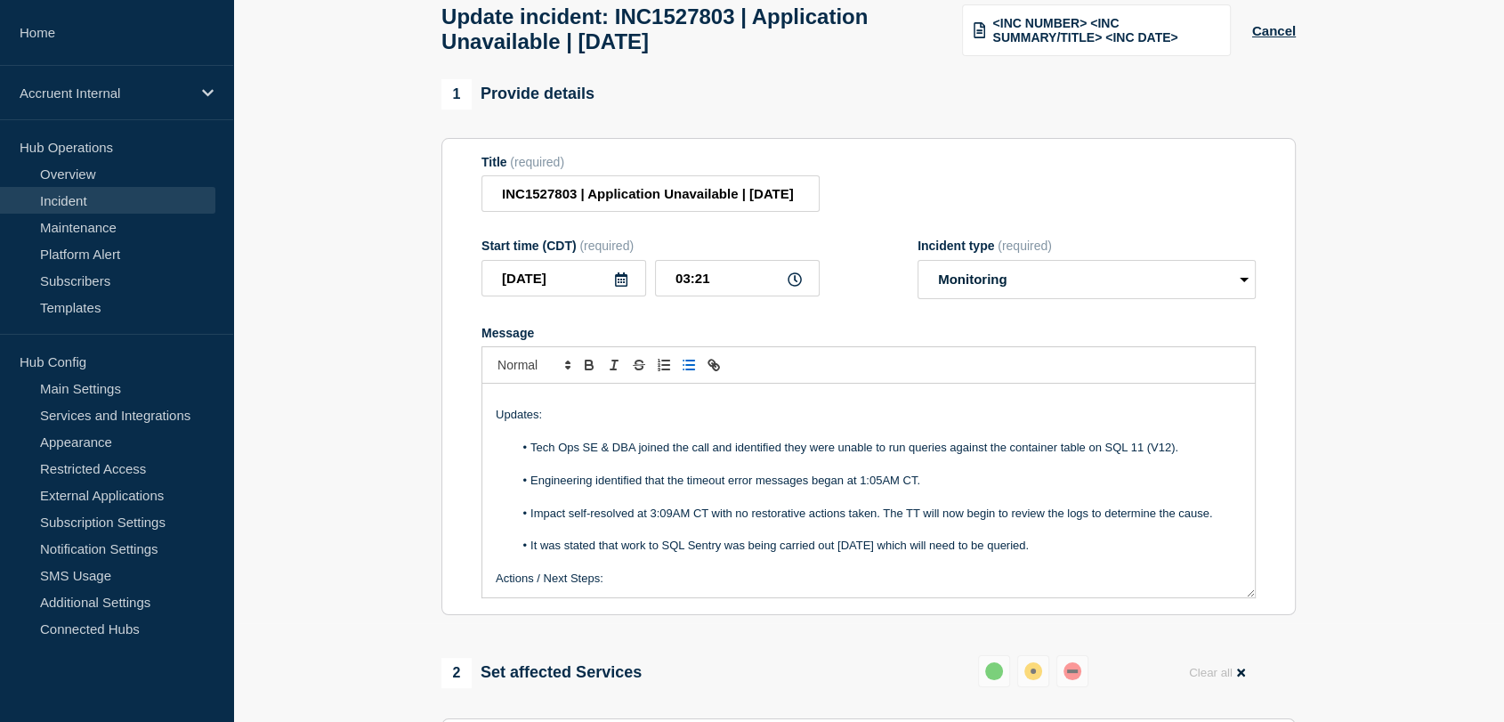
click at [884, 521] on li "Impact self-resolved at 3:09AM CT with no restorative actions taken. The TT wil…" at bounding box center [877, 513] width 729 height 16
drag, startPoint x: 1217, startPoint y: 522, endPoint x: 885, endPoint y: 522, distance: 331.9
click at [885, 521] on li "Impact self-resolved at 3:09AM CT with no restorative actions taken. The TT wil…" at bounding box center [877, 513] width 729 height 16
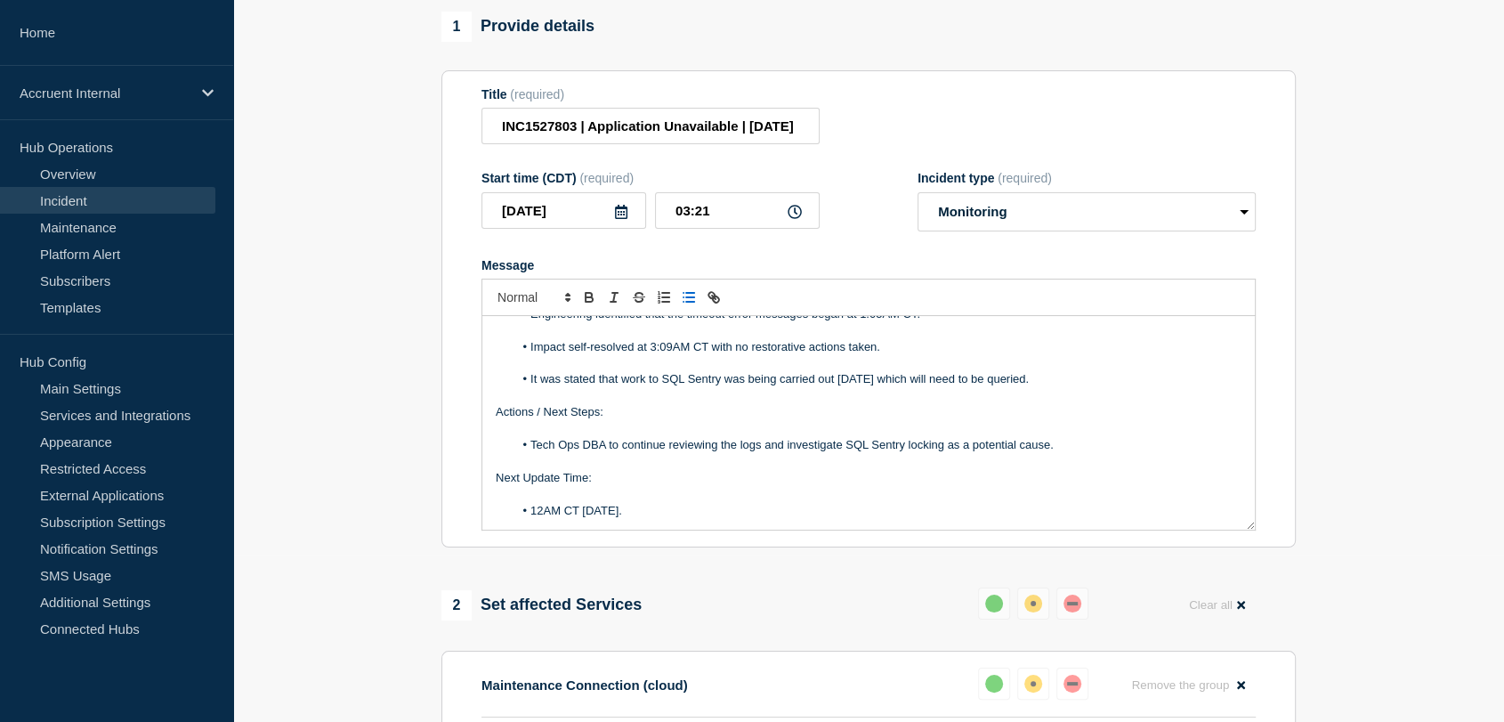
scroll to position [296, 0]
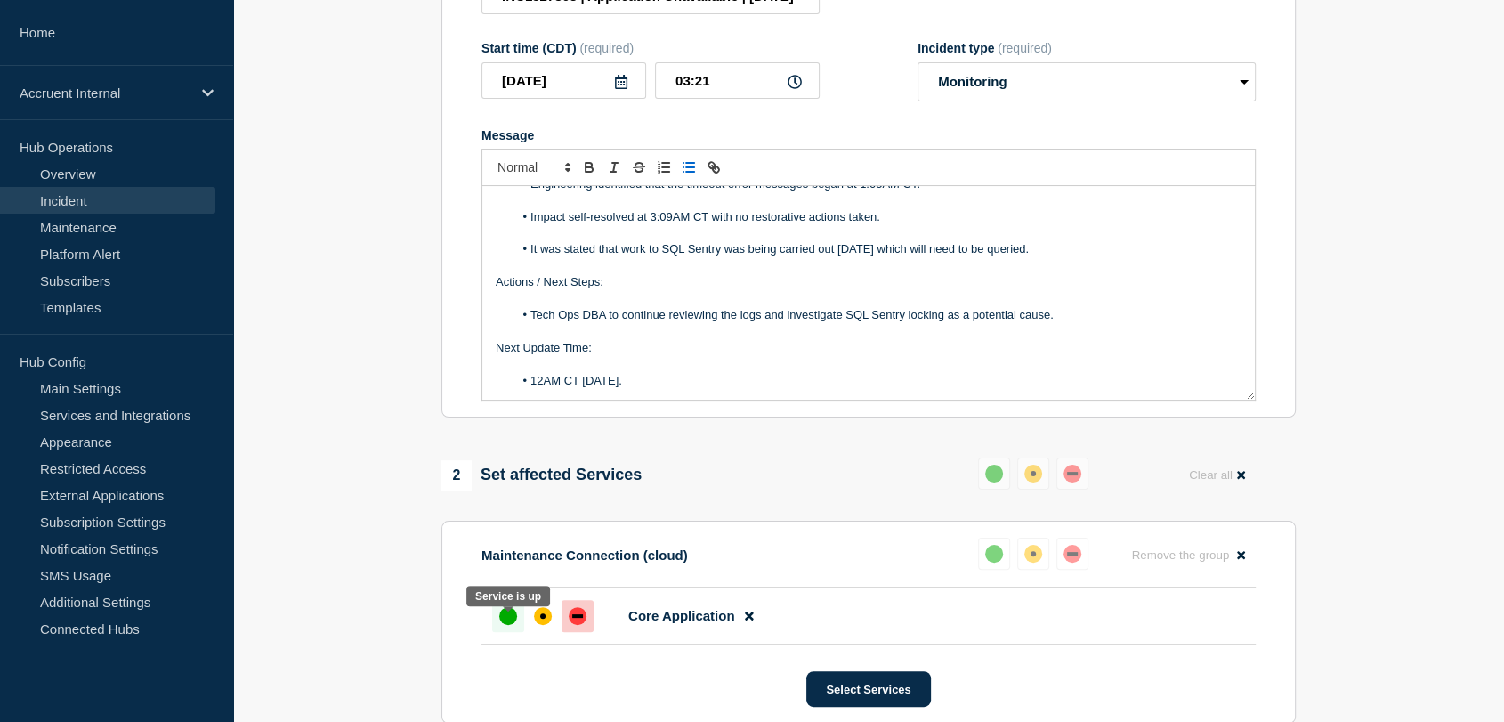
click at [505, 632] on div at bounding box center [508, 616] width 32 height 32
click at [513, 625] on div "up" at bounding box center [508, 616] width 18 height 18
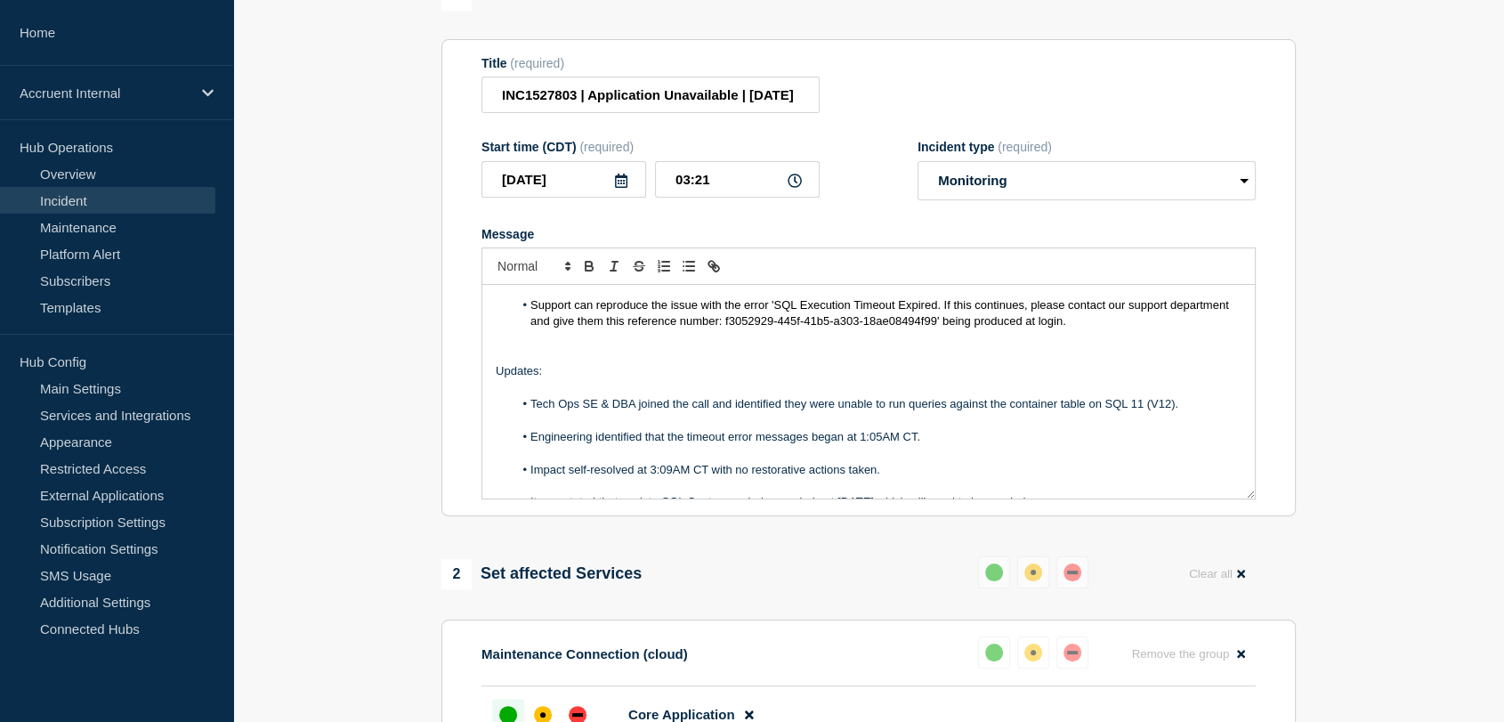
scroll to position [0, 0]
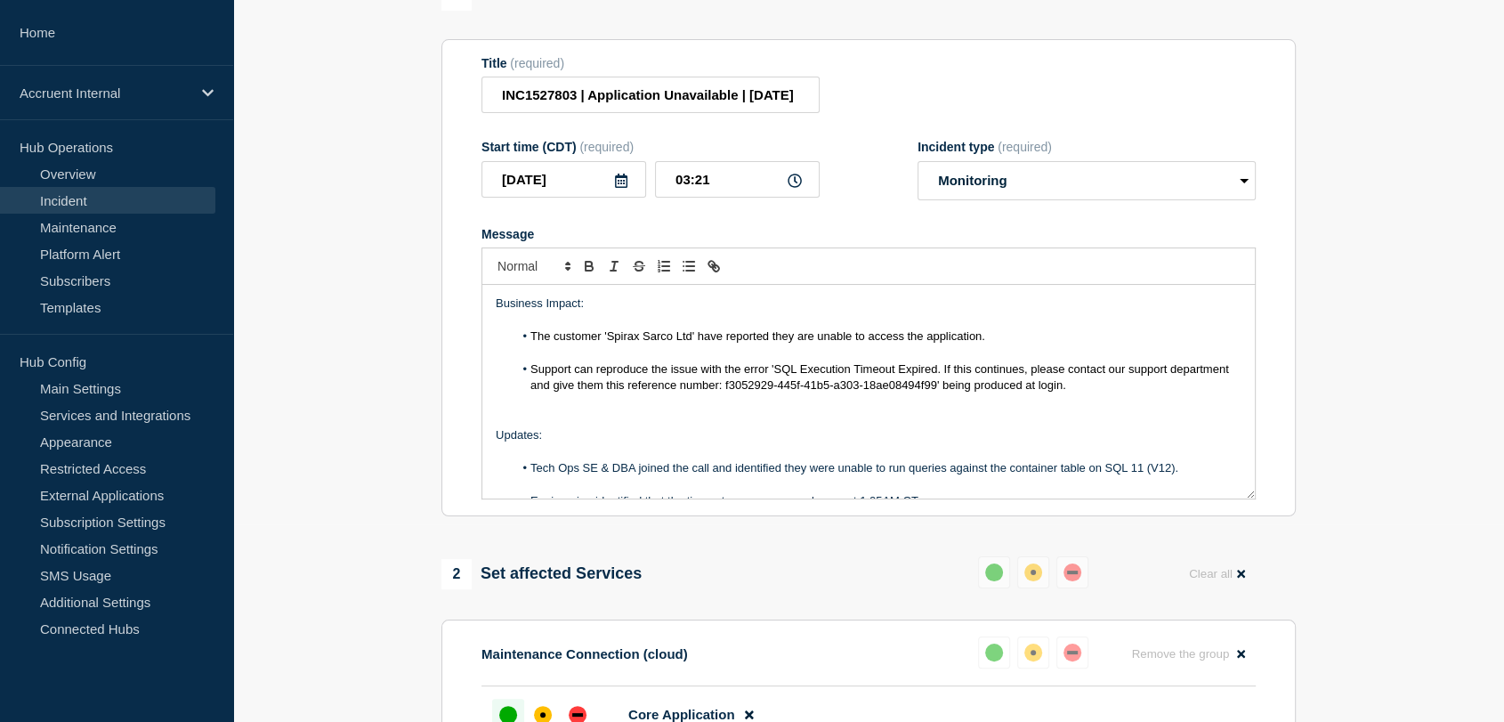
drag, startPoint x: 685, startPoint y: 490, endPoint x: 480, endPoint y: 442, distance: 210.2
click at [481, 442] on div "Business Impact: The customer 'Spirax Sarco Ltd' have reported they are unable …" at bounding box center [868, 392] width 774 height 214
copy div "Updates: Tech Ops SE & DBA joined the call and identified they were unable to r…"
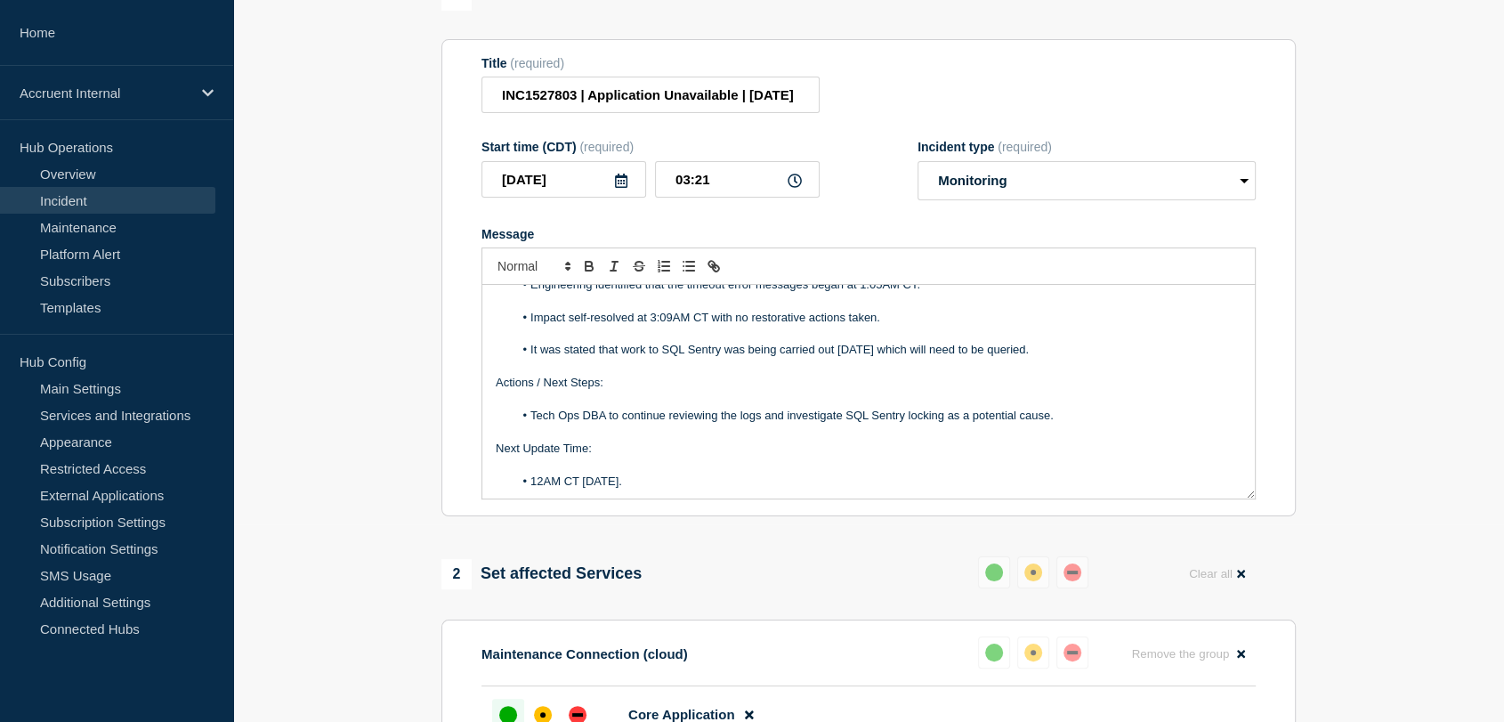
scroll to position [218, 0]
click at [421, 396] on section "1 Provide details Title (required) INC1527803 | Application Unavailable | [DATE…" at bounding box center [868, 608] width 1271 height 1256
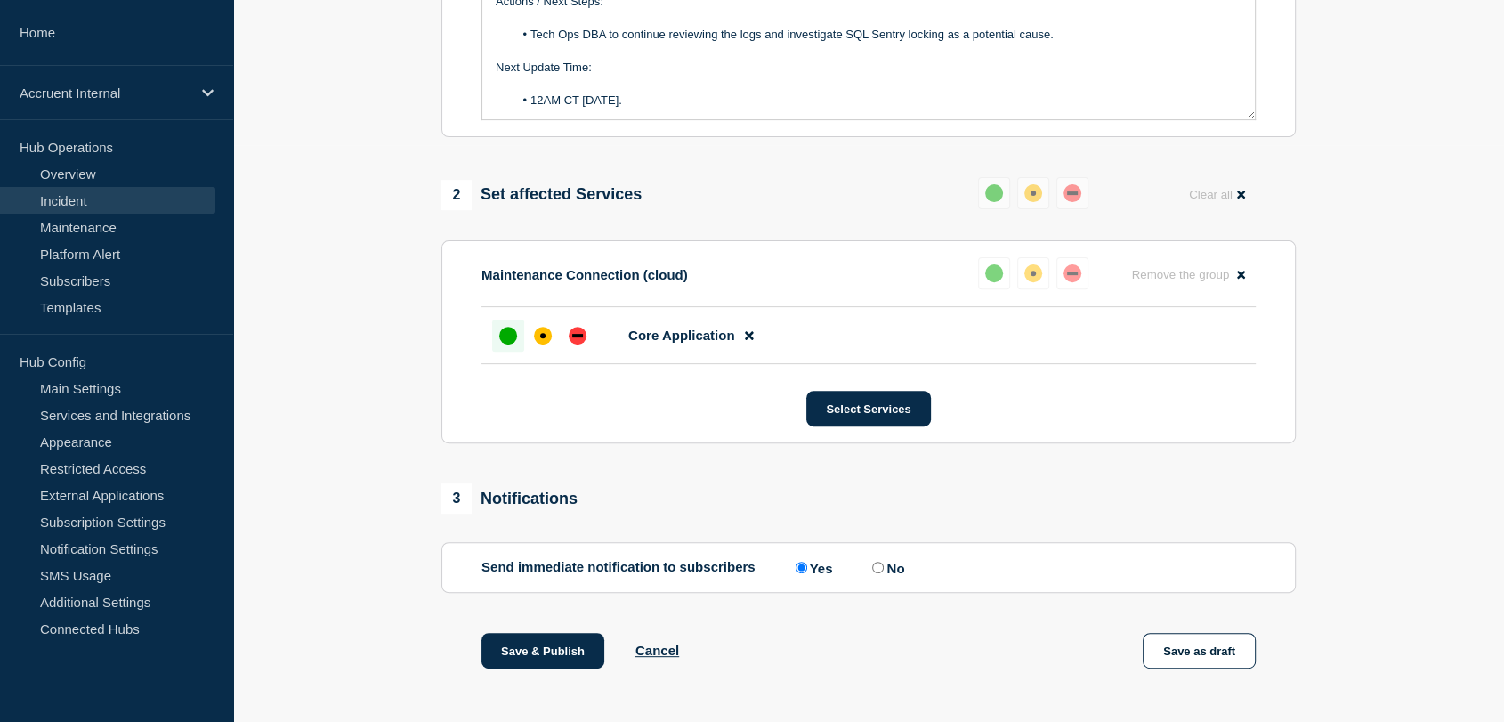
scroll to position [691, 0]
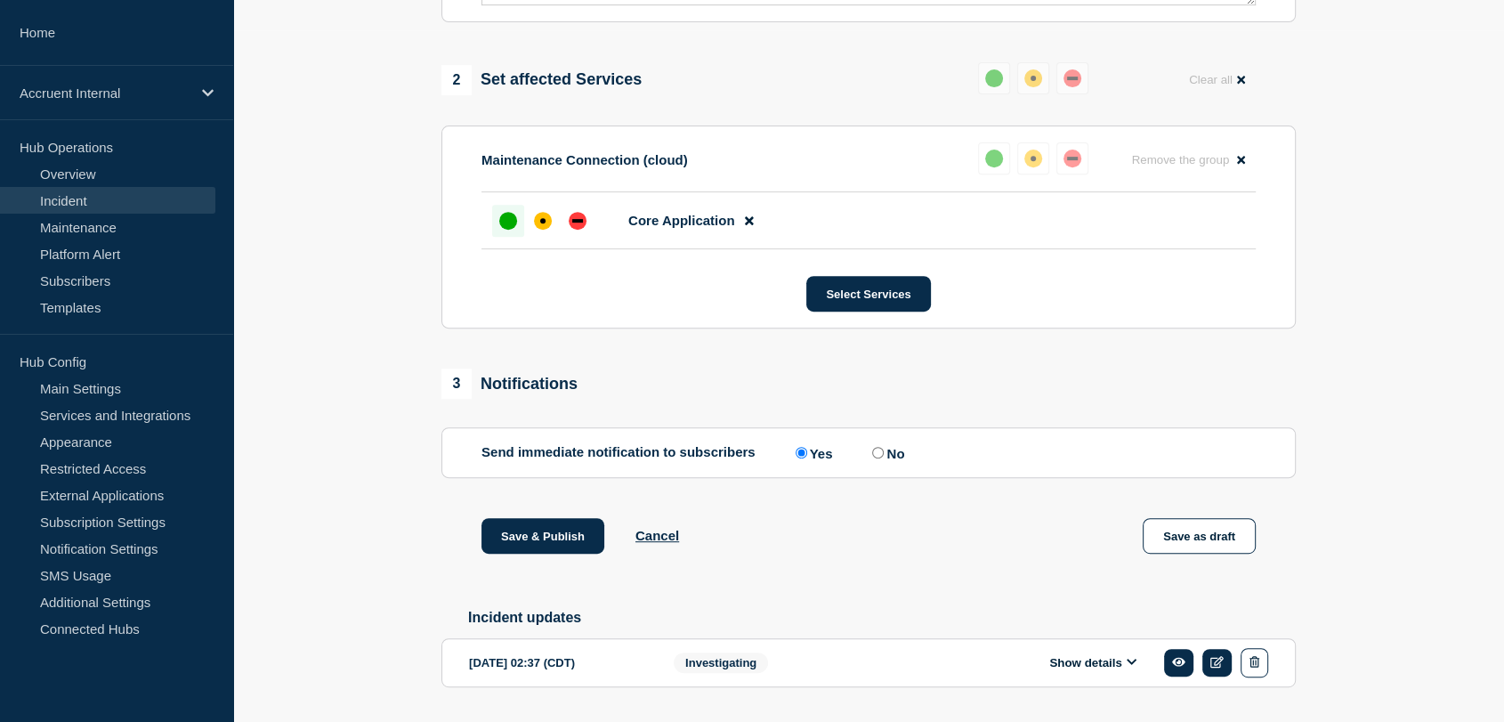
click at [514, 230] on div "up" at bounding box center [508, 221] width 18 height 18
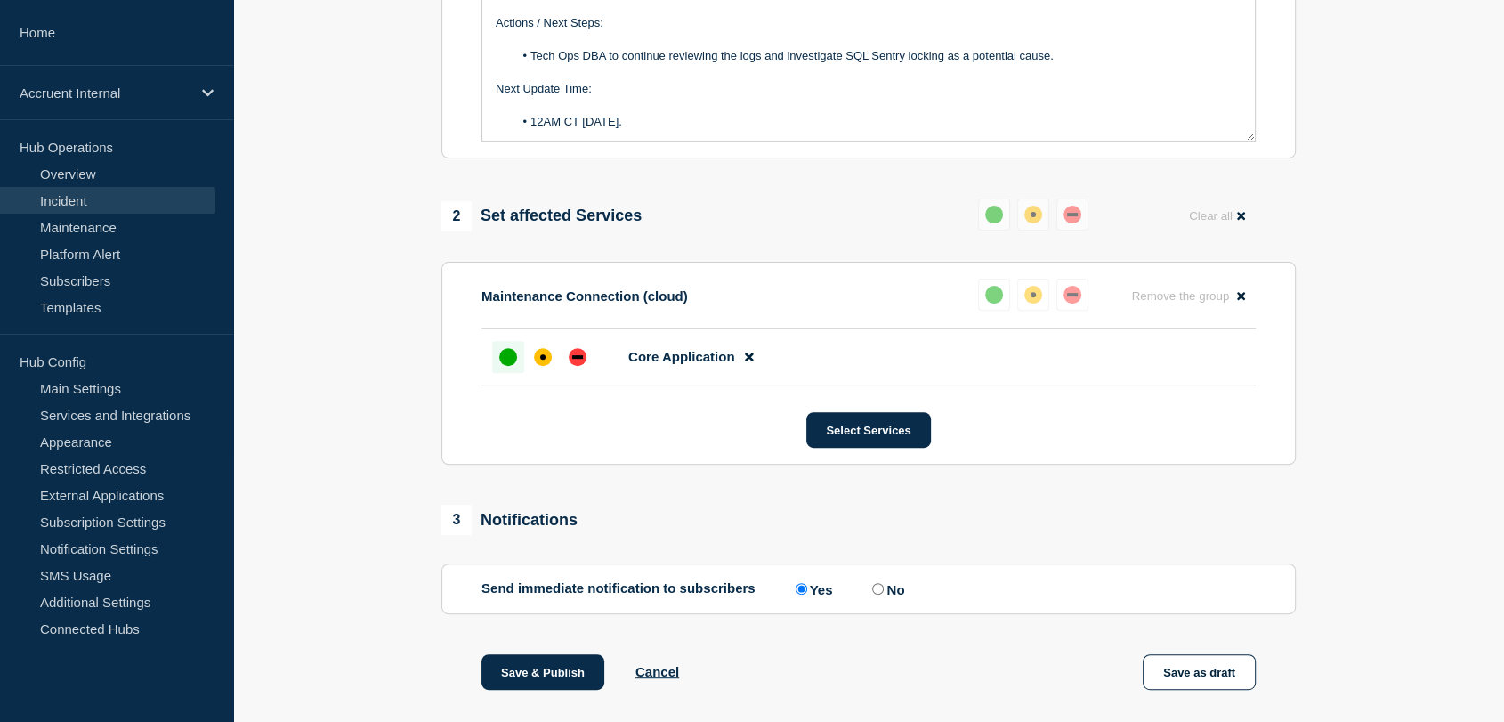
scroll to position [259, 0]
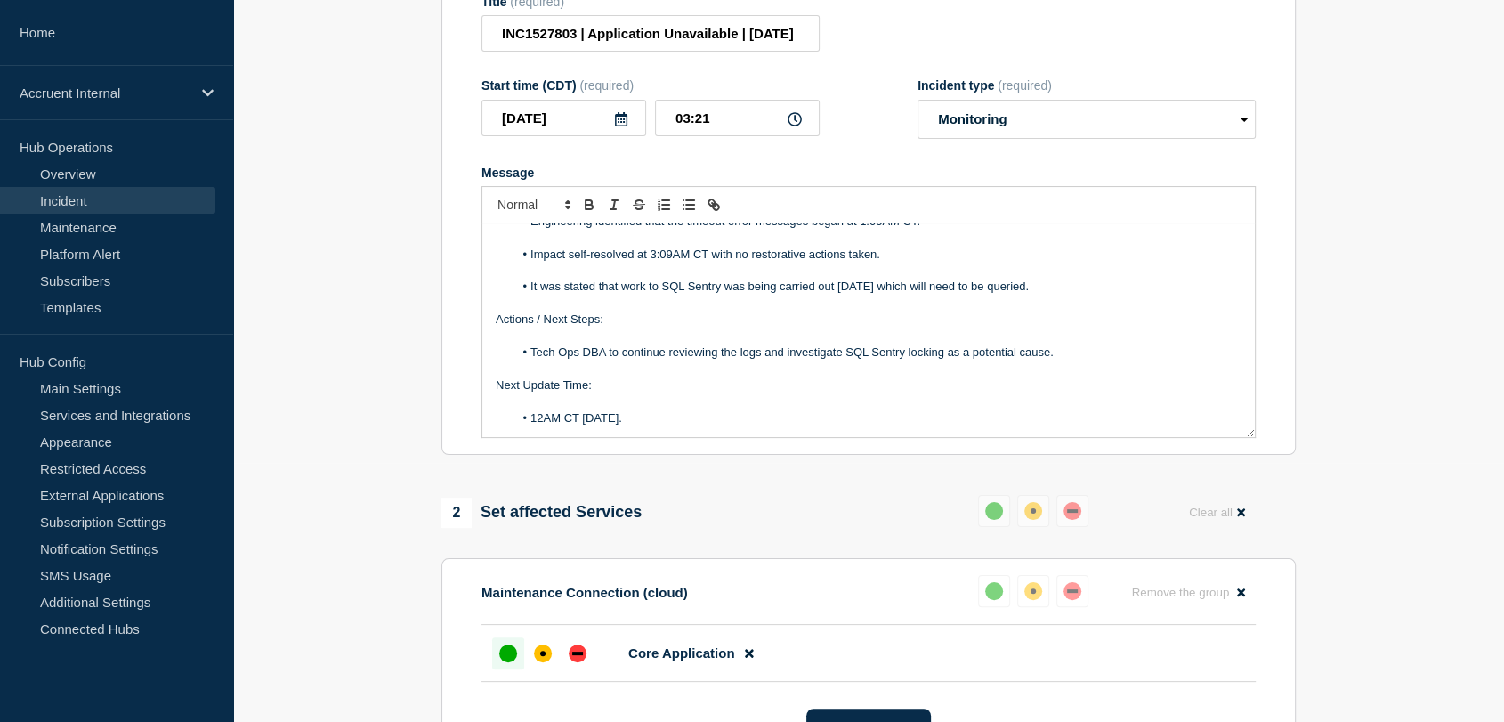
click at [1104, 372] on p "Message" at bounding box center [869, 369] width 746 height 16
click at [1095, 356] on li "Tech Ops DBA to continue reviewing the logs and investigate SQL Sentry locking …" at bounding box center [877, 352] width 729 height 16
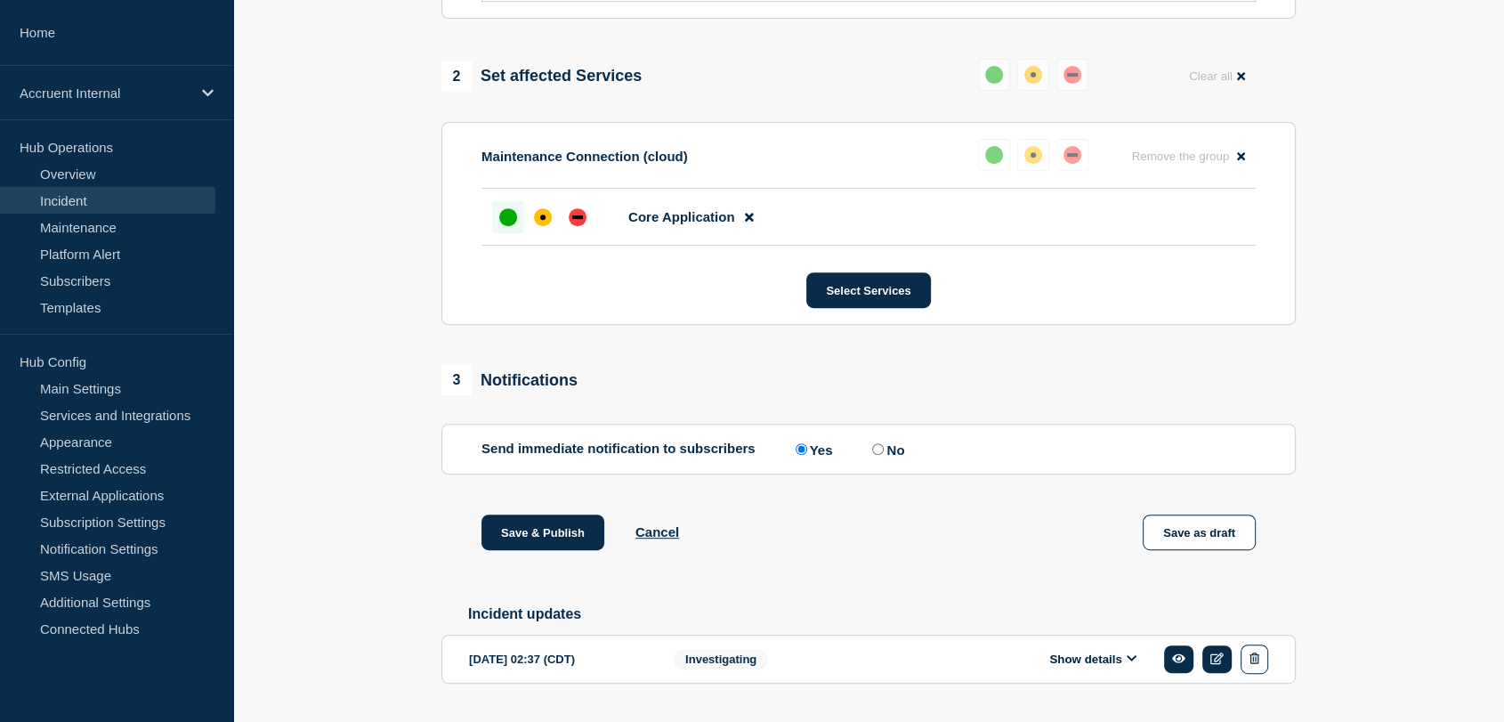
scroll to position [754, 0]
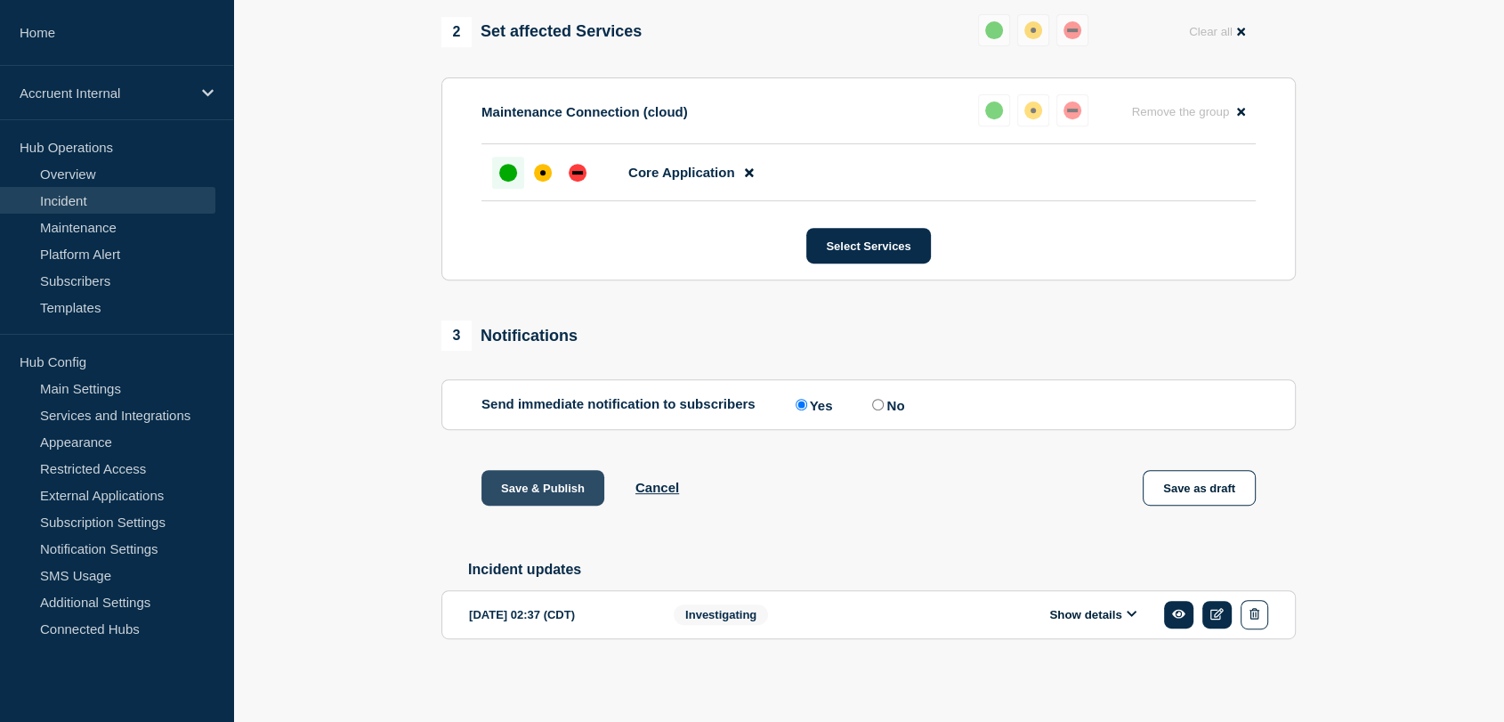
click at [566, 491] on button "Save & Publish" at bounding box center [542, 488] width 123 height 36
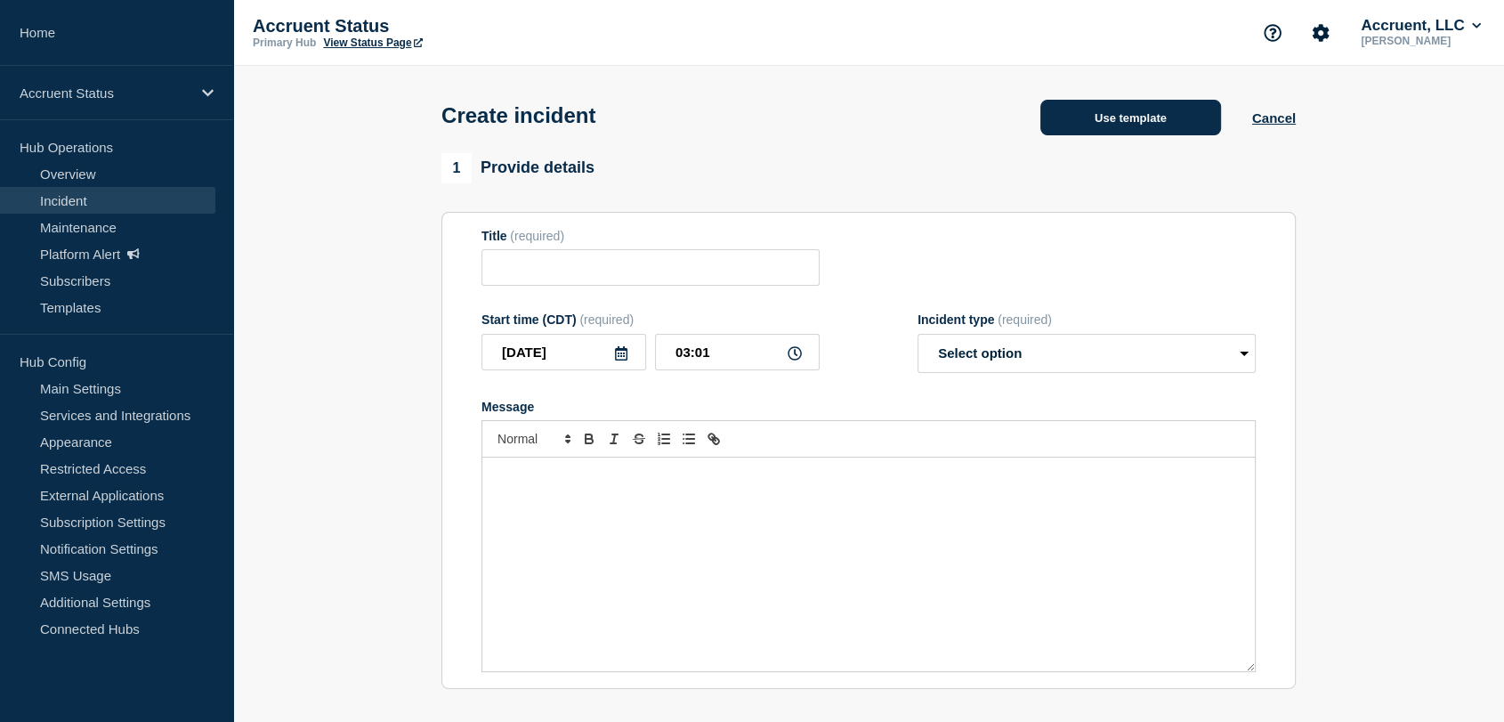
click at [1151, 104] on button "Use template" at bounding box center [1130, 118] width 181 height 36
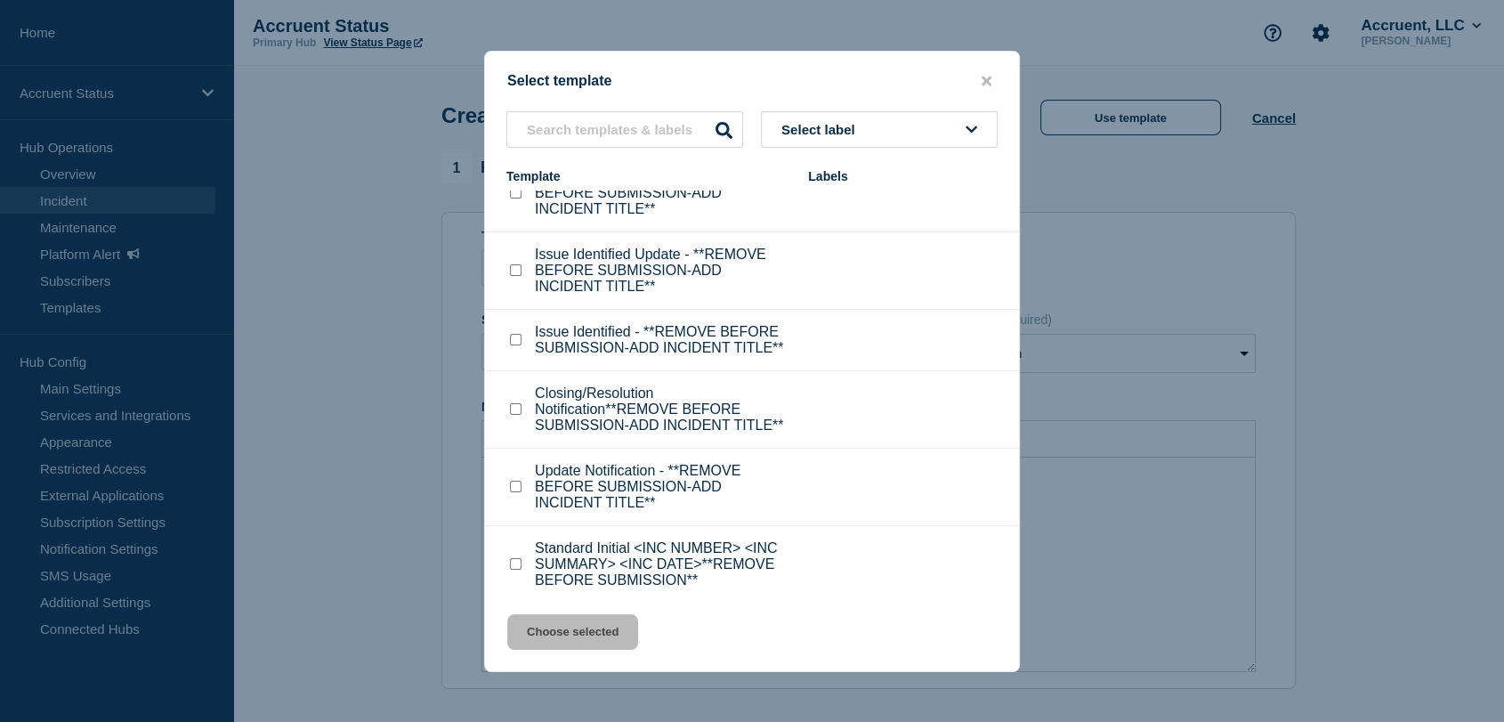
scroll to position [56, 0]
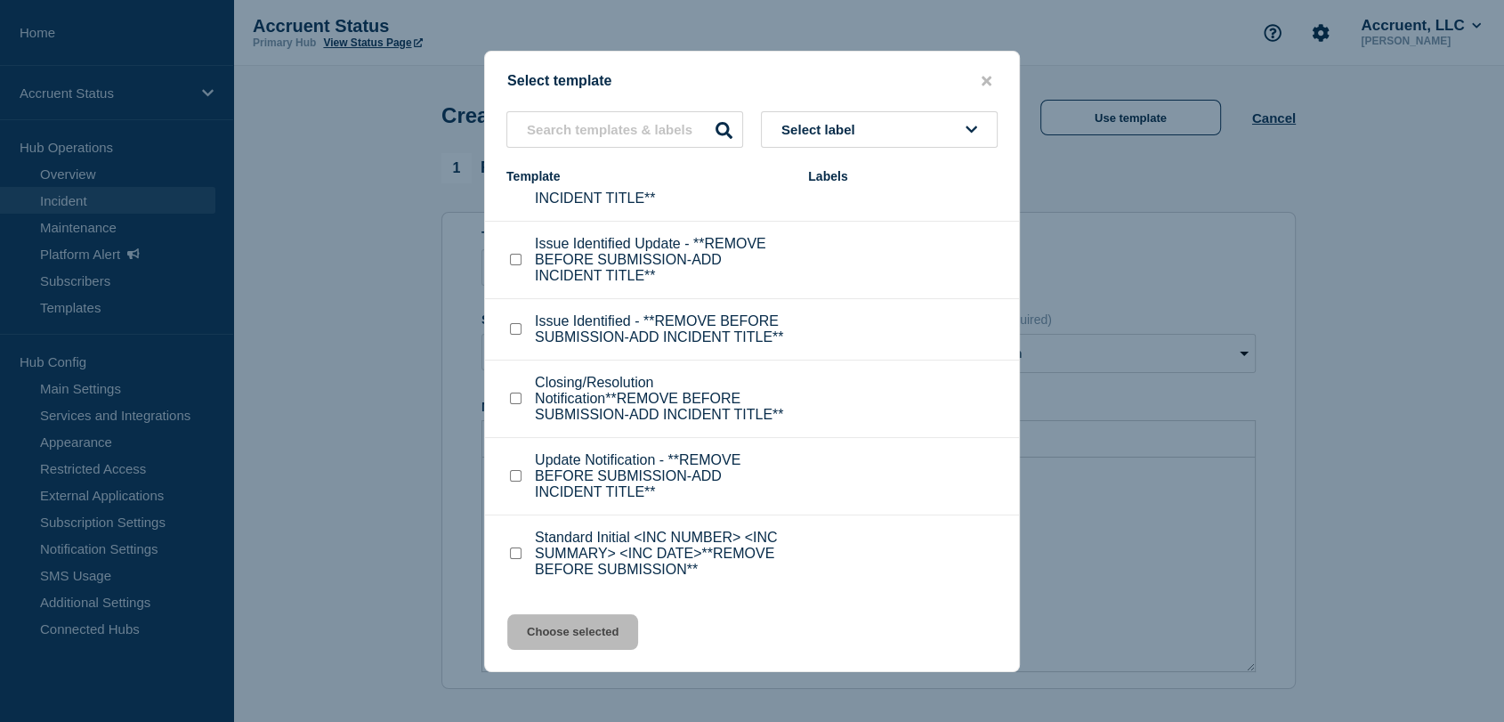
click at [513, 555] on input "Standard Initial <INC NUMBER> <INC SUMMARY> <INC DATE>**REMOVE BEFORE SUBMISSIO…" at bounding box center [516, 553] width 12 height 12
checkbox input "true"
click at [604, 628] on button "Choose selected" at bounding box center [572, 632] width 131 height 36
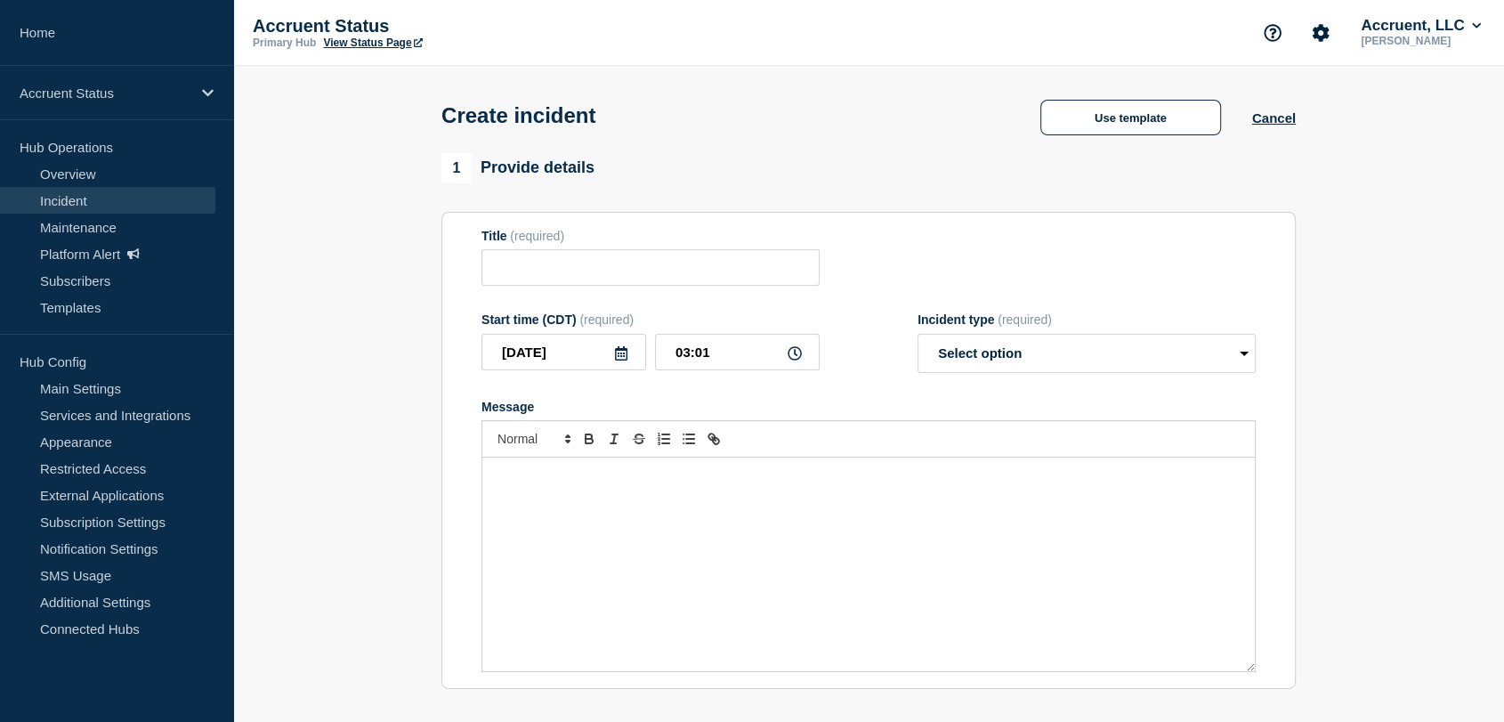
type input "Standard Initial <INC NUMBER> <INC SUMMARY> <INC DATE>**REMOVE BEFORE SUBMISSIO…"
select select "investigating"
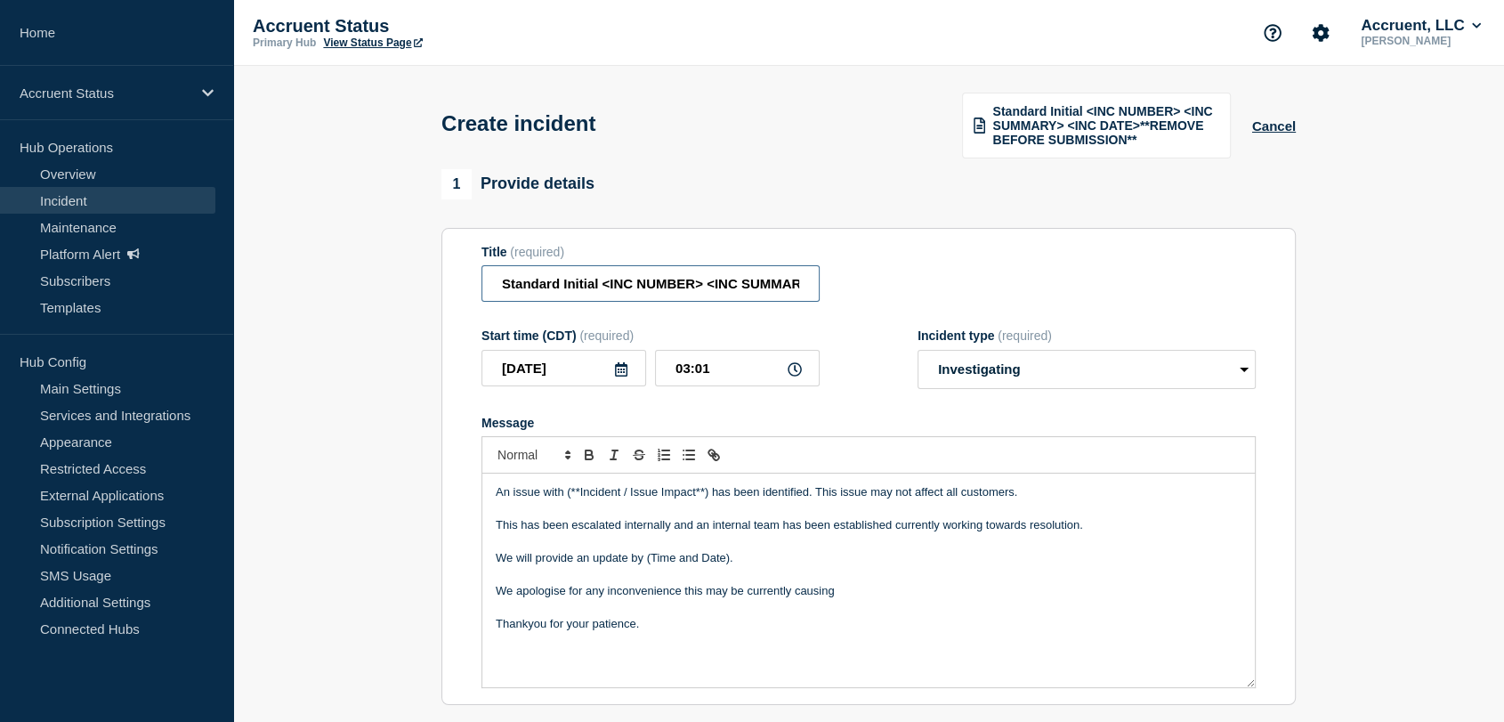
scroll to position [0, 325]
drag, startPoint x: 491, startPoint y: 282, endPoint x: 968, endPoint y: 280, distance: 476.9
click at [968, 280] on div "Title (required) Standard Initial <INC NUMBER> <INC SUMMARY> <INC DATE>**REMOVE…" at bounding box center [868, 274] width 774 height 58
paste input "INC1527803 | Application Unavailable | [DATE]"
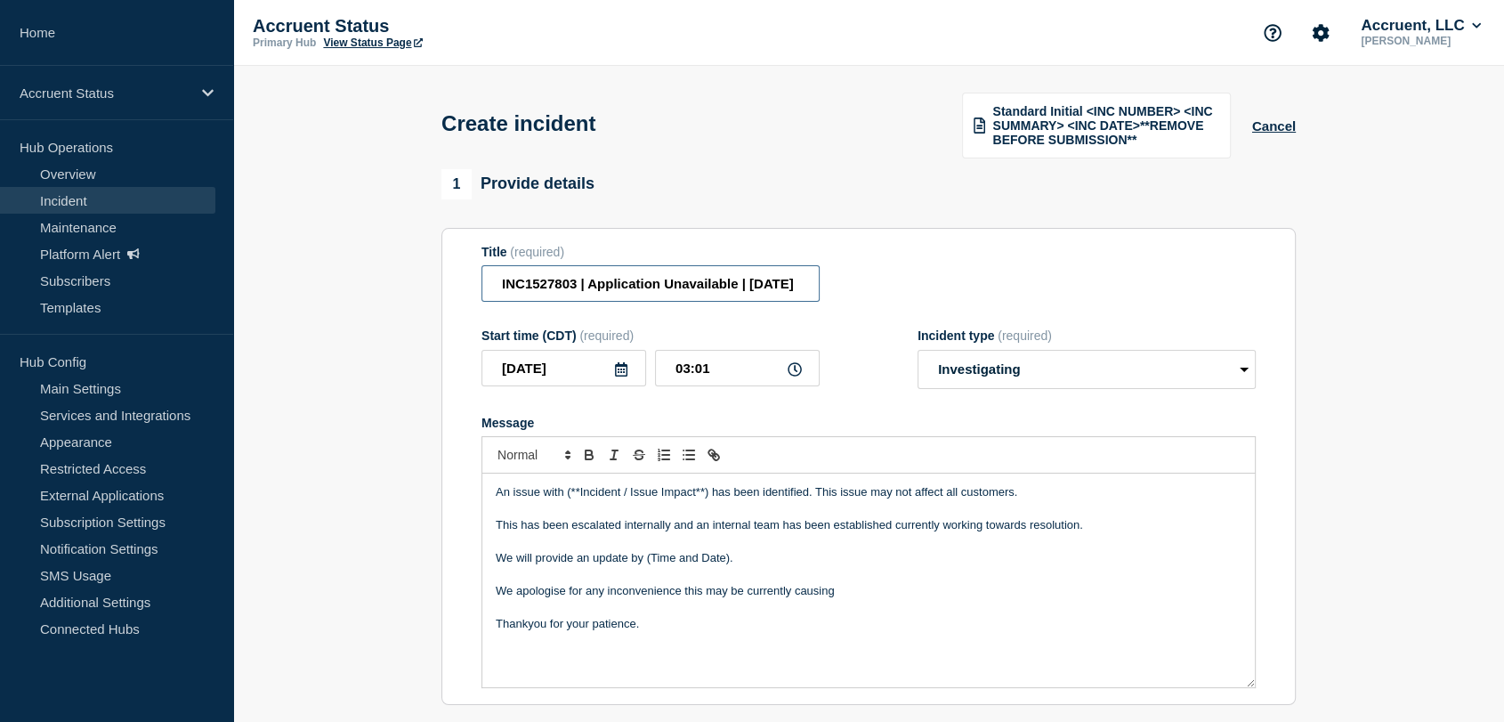
type input "INC1527803 | Application Unavailable | [DATE]"
drag, startPoint x: 707, startPoint y: 492, endPoint x: 566, endPoint y: 497, distance: 141.6
click at [566, 497] on p "An issue with (**Incident / Issue Impact**) has been identified. This issue may…" at bounding box center [869, 492] width 746 height 16
drag, startPoint x: 747, startPoint y: 557, endPoint x: 647, endPoint y: 555, distance: 100.6
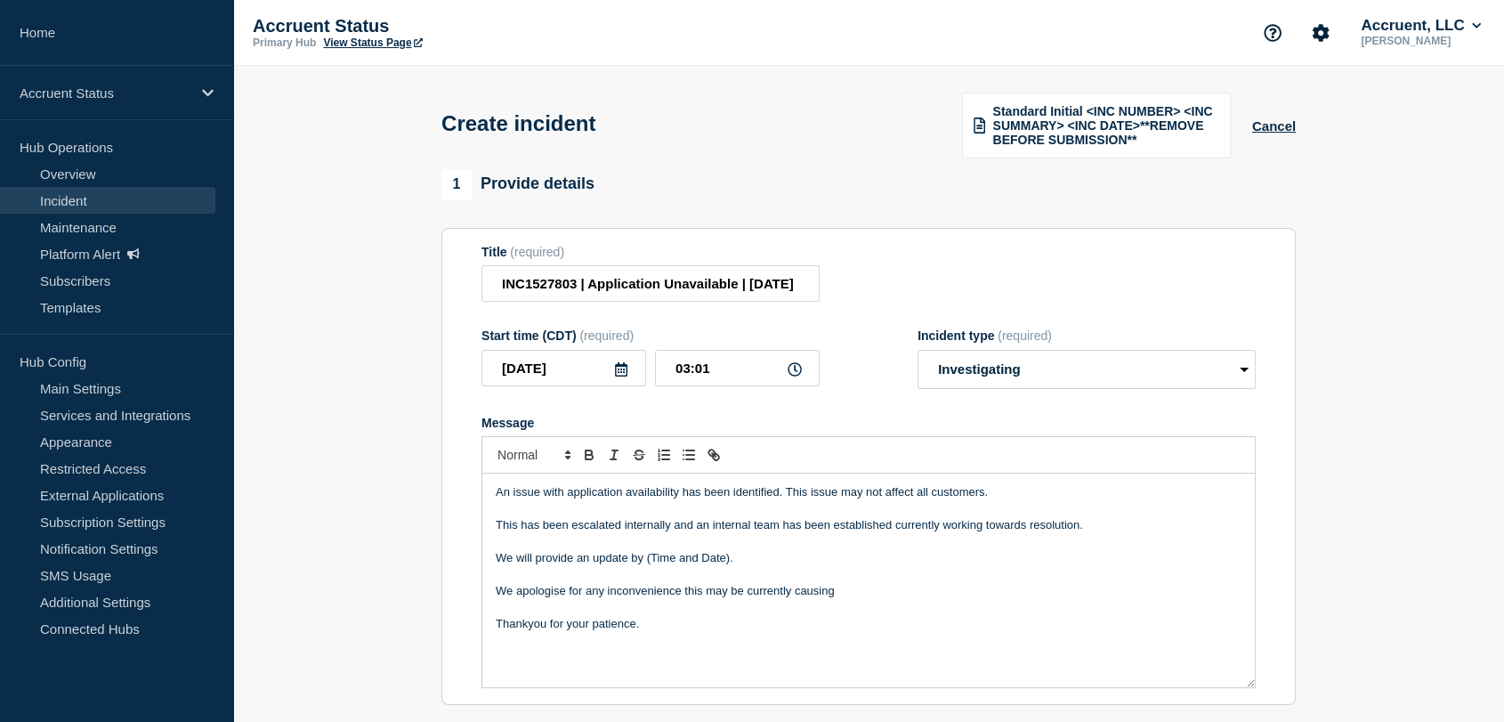
click at [647, 555] on p "We will provide an update by (Time and Date)." at bounding box center [869, 558] width 746 height 16
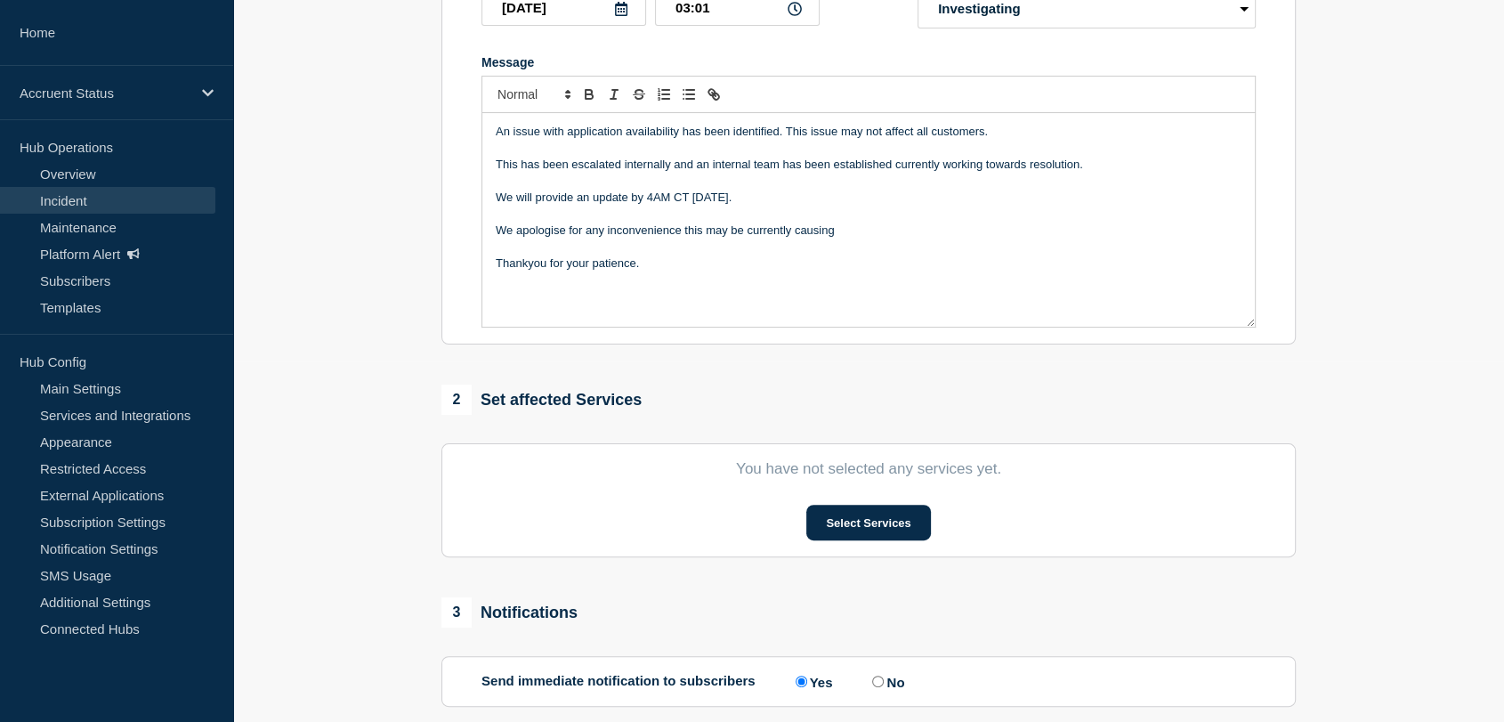
scroll to position [494, 0]
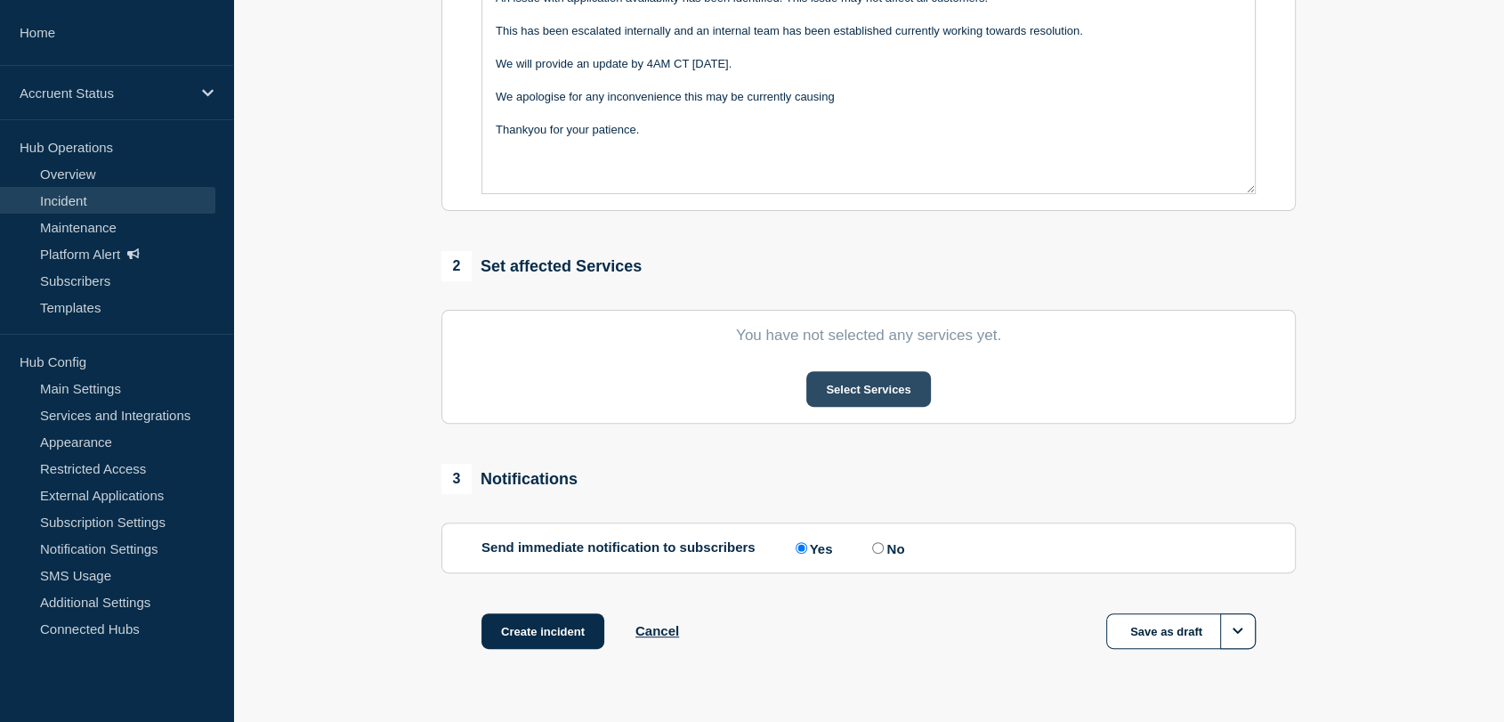
click at [861, 393] on button "Select Services" at bounding box center [868, 389] width 124 height 36
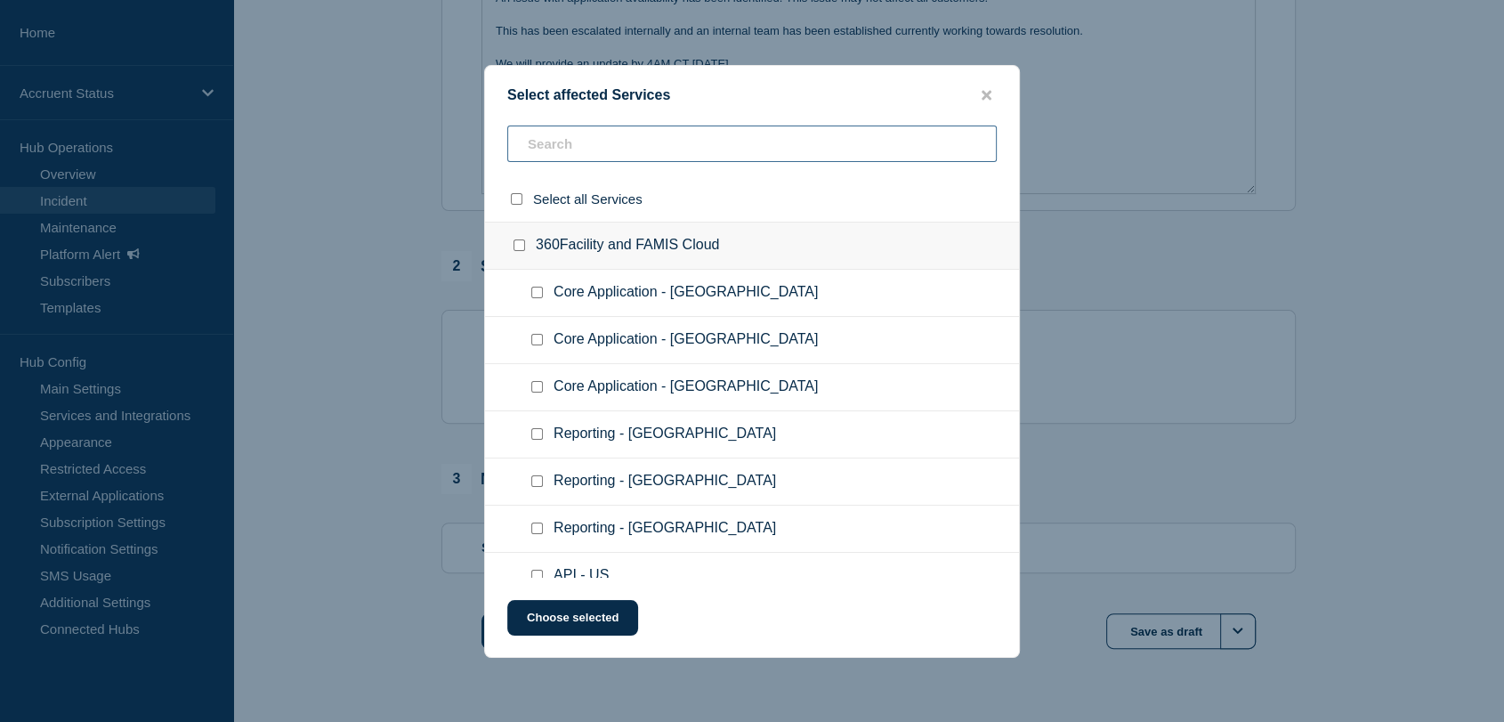
click at [633, 149] on input "text" at bounding box center [751, 143] width 489 height 36
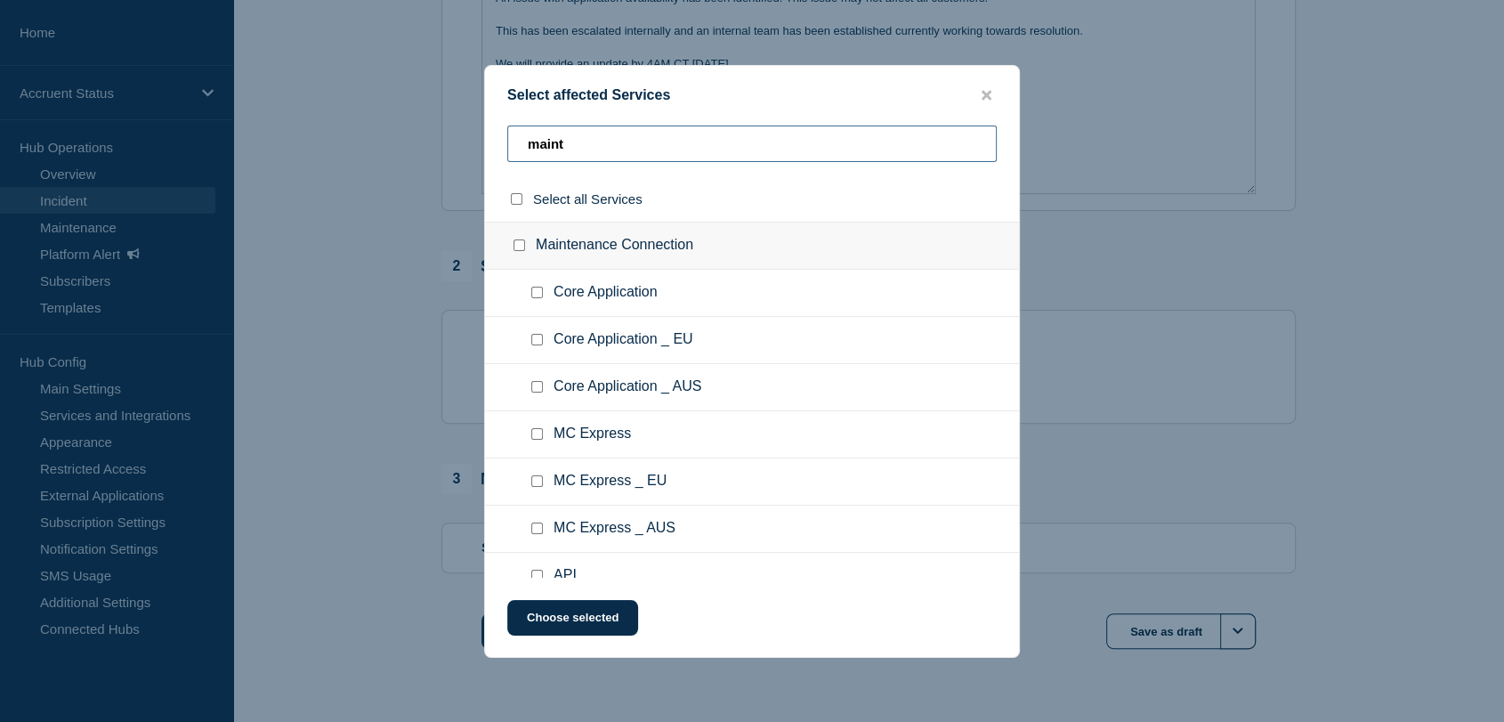
type input "maint"
click at [541, 294] on input "Core Application checkbox" at bounding box center [537, 293] width 12 height 12
checkbox input "true"
click at [577, 611] on button "Choose selected" at bounding box center [572, 618] width 131 height 36
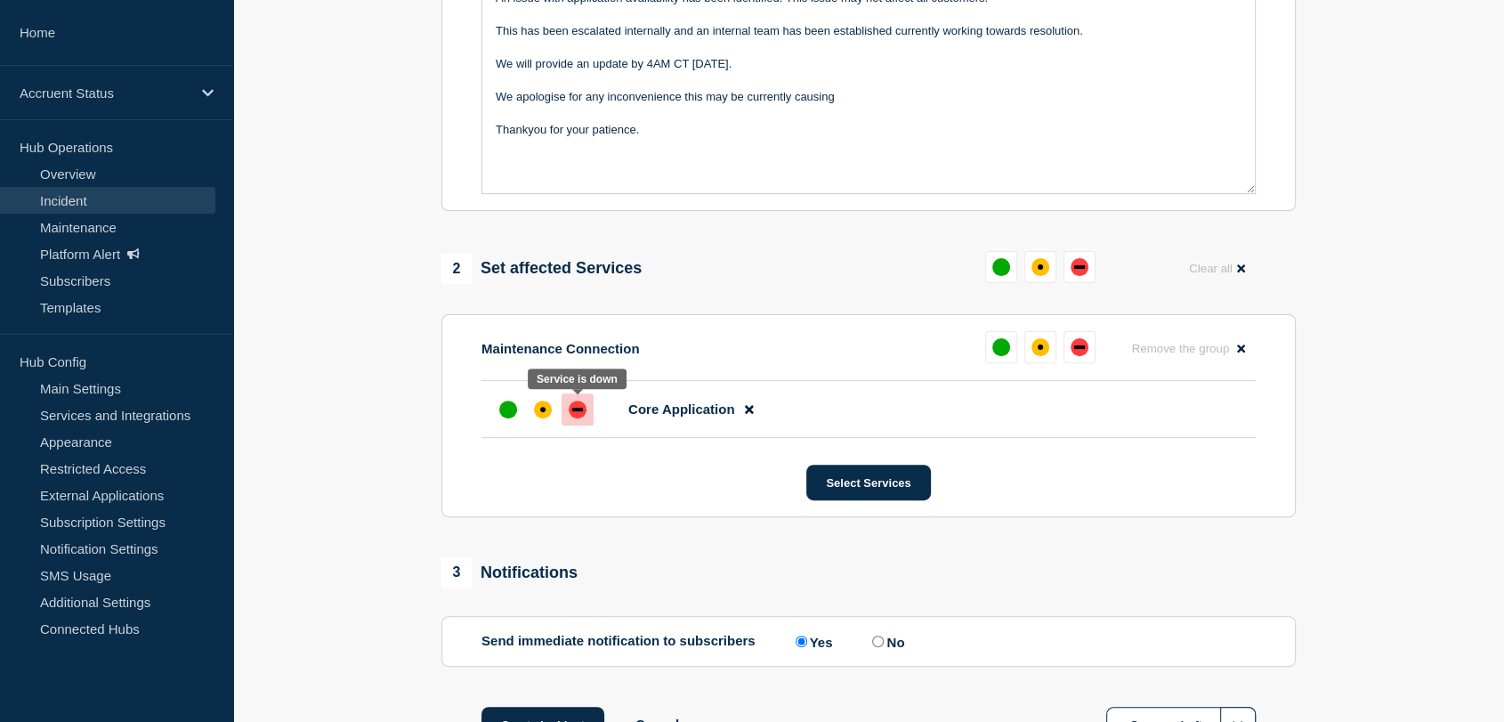
click at [577, 405] on div "down" at bounding box center [578, 409] width 18 height 18
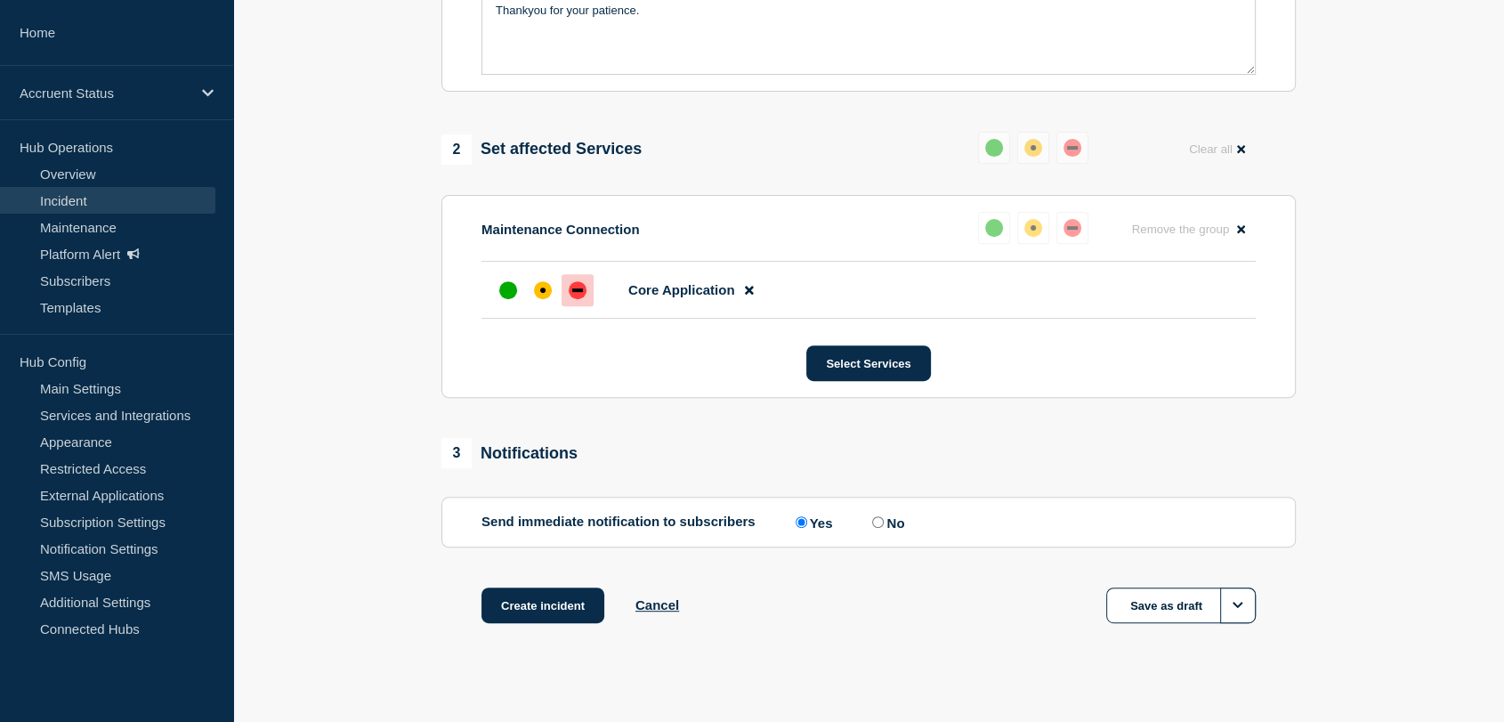
scroll to position [631, 0]
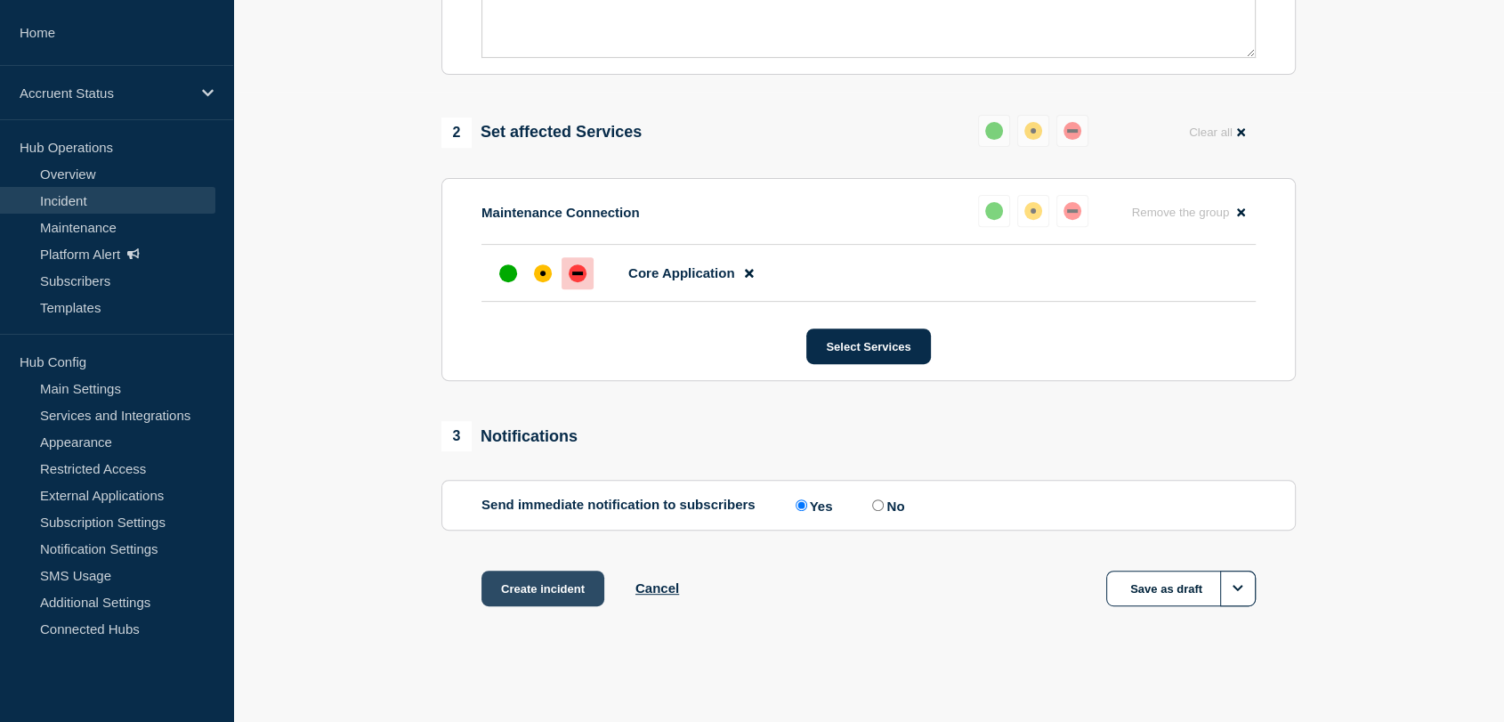
click at [537, 585] on button "Create incident" at bounding box center [542, 588] width 123 height 36
